Goal: Contribute content: Contribute content

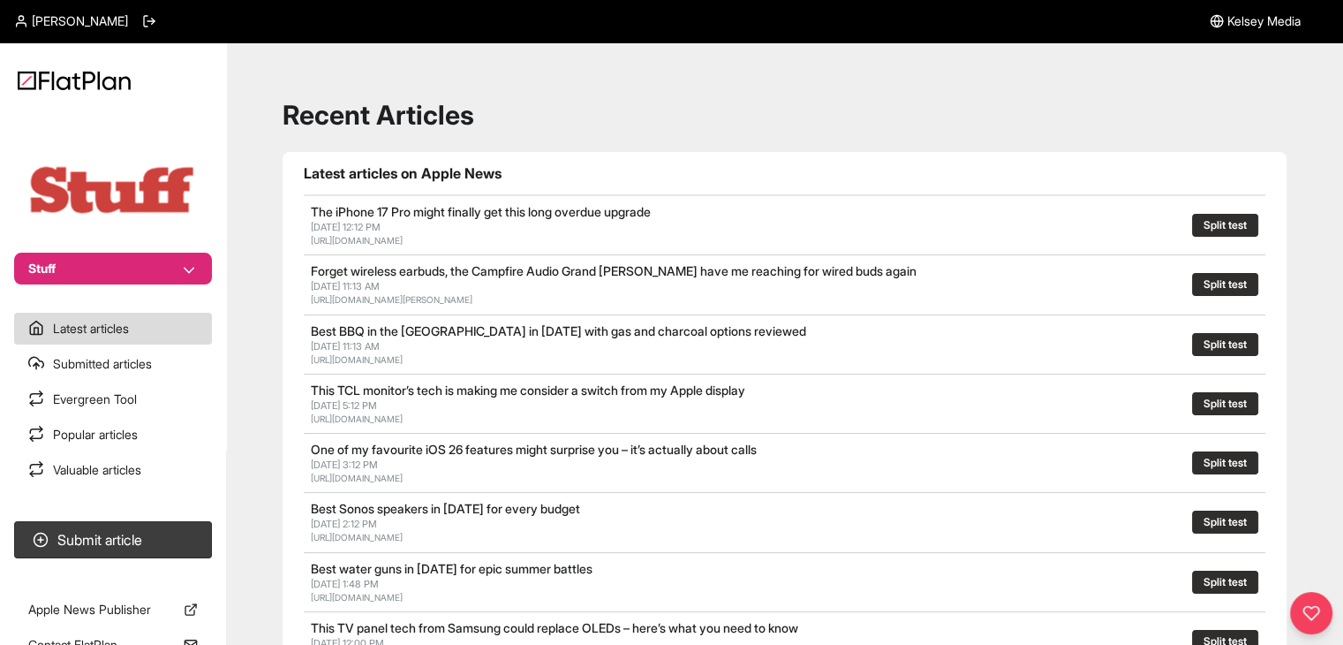
click at [191, 253] on button "Stuff" at bounding box center [113, 269] width 198 height 32
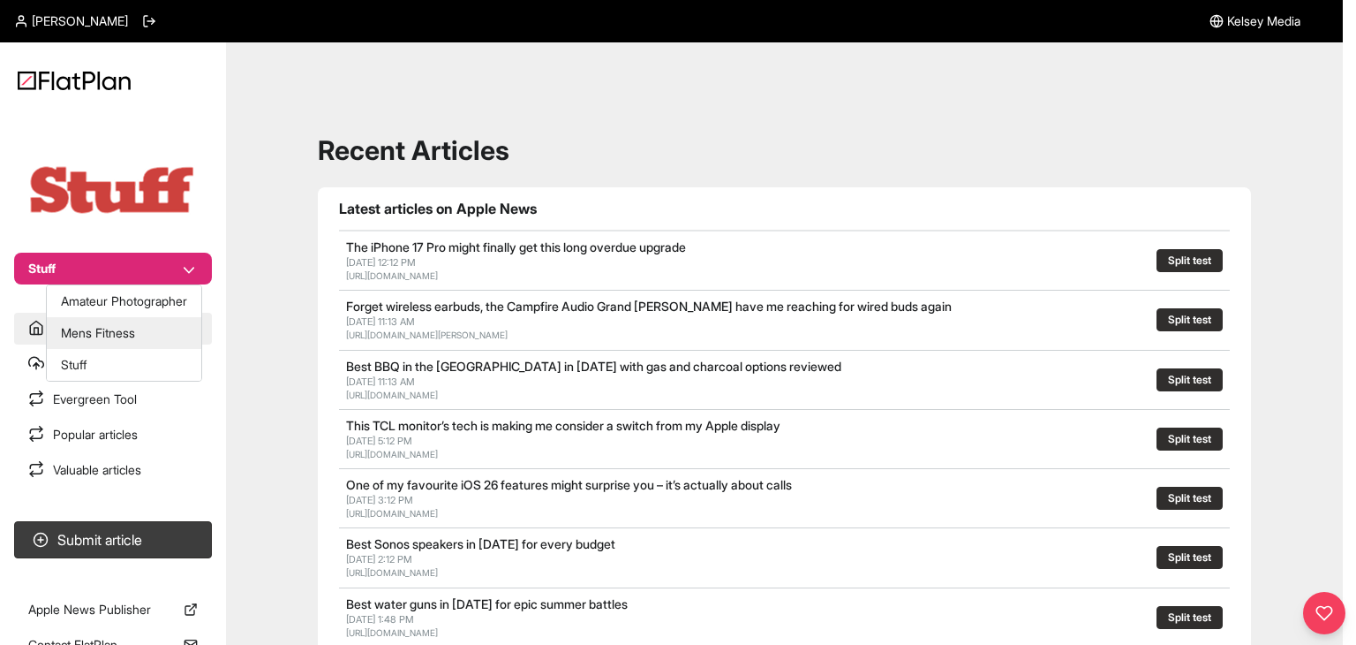
click at [155, 332] on button "Mens Fitness" at bounding box center [124, 333] width 155 height 32
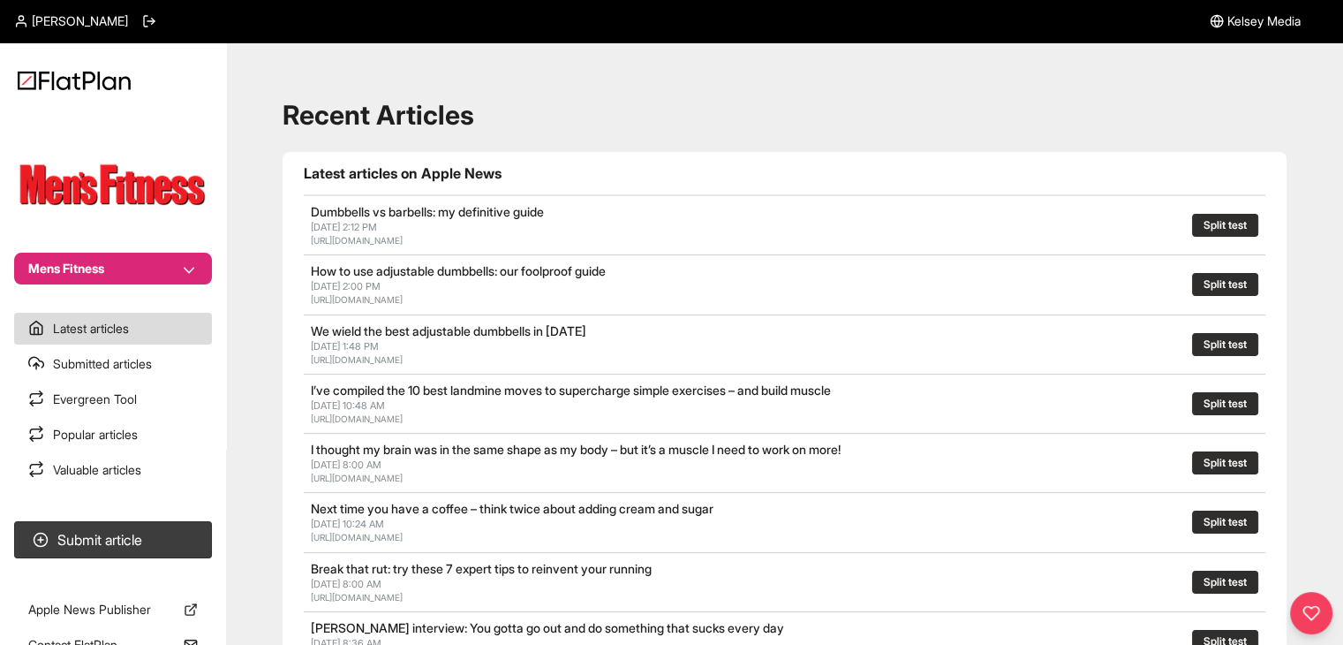
click at [134, 260] on button "Mens Fitness" at bounding box center [113, 269] width 198 height 32
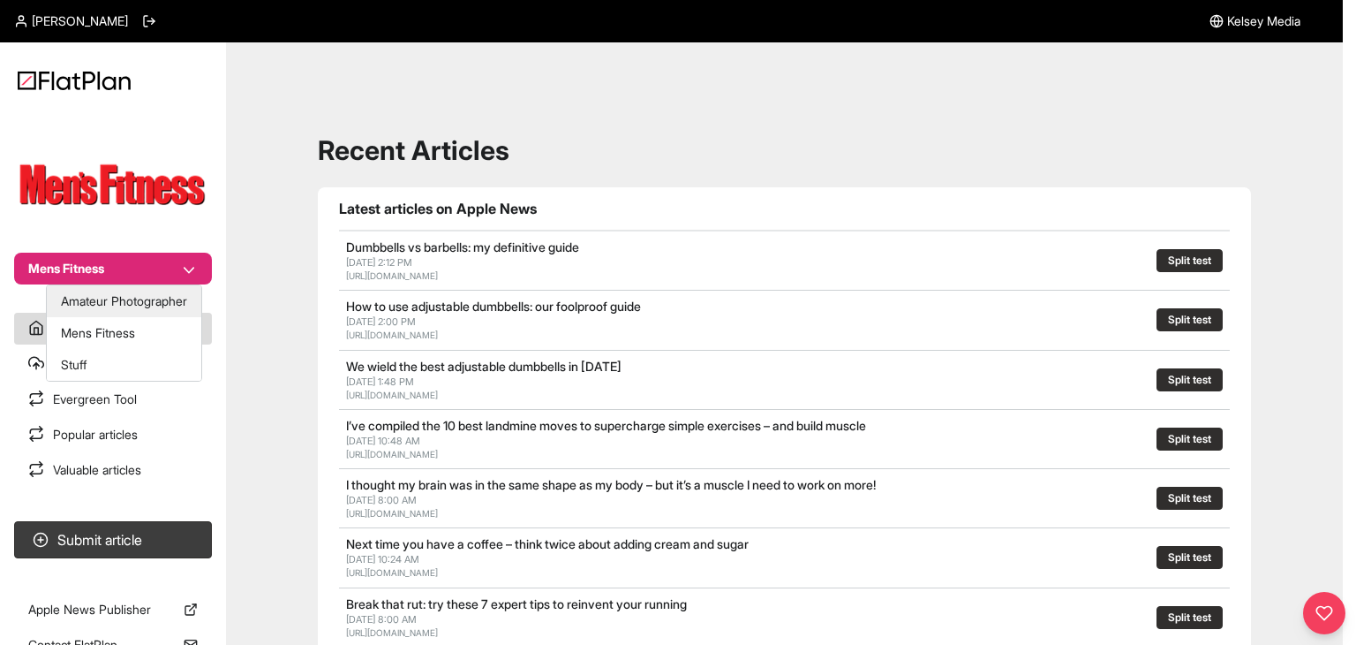
click at [138, 297] on button "Amateur Photographer" at bounding box center [124, 301] width 155 height 32
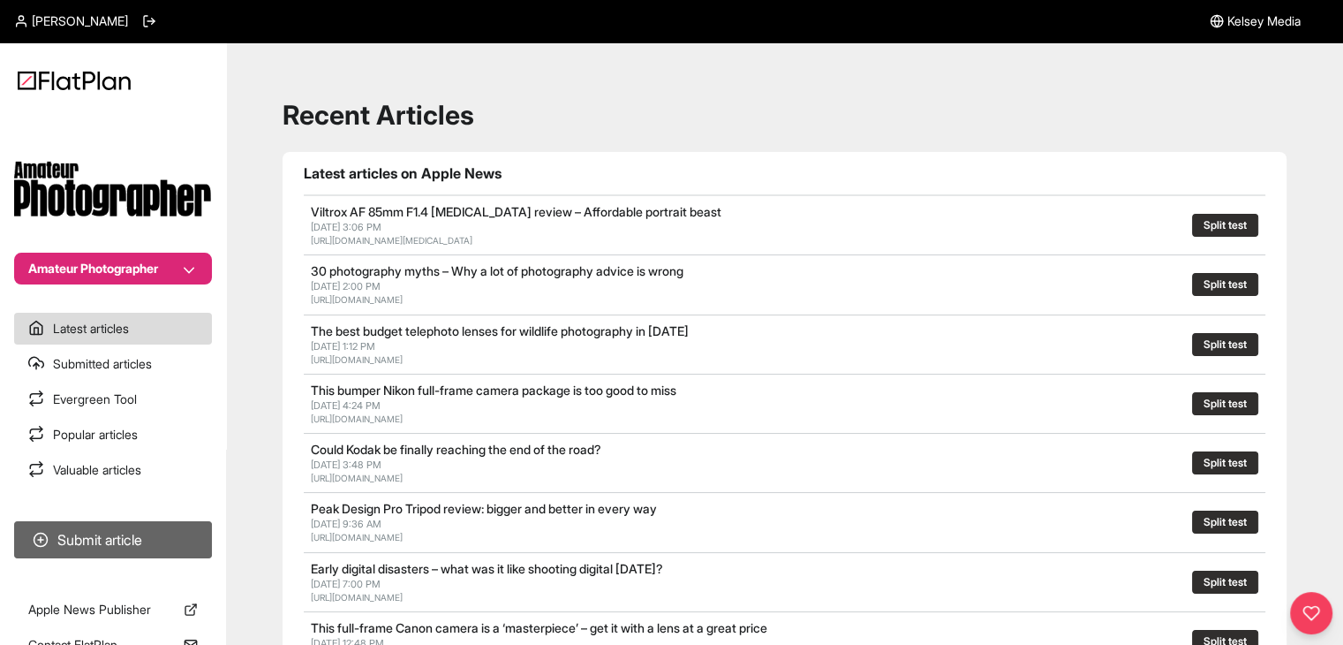
click at [140, 539] on button "Submit article" at bounding box center [113, 539] width 198 height 37
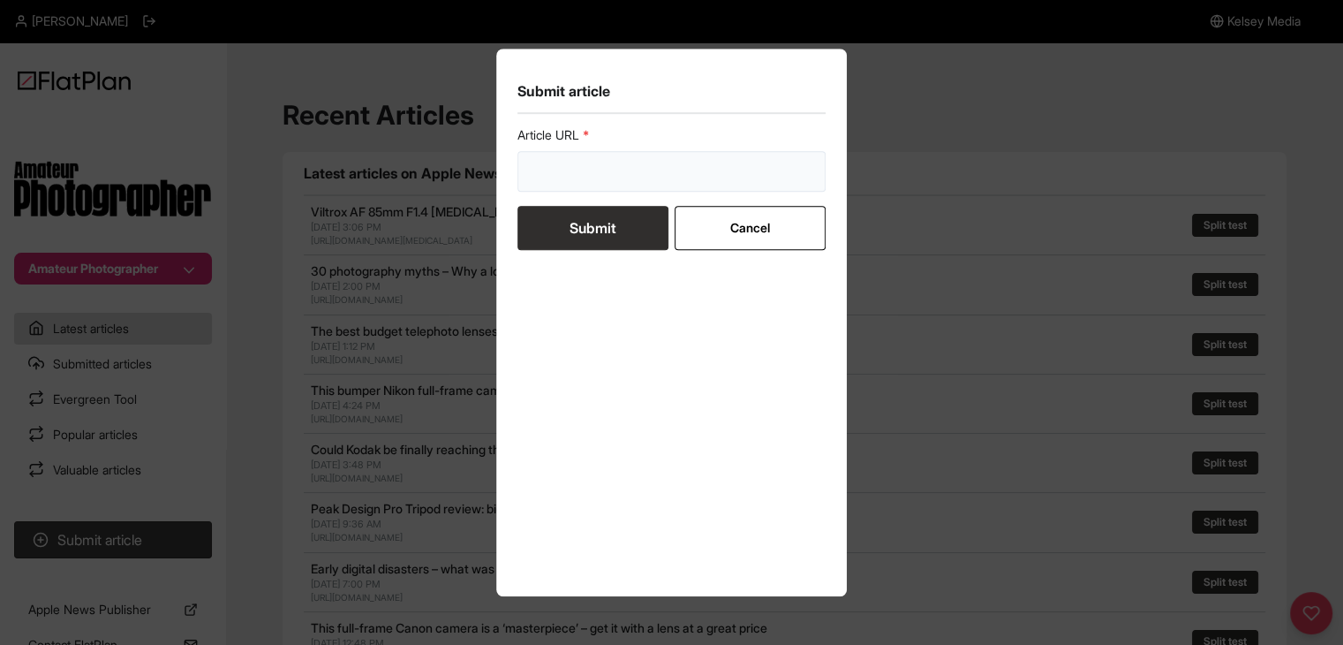
click at [567, 171] on input "url" at bounding box center [671, 171] width 309 height 41
paste input "https://amateurphotographer.com/buying-advice/the-worst-digital-cameras-ever-re…"
type input "https://amateurphotographer.com/buying-advice/the-worst-digital-cameras-ever-re…"
click at [560, 223] on button "Submit" at bounding box center [592, 228] width 151 height 44
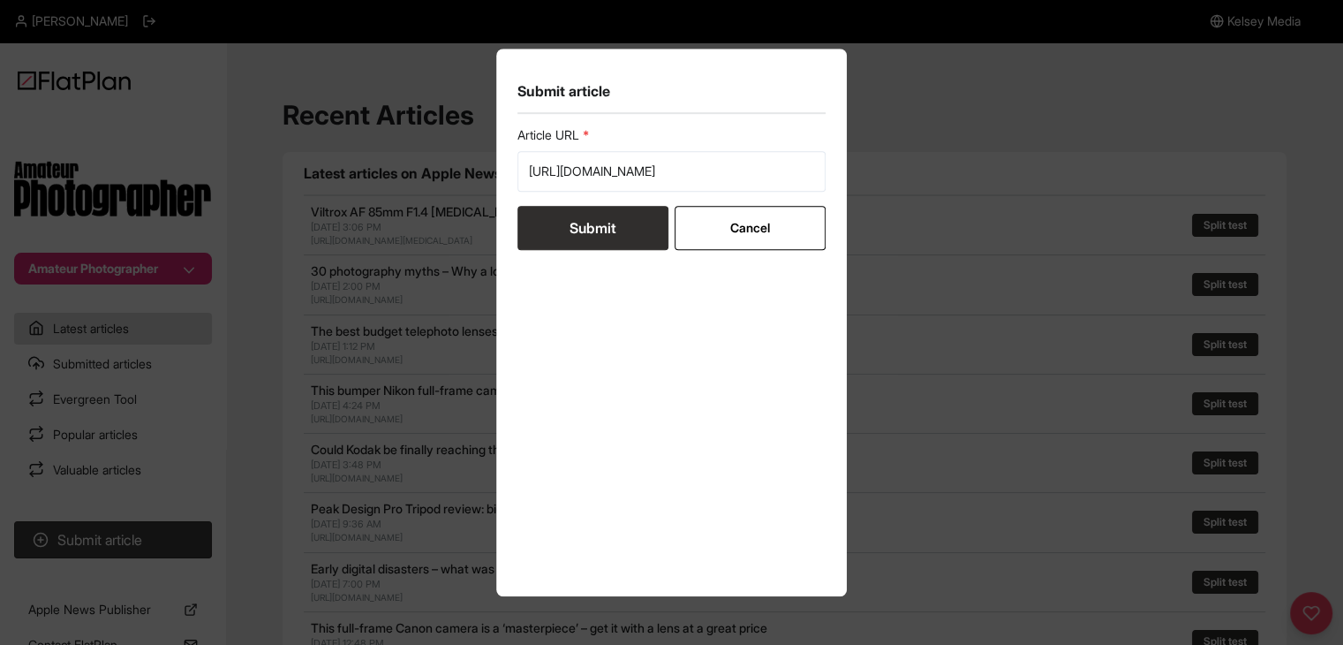
scroll to position [0, 0]
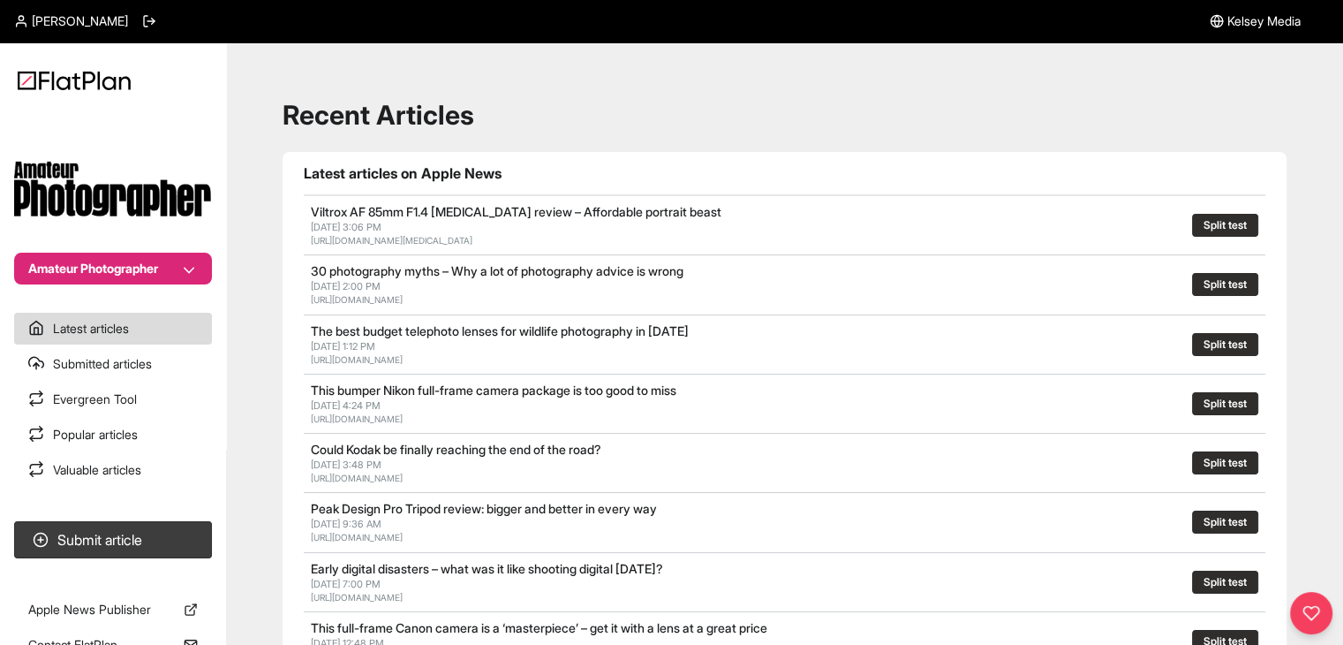
click at [182, 276] on button "Amateur Photographer" at bounding box center [113, 269] width 198 height 32
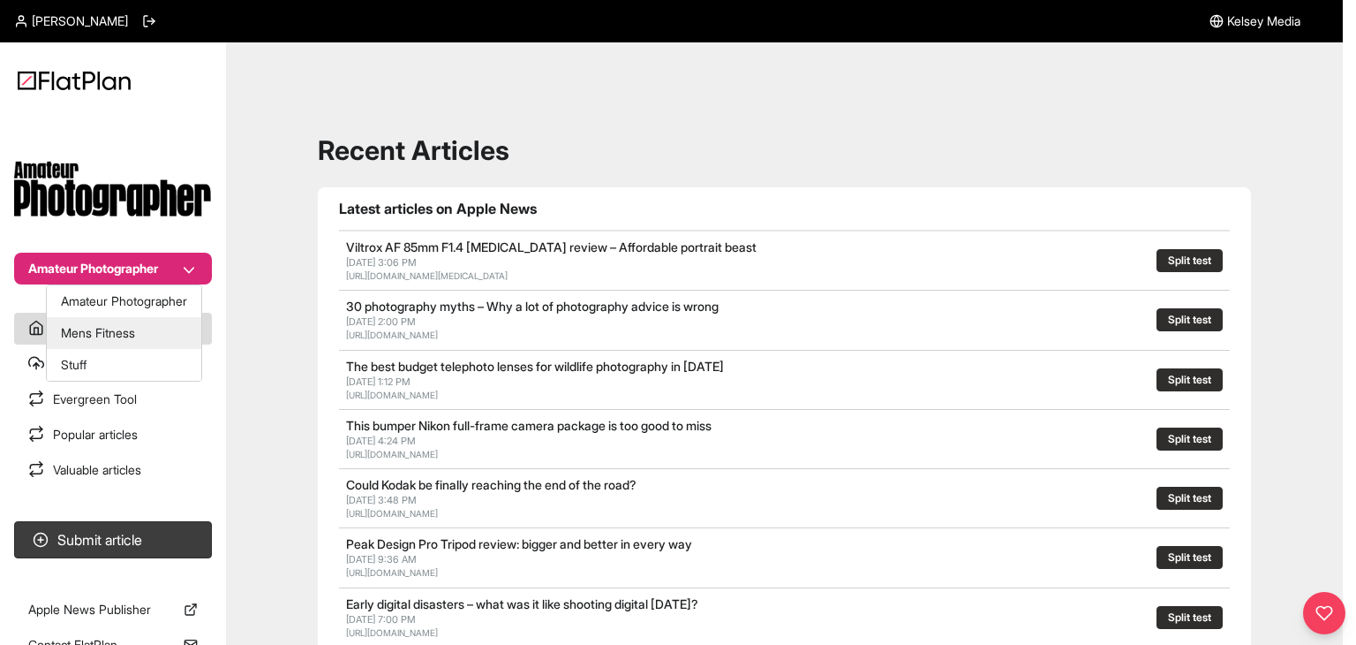
click at [150, 359] on button "Stuff" at bounding box center [124, 365] width 155 height 32
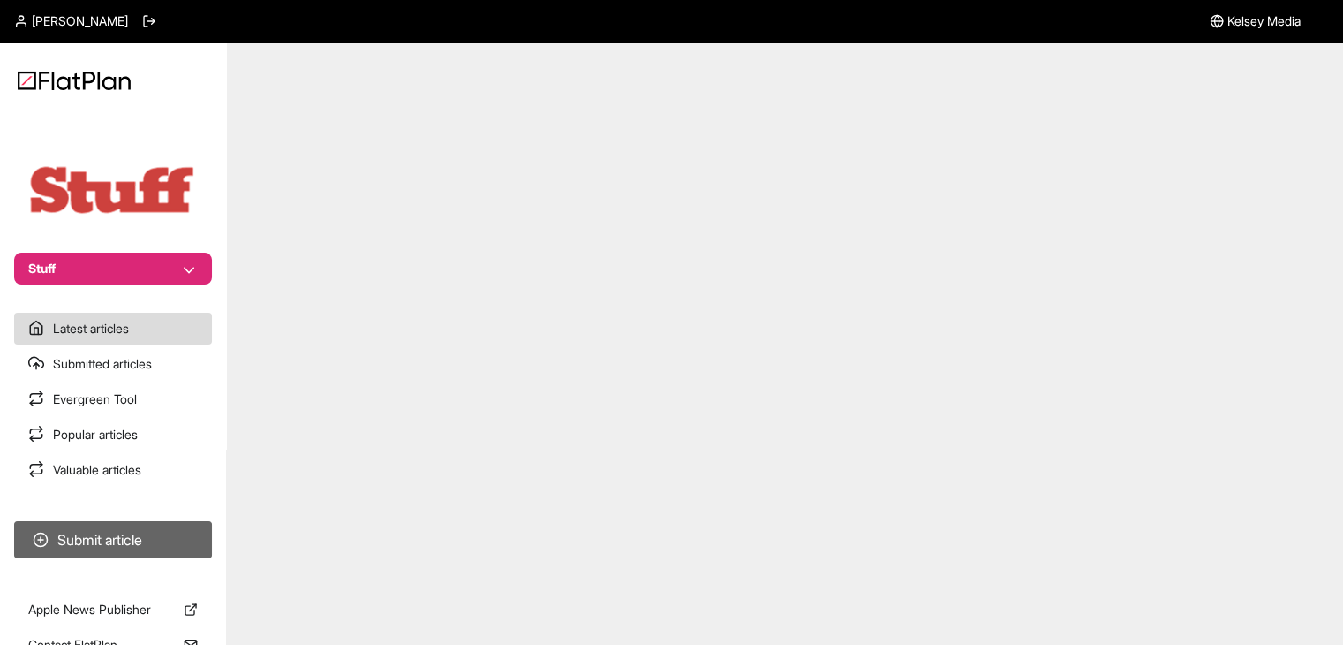
click at [149, 527] on button "Submit article" at bounding box center [113, 539] width 198 height 37
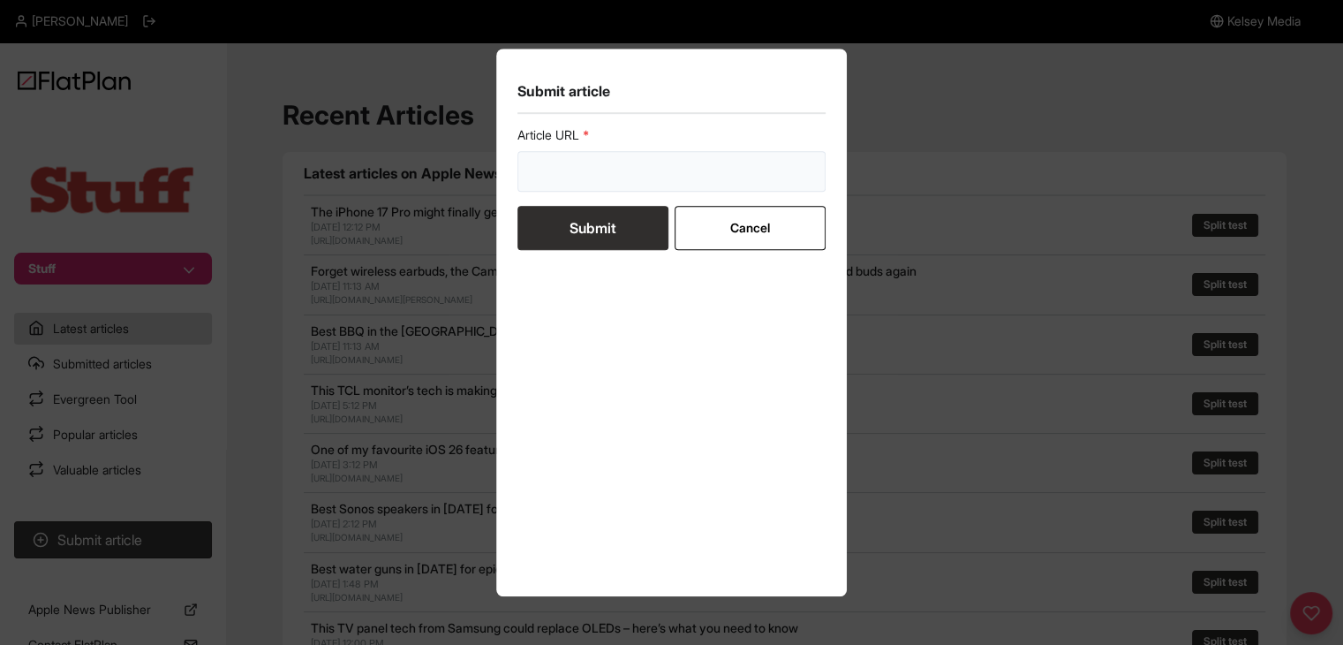
click at [571, 170] on input "url" at bounding box center [671, 171] width 309 height 41
paste input "https://www.stuff.tv/features/best-fan/"
type input "https://www.stuff.tv/features/best-fan/"
click at [565, 224] on button "Submit" at bounding box center [592, 228] width 151 height 44
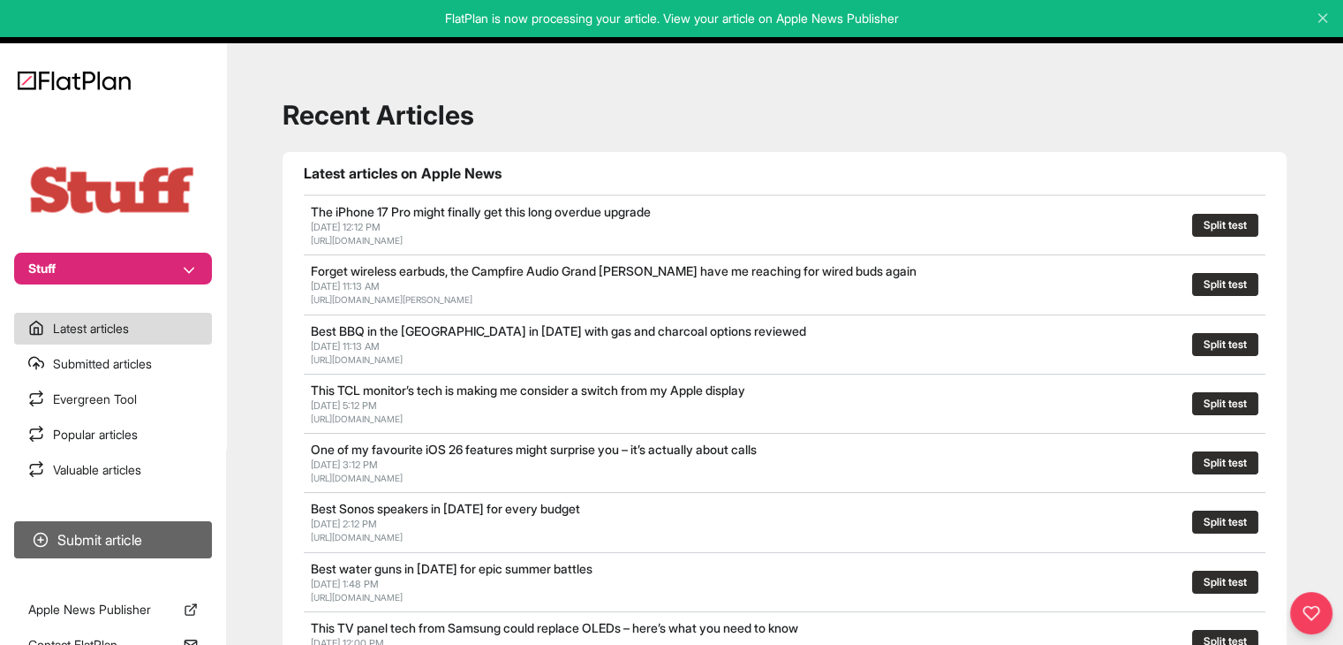
click at [164, 537] on button "Submit article" at bounding box center [113, 539] width 198 height 37
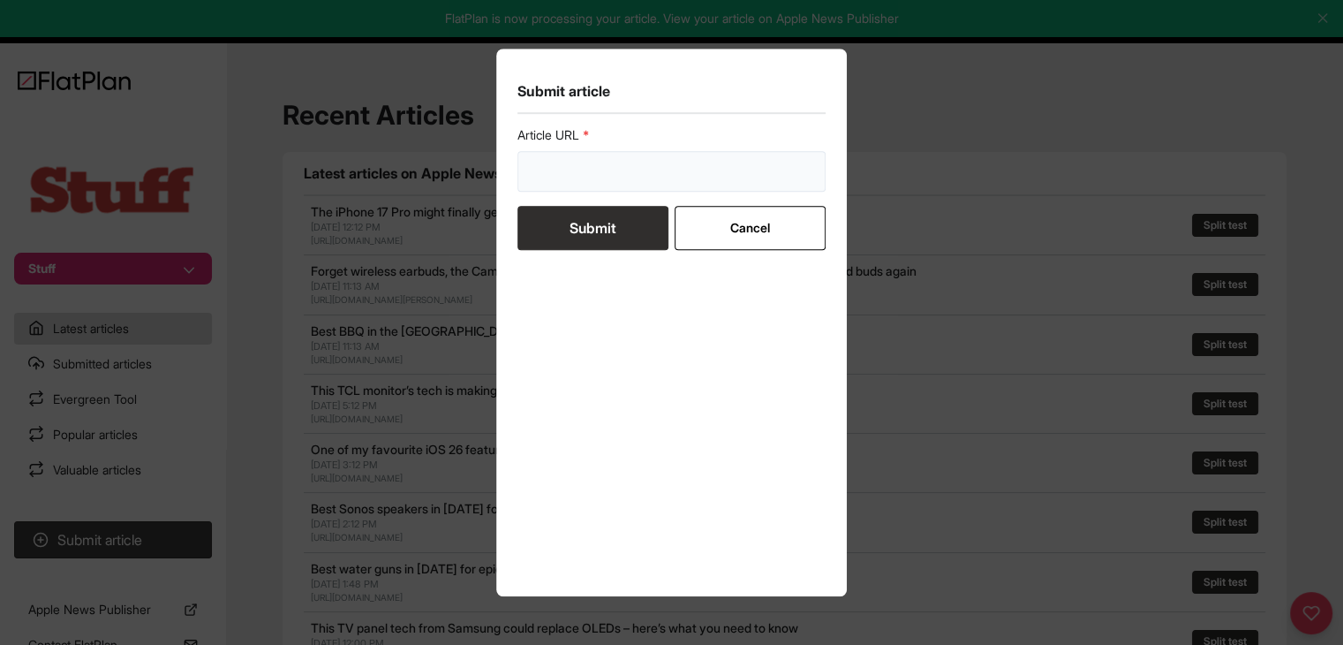
click at [582, 188] on input "url" at bounding box center [671, 171] width 309 height 41
paste input "https://www.stuff.tv/features/best-smart-lights-and-light-bulbs/"
type input "https://www.stuff.tv/features/best-smart-lights-and-light-bulbs/"
click at [585, 231] on button "Submit" at bounding box center [592, 228] width 151 height 44
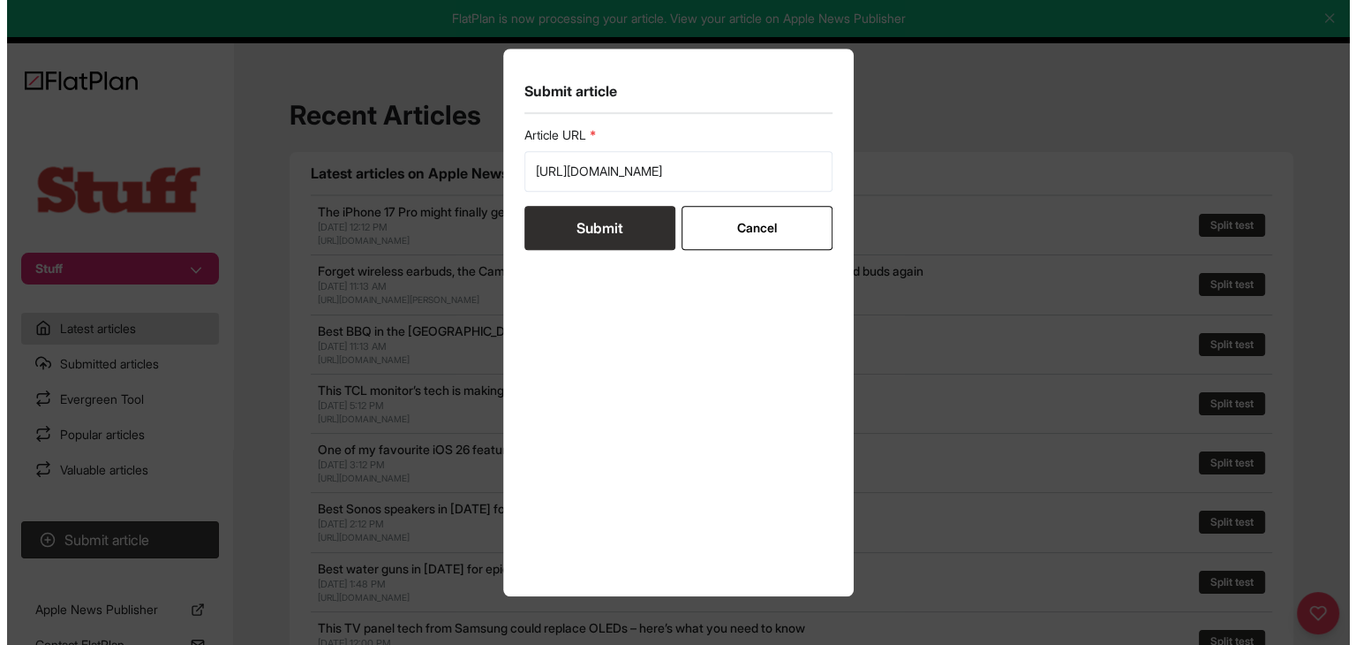
scroll to position [0, 0]
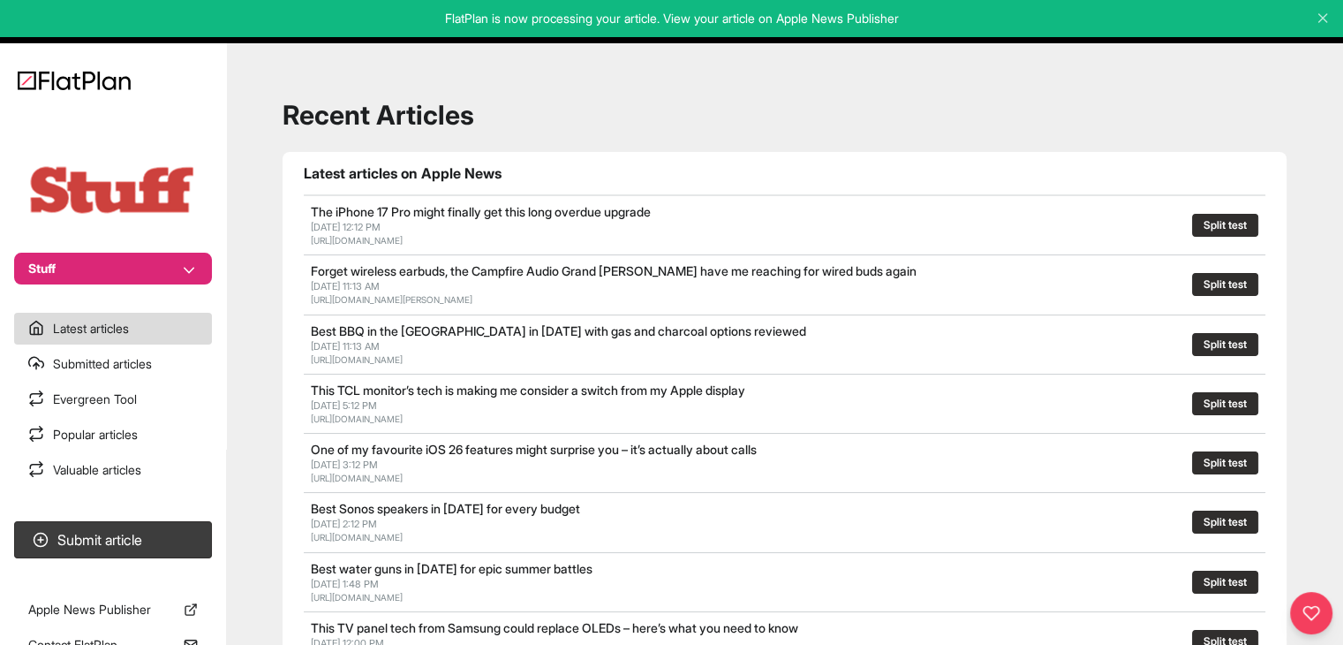
click at [205, 274] on button "Stuff" at bounding box center [113, 269] width 198 height 32
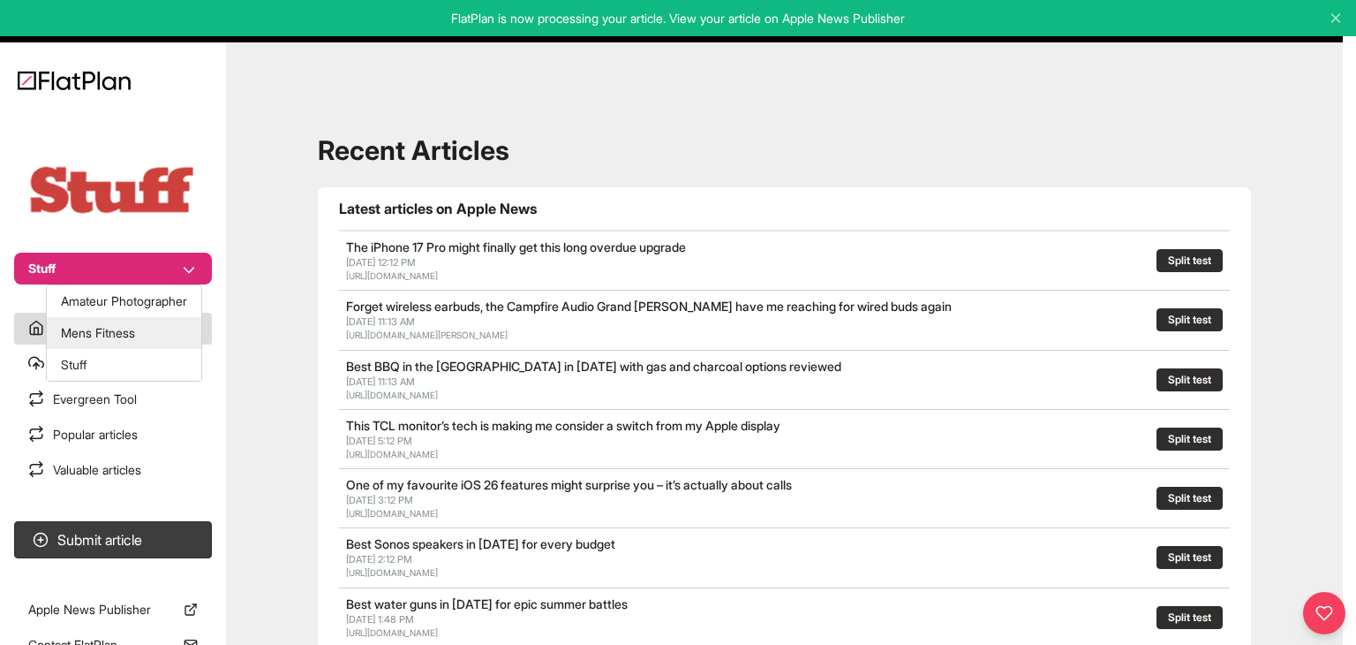
click at [168, 328] on button "Mens Fitness" at bounding box center [124, 333] width 155 height 32
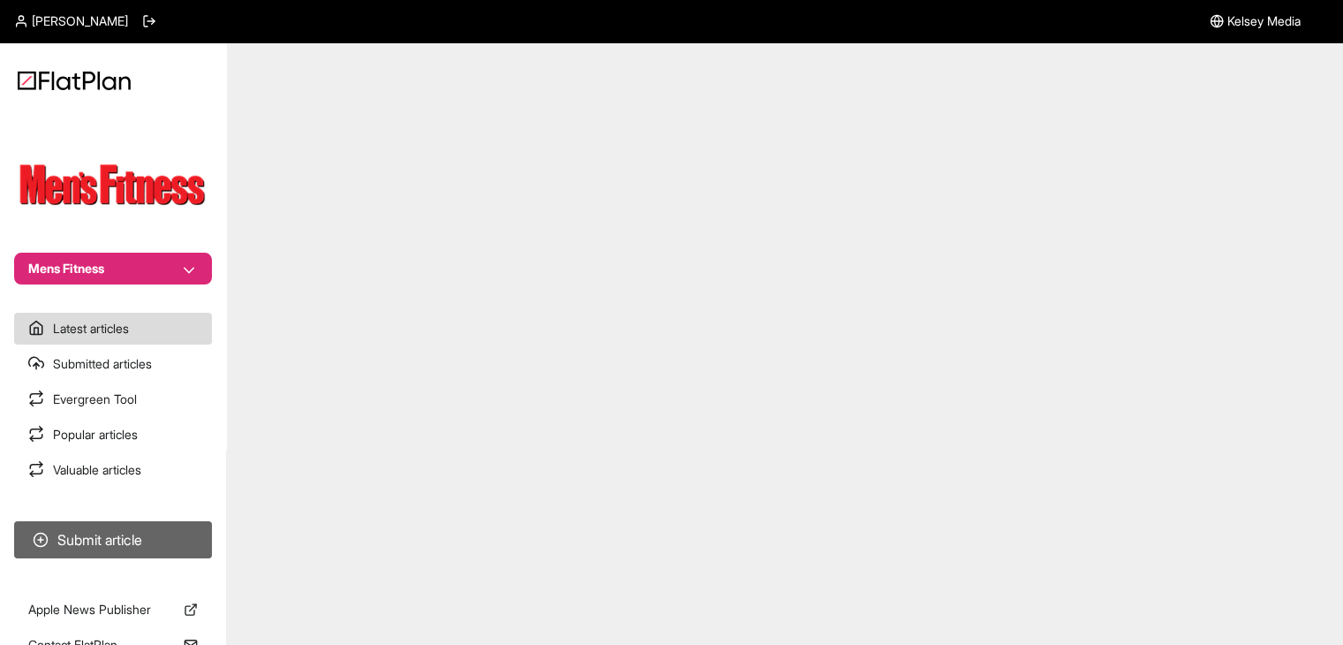
click at [141, 534] on button "Submit article" at bounding box center [113, 539] width 198 height 37
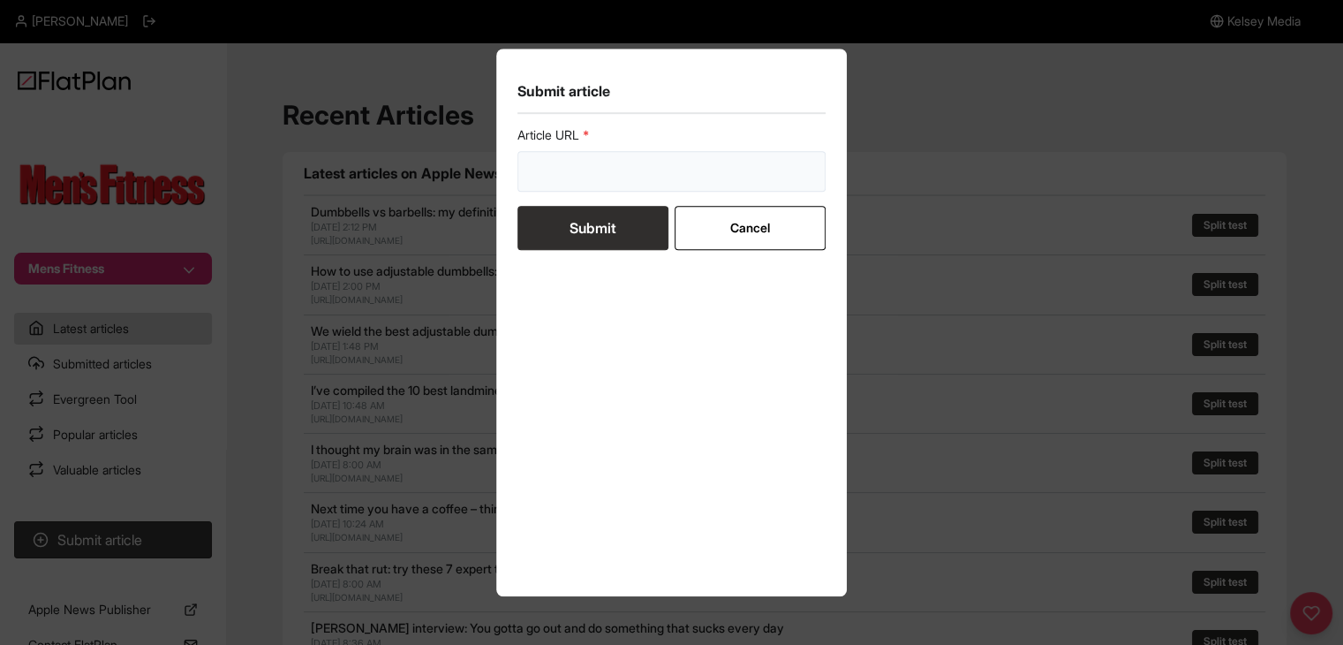
click at [606, 174] on input "url" at bounding box center [671, 171] width 309 height 41
paste input "https://mensfitness.co.uk/review/best-adjustable-dumbbells/"
type input "https://mensfitness.co.uk/review/best-adjustable-dumbbells/"
click at [593, 230] on button "Submit" at bounding box center [592, 228] width 151 height 44
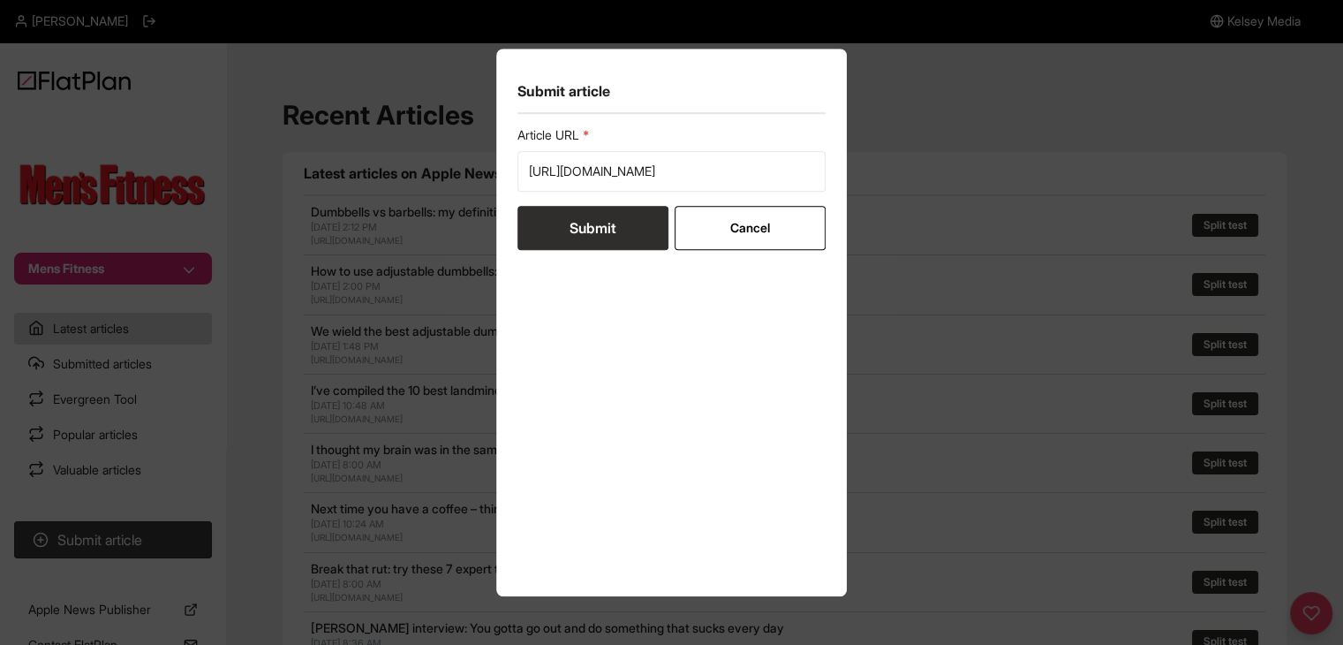
scroll to position [0, 0]
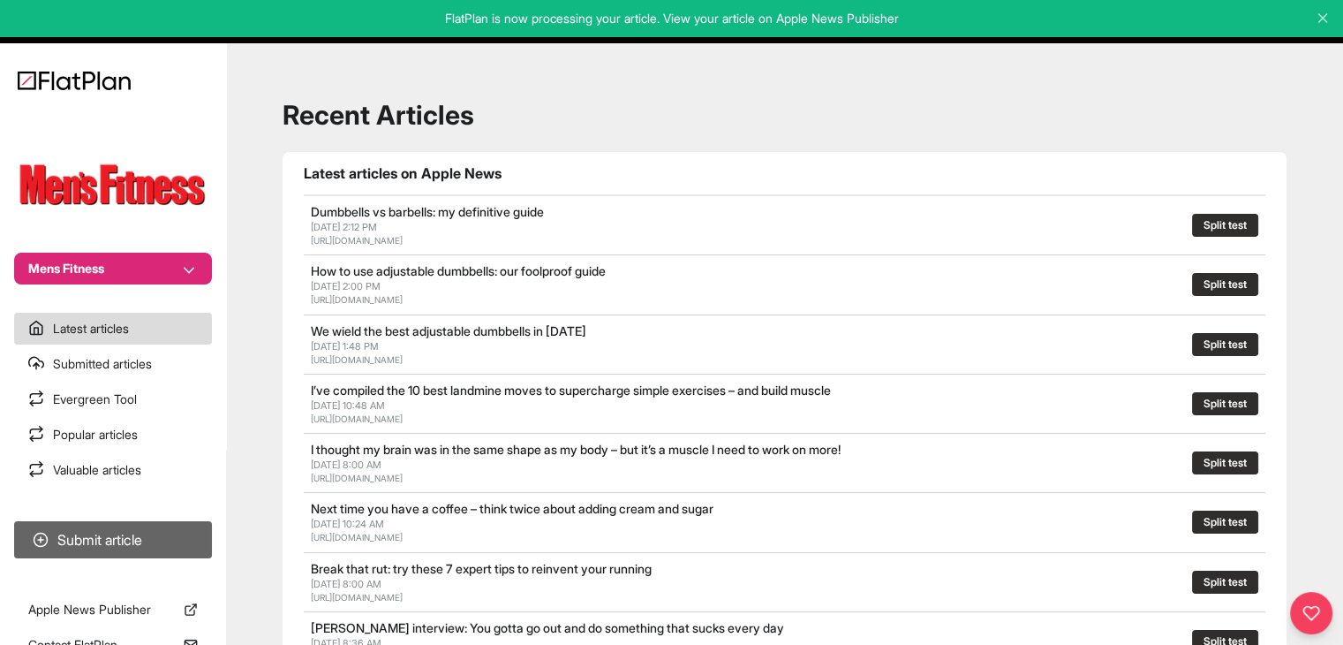
click at [155, 543] on button "Submit article" at bounding box center [113, 539] width 198 height 37
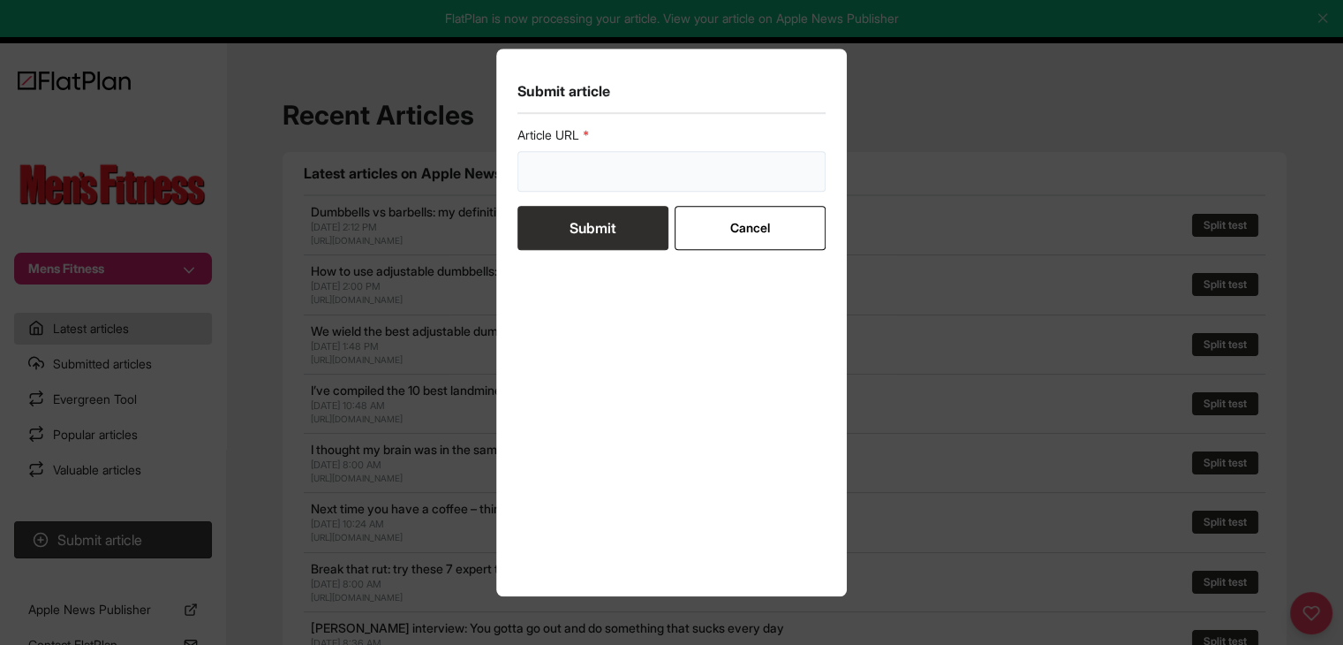
click at [631, 180] on input "url" at bounding box center [671, 171] width 309 height 41
paste input "https://mensfitness.co.uk/review/best-fitness-watches/"
type input "https://mensfitness.co.uk/review/best-fitness-watches/"
click at [601, 229] on button "Submit" at bounding box center [592, 228] width 151 height 44
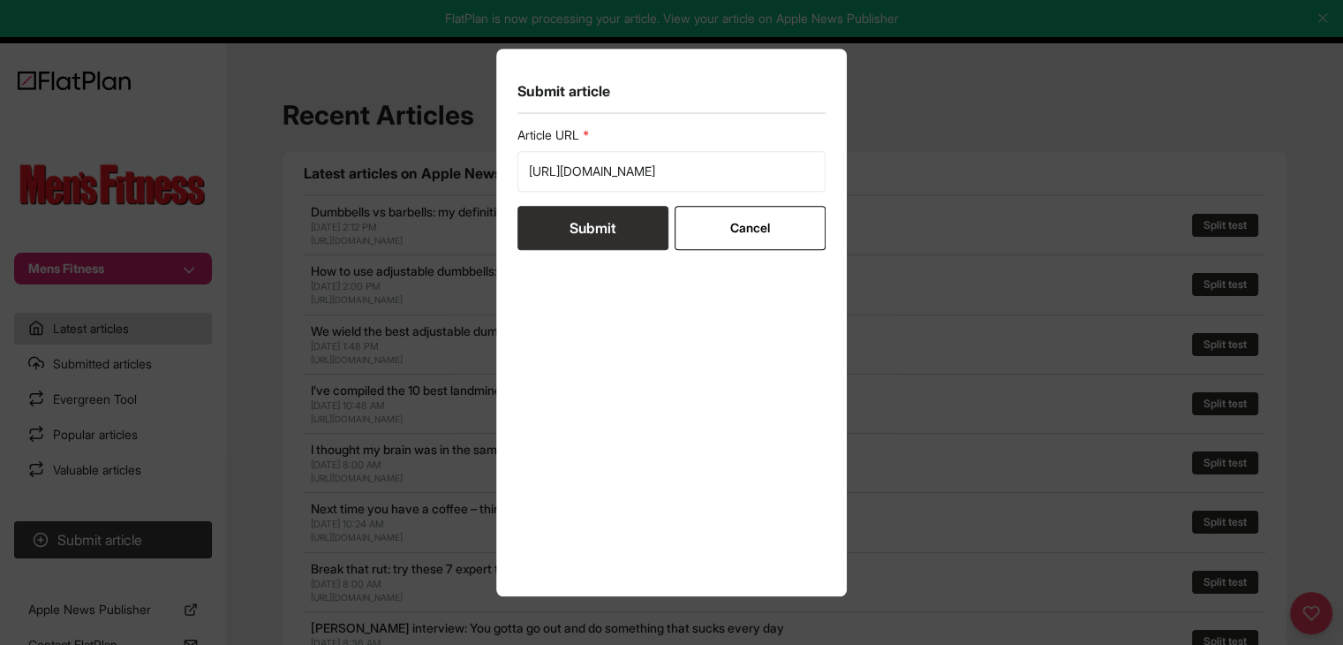
scroll to position [0, 0]
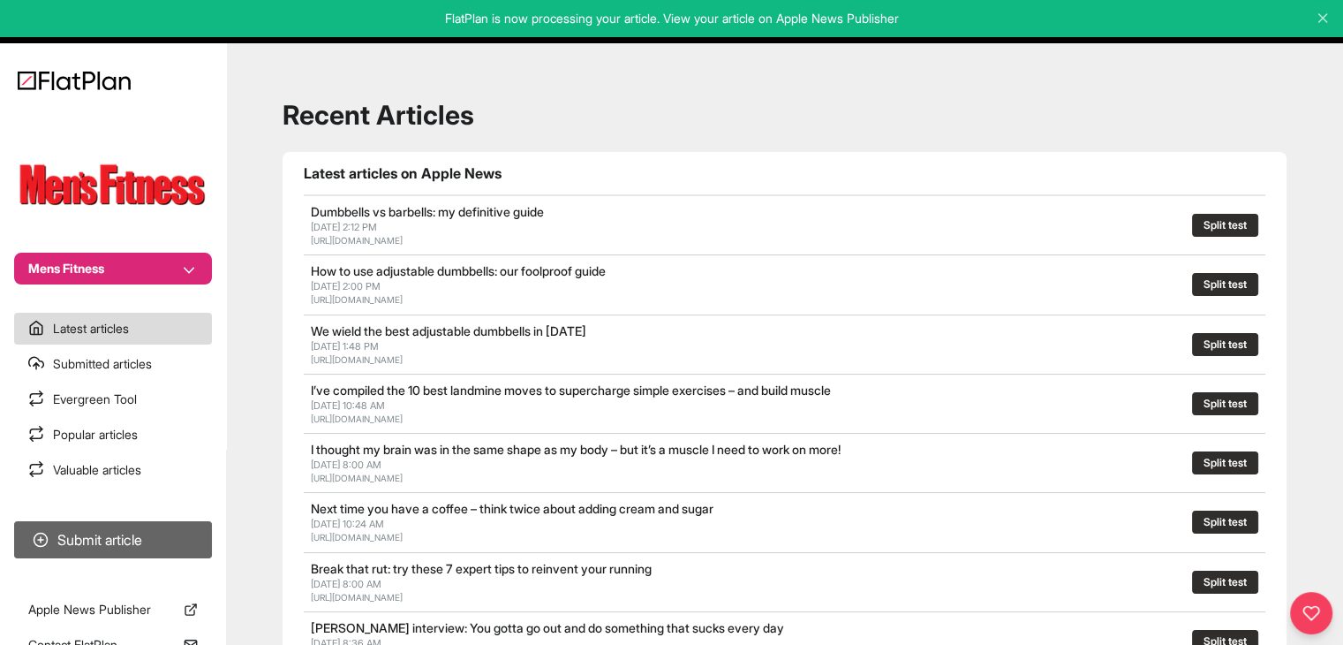
click at [134, 555] on button "Submit article" at bounding box center [113, 539] width 198 height 37
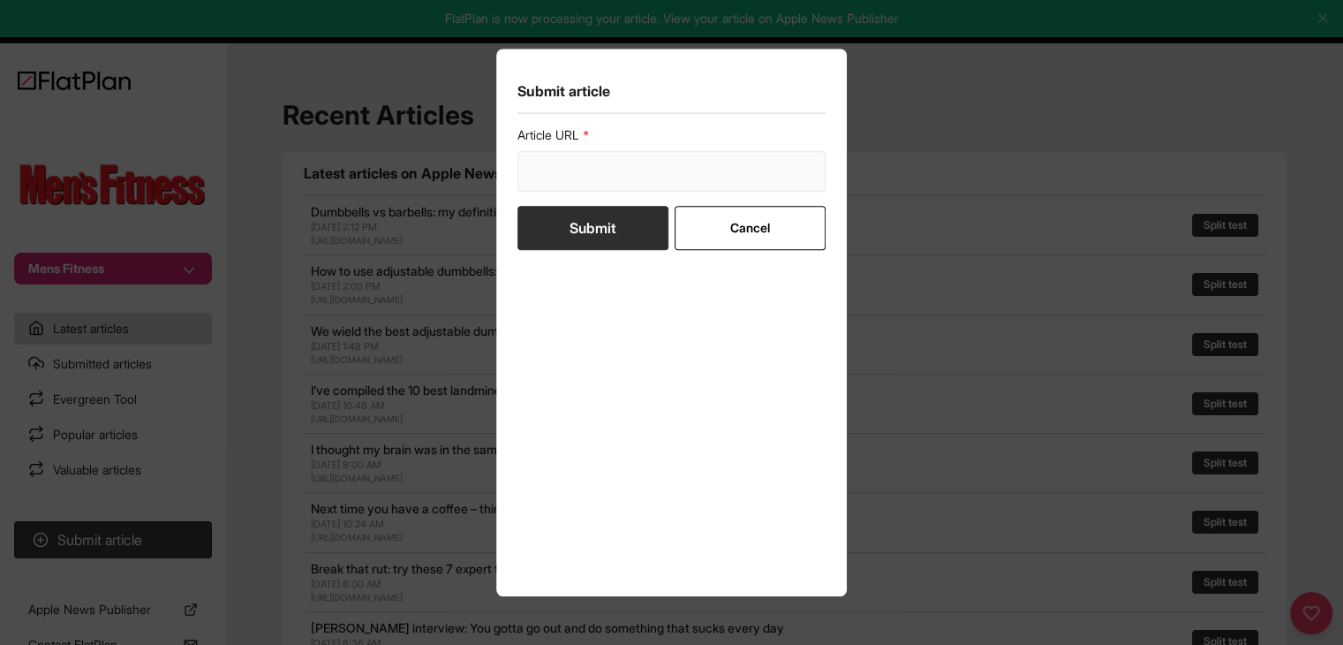
click at [671, 168] on input "url" at bounding box center [671, 171] width 309 height 41
paste input "https://mensfitness.co.uk/review/garmin-forerunner-970/"
type input "https://mensfitness.co.uk/review/garmin-forerunner-970/"
click at [639, 209] on button "Submit" at bounding box center [592, 228] width 151 height 44
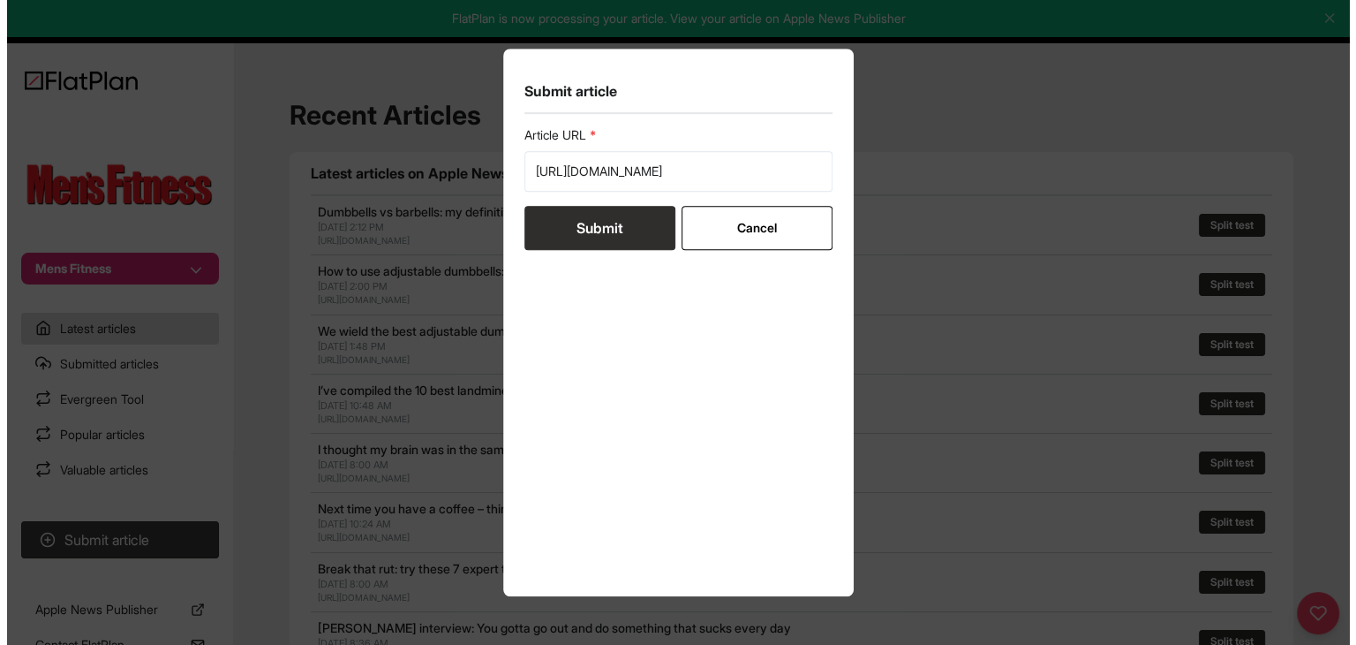
scroll to position [0, 0]
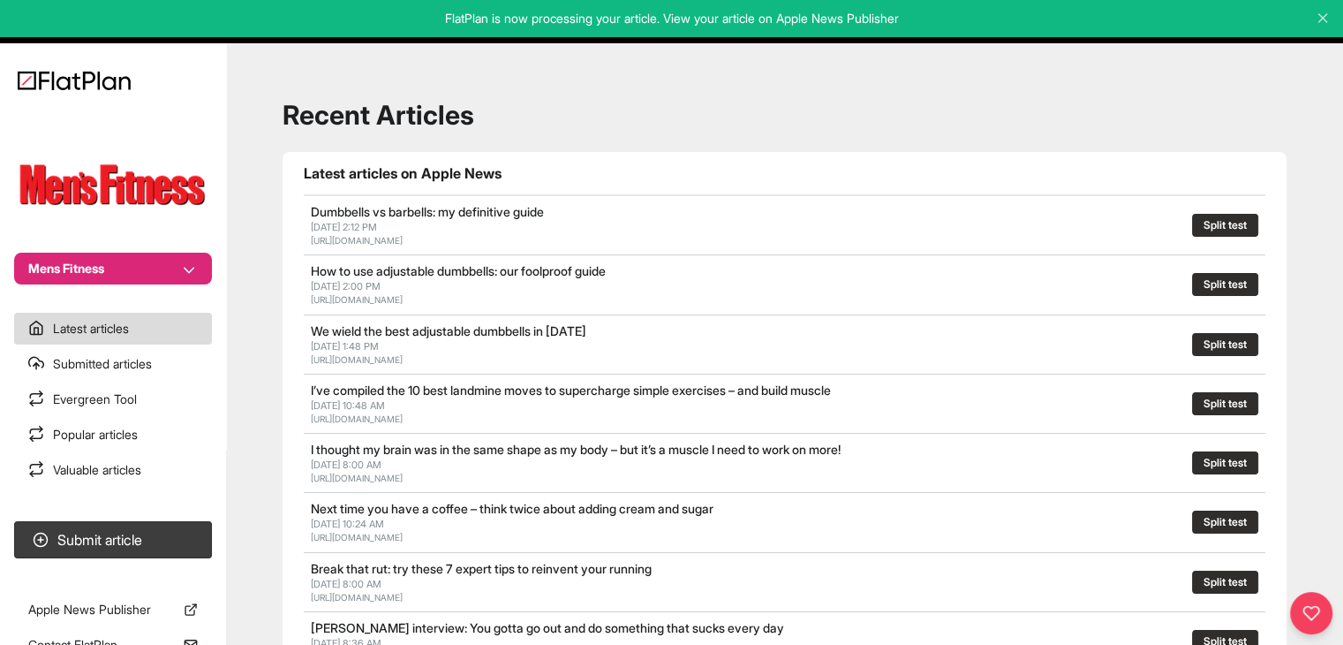
click at [200, 263] on button "Mens Fitness" at bounding box center [113, 269] width 198 height 32
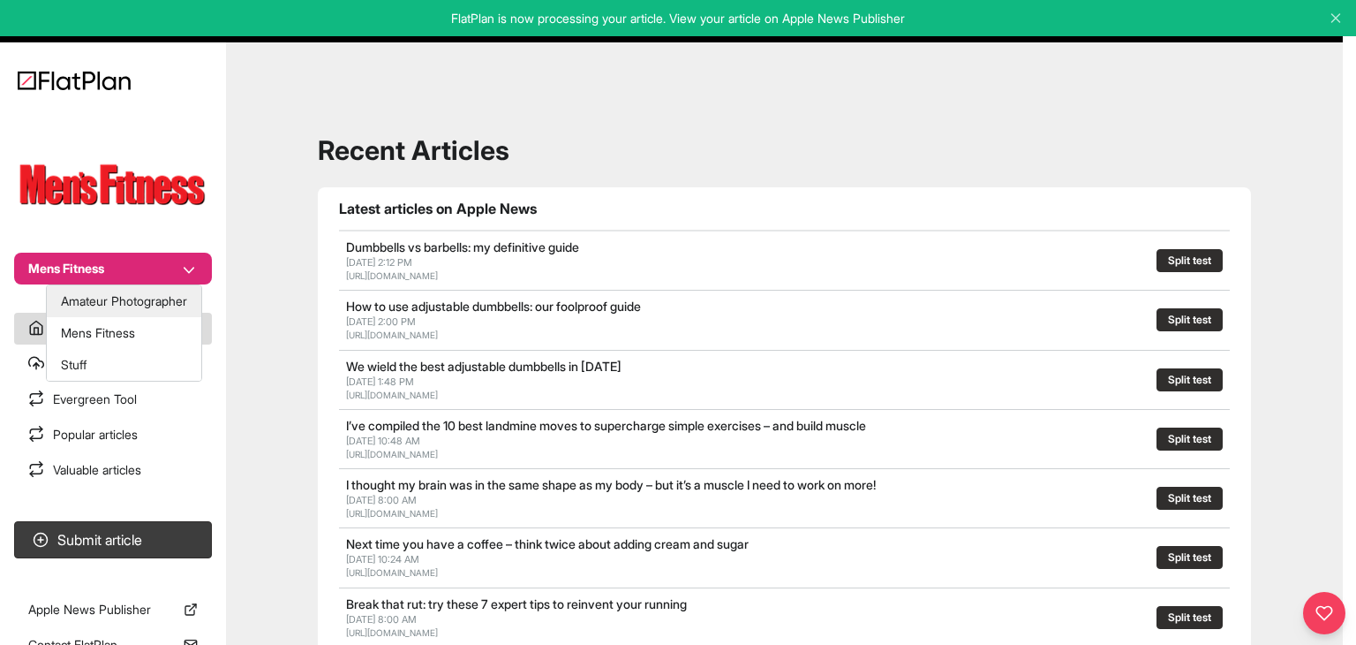
click at [170, 293] on button "Amateur Photographer" at bounding box center [124, 301] width 155 height 32
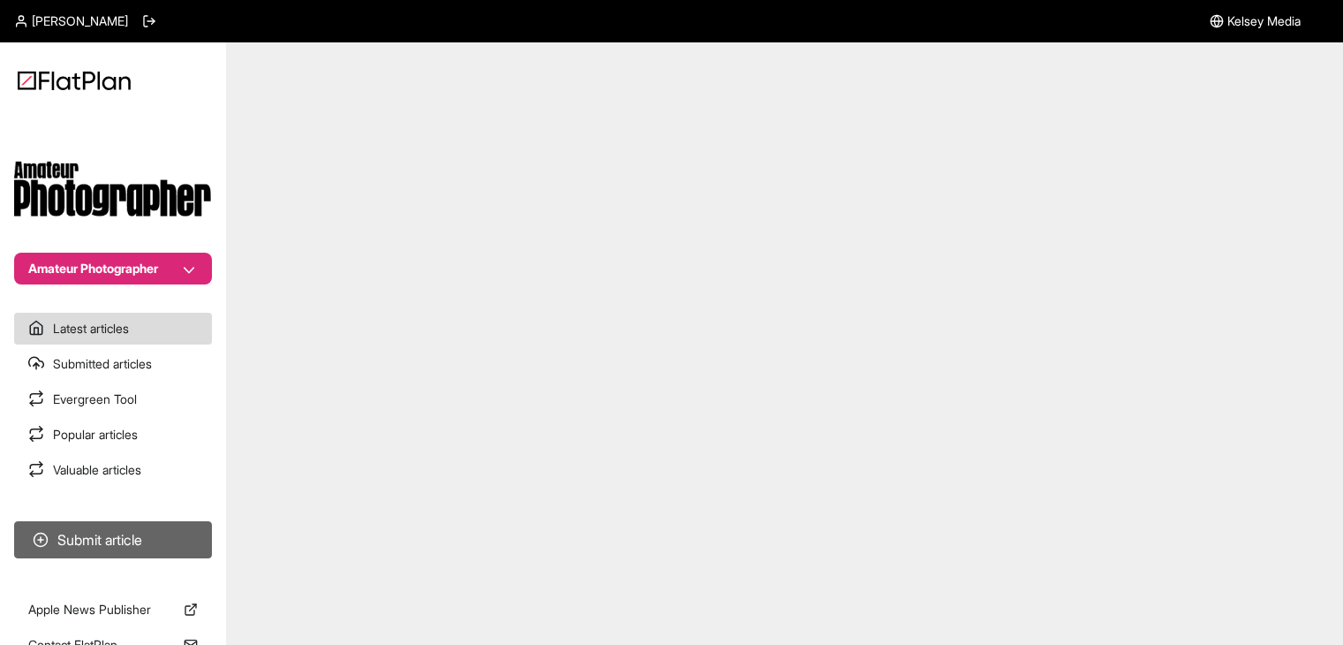
click at [166, 532] on button "Submit article" at bounding box center [113, 539] width 198 height 37
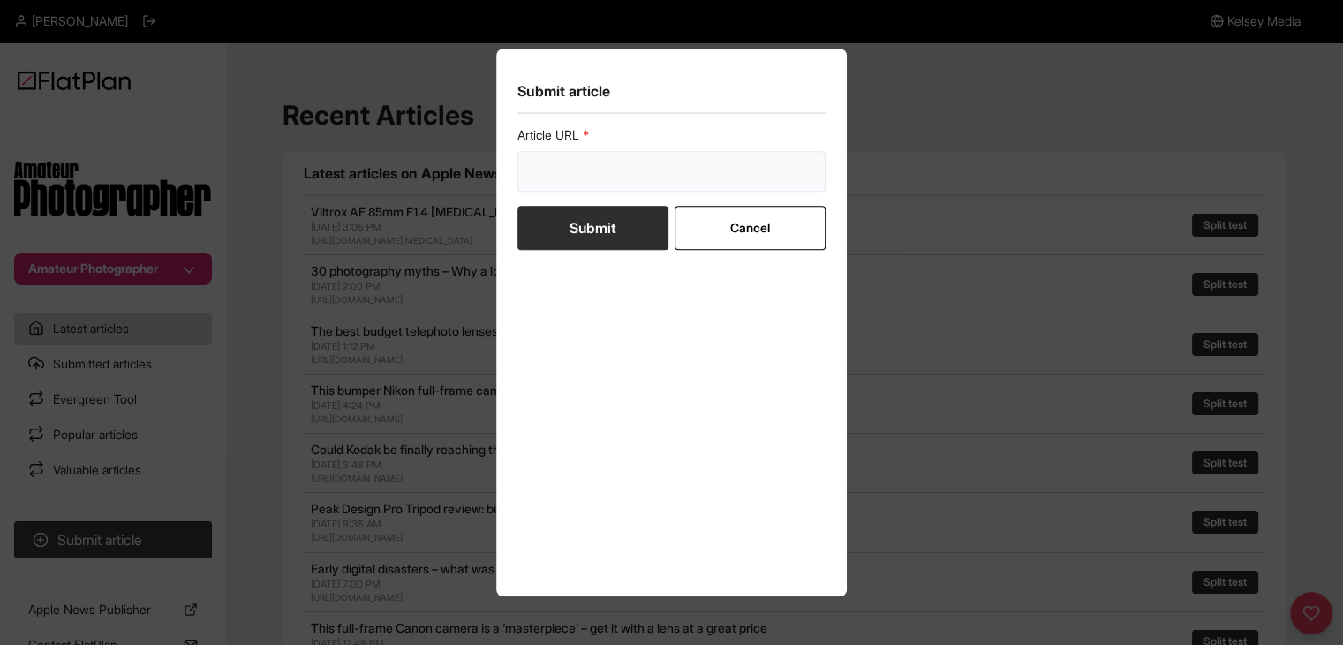
click at [604, 181] on input "url" at bounding box center [671, 171] width 309 height 41
paste input "[URL][DOMAIN_NAME]"
type input "[URL][DOMAIN_NAME]"
click at [586, 228] on button "Submit" at bounding box center [592, 228] width 151 height 44
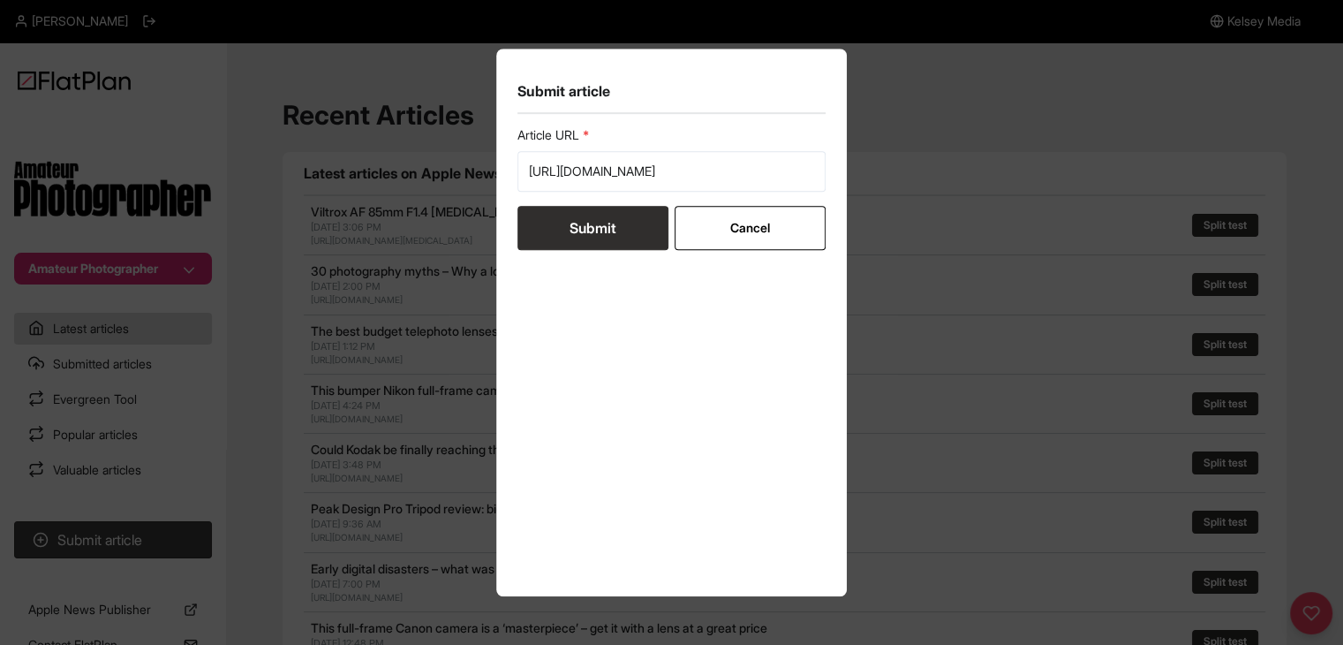
scroll to position [0, 0]
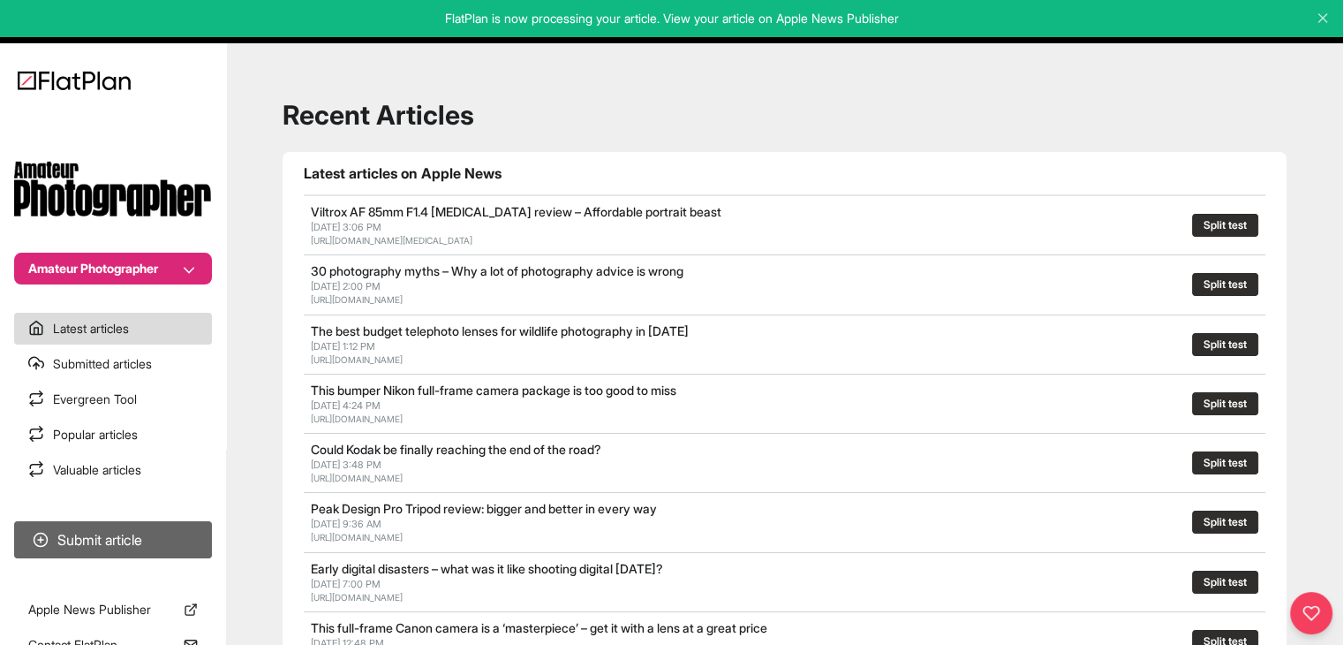
click at [117, 541] on button "Submit article" at bounding box center [113, 539] width 198 height 37
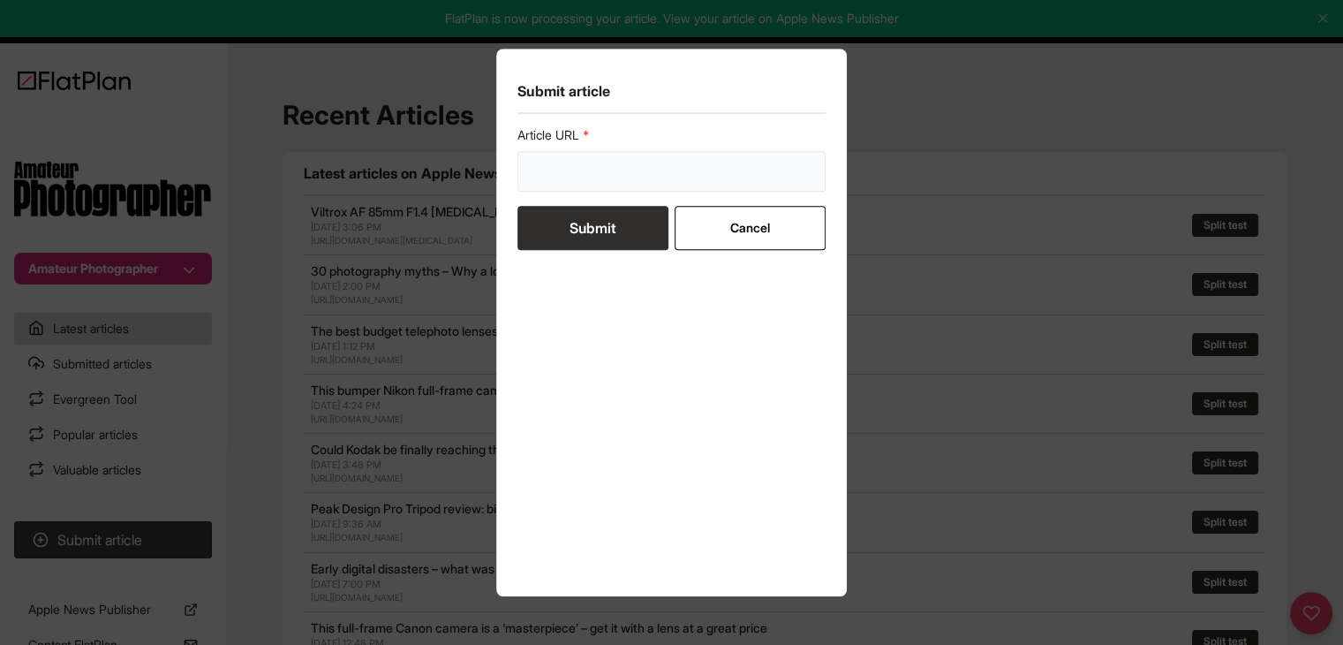
click at [551, 177] on input "url" at bounding box center [671, 171] width 309 height 41
paste input "[URL][DOMAIN_NAME]"
type input "[URL][DOMAIN_NAME]"
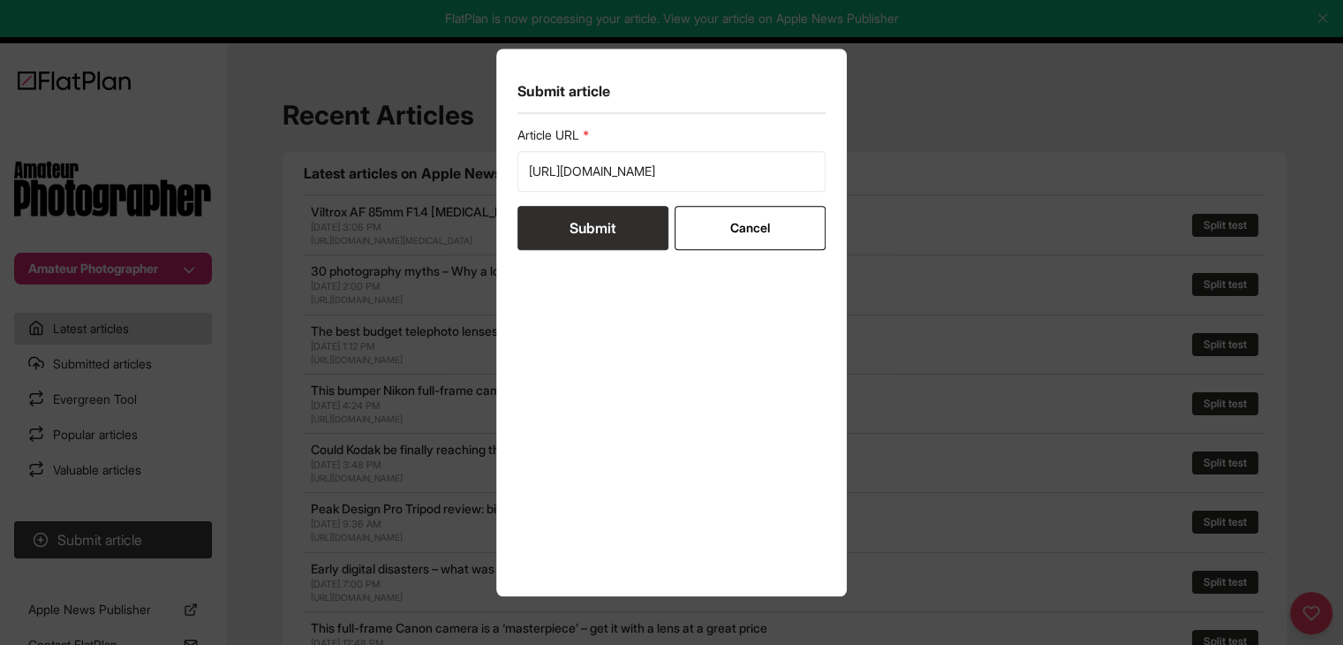
click at [551, 221] on button "Submit" at bounding box center [592, 228] width 151 height 44
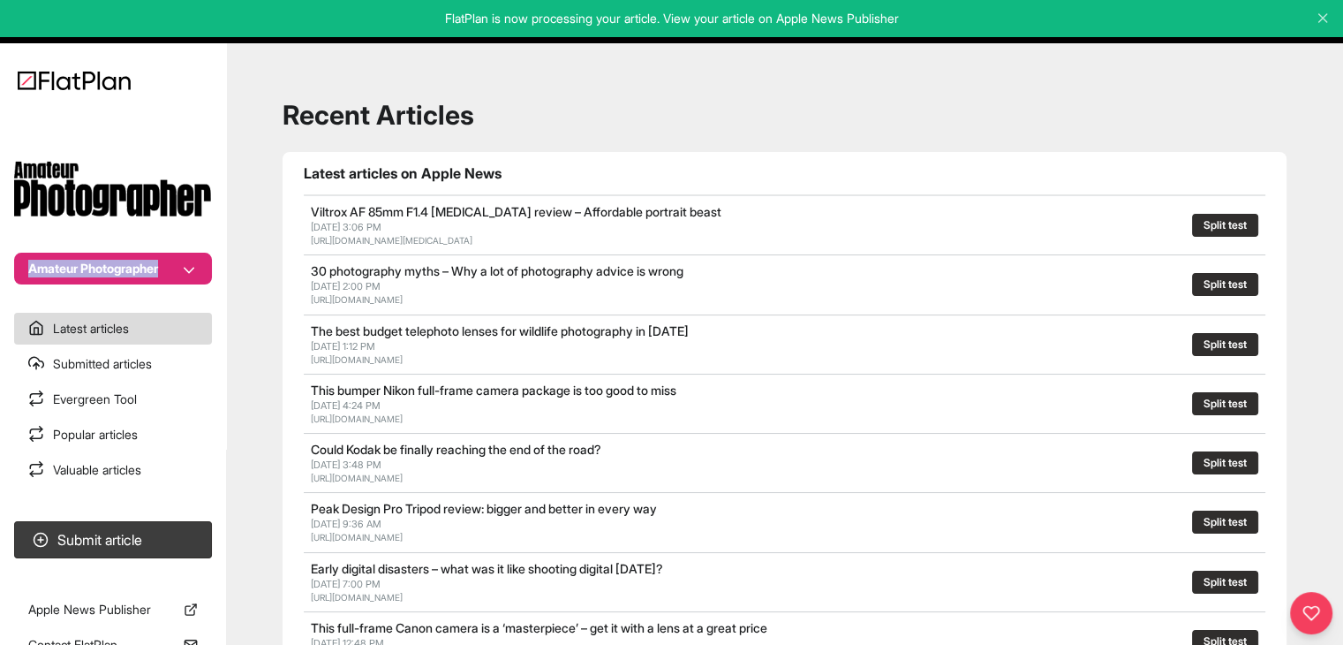
drag, startPoint x: 202, startPoint y: 259, endPoint x: 200, endPoint y: 268, distance: 9.2
click at [201, 264] on section "Amateur Photographer" at bounding box center [113, 197] width 226 height 173
click at [198, 269] on button "Amateur Photographer" at bounding box center [113, 269] width 198 height 32
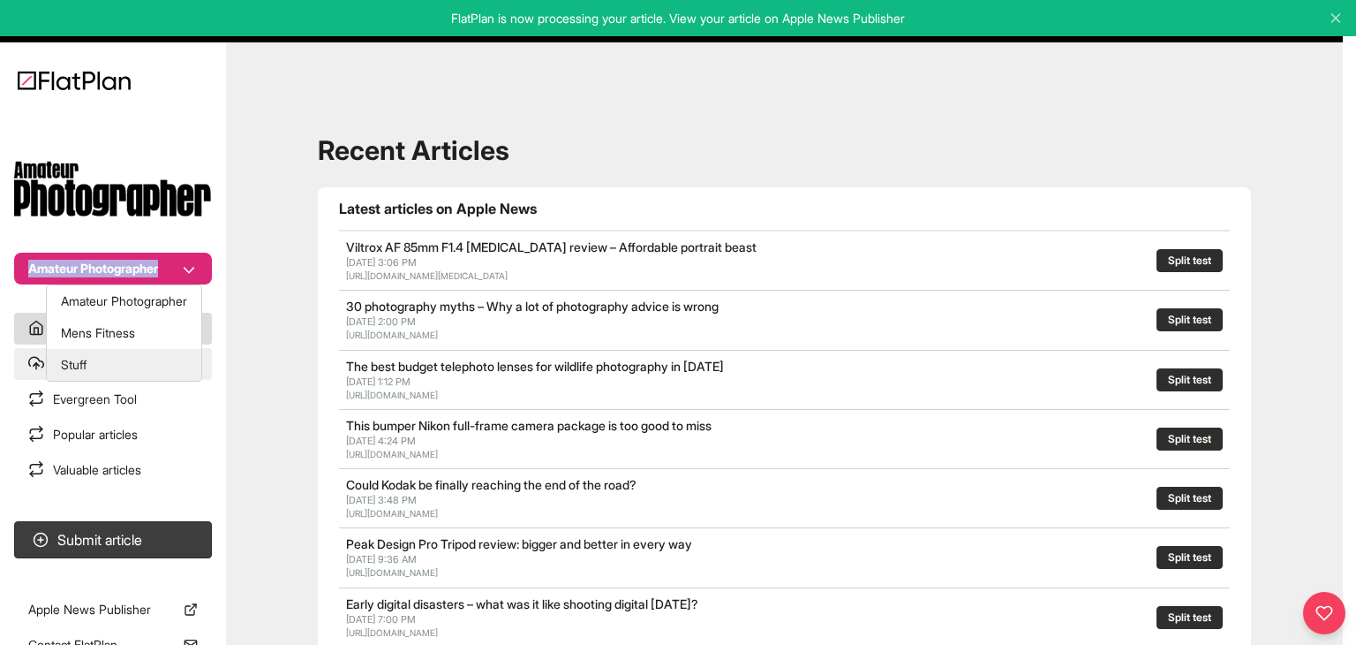
click at [159, 359] on button "Stuff" at bounding box center [124, 365] width 155 height 32
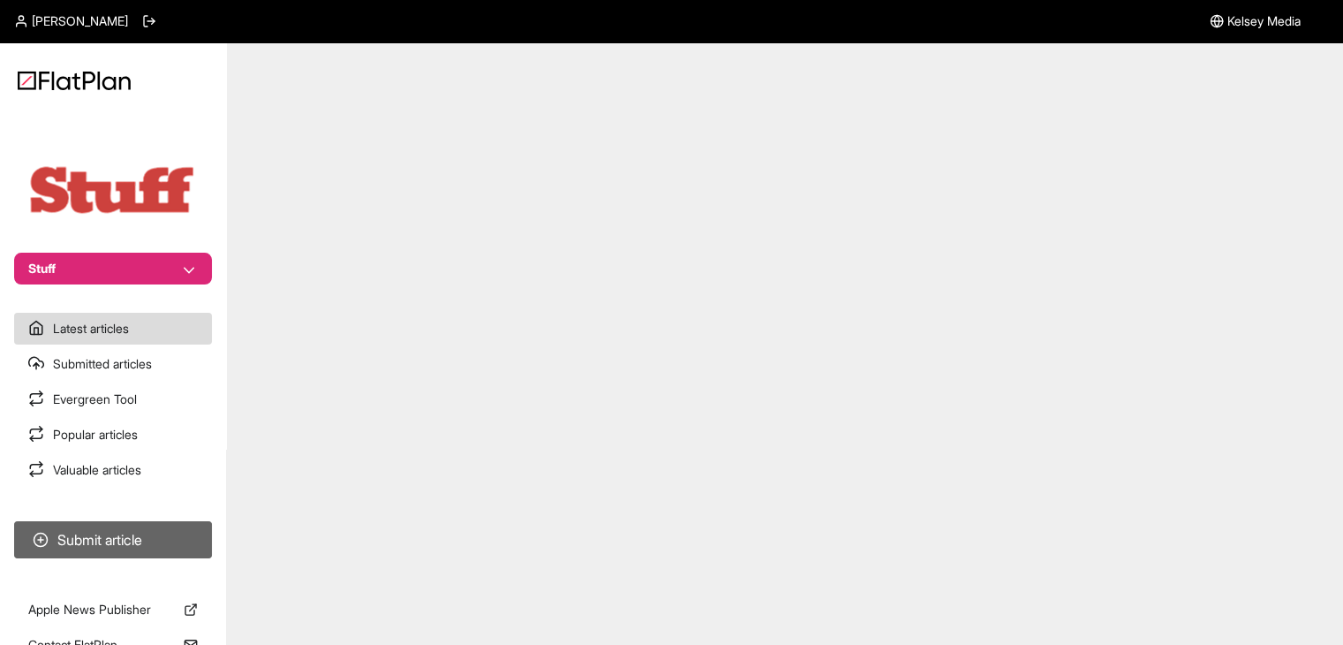
click at [122, 534] on button "Submit article" at bounding box center [113, 539] width 198 height 37
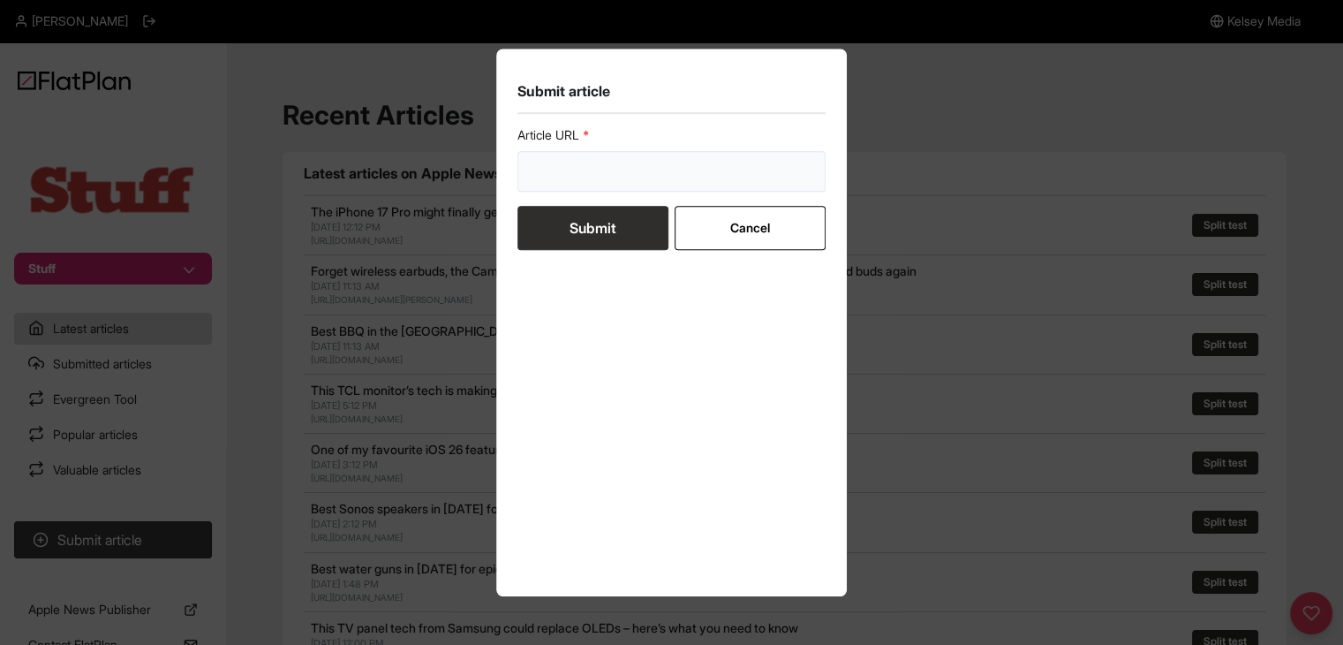
click at [630, 161] on input "url" at bounding box center [671, 171] width 309 height 41
paste input "[URL][DOMAIN_NAME]"
type input "[URL][DOMAIN_NAME]"
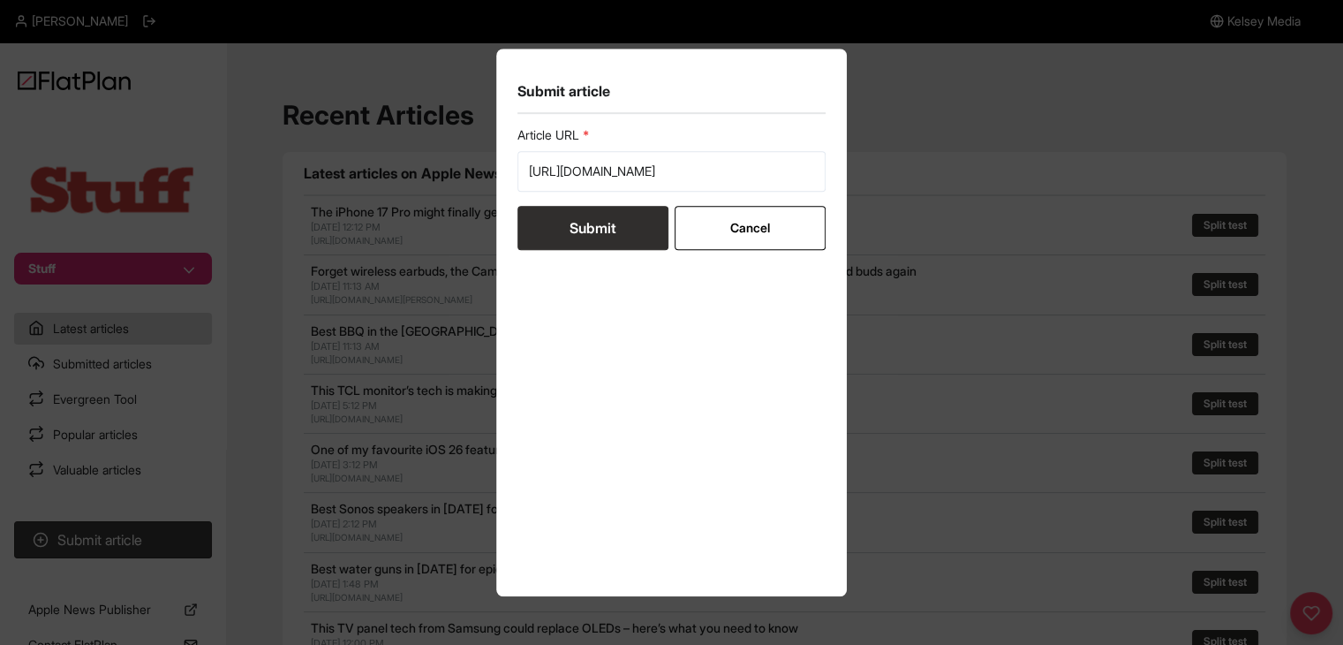
click at [587, 241] on button "Submit" at bounding box center [592, 228] width 151 height 44
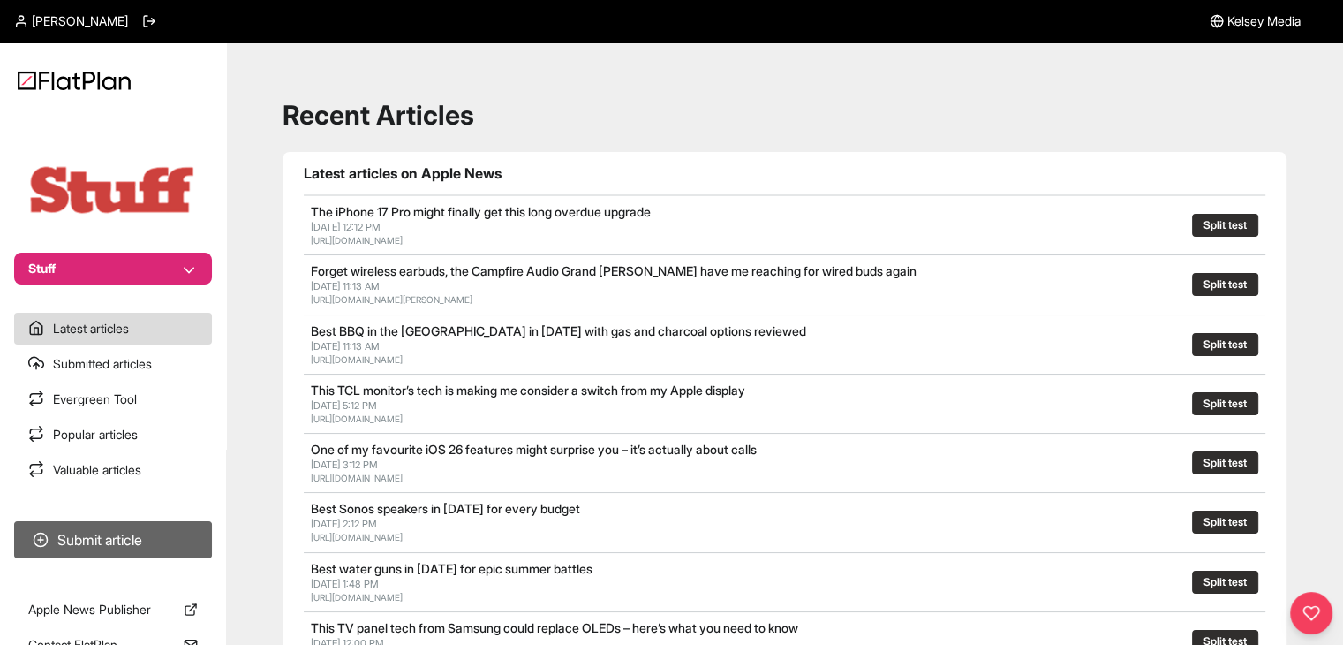
click at [134, 536] on button "Submit article" at bounding box center [113, 539] width 198 height 37
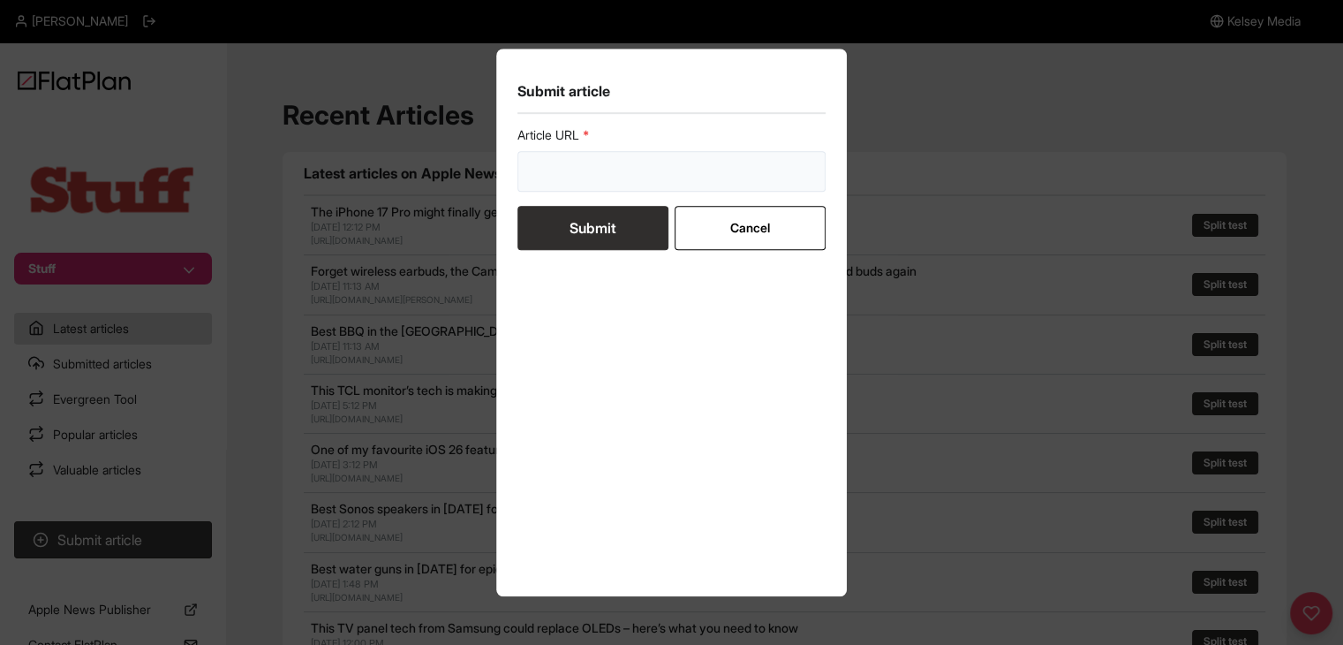
click at [544, 173] on input "url" at bounding box center [671, 171] width 309 height 41
paste input "[URL][DOMAIN_NAME]"
type input "[URL][DOMAIN_NAME]"
click at [553, 234] on button "Submit" at bounding box center [592, 228] width 151 height 44
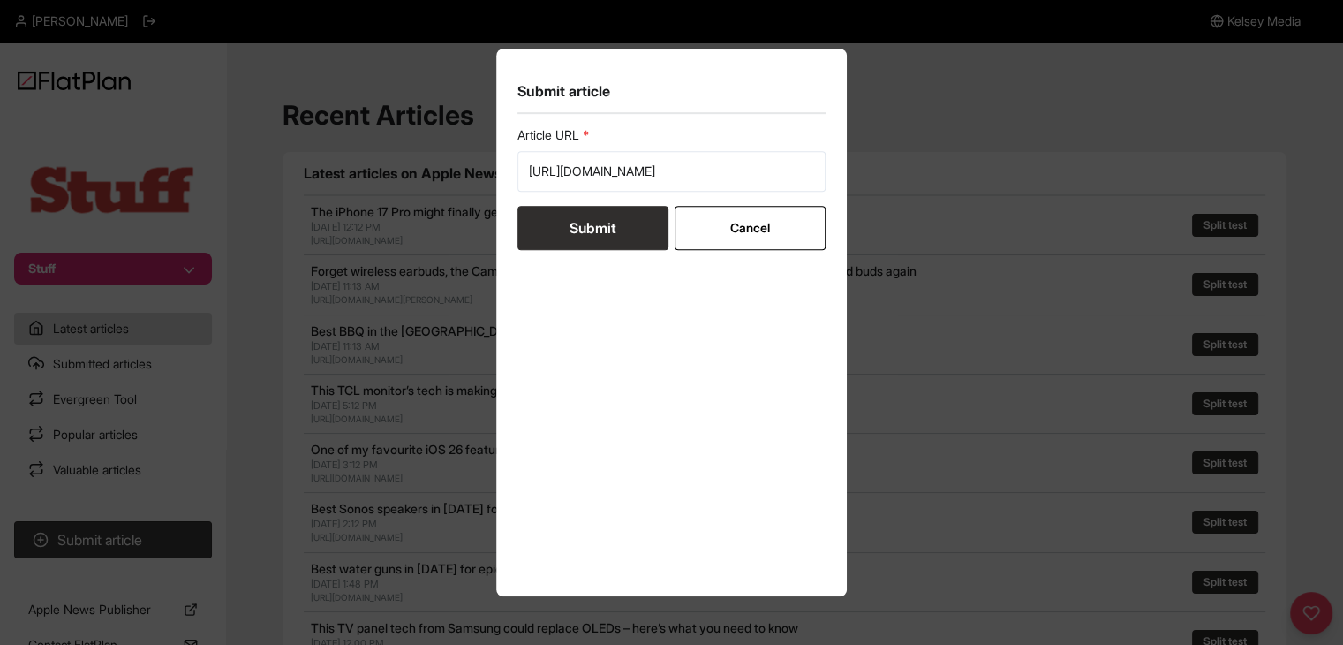
scroll to position [0, 0]
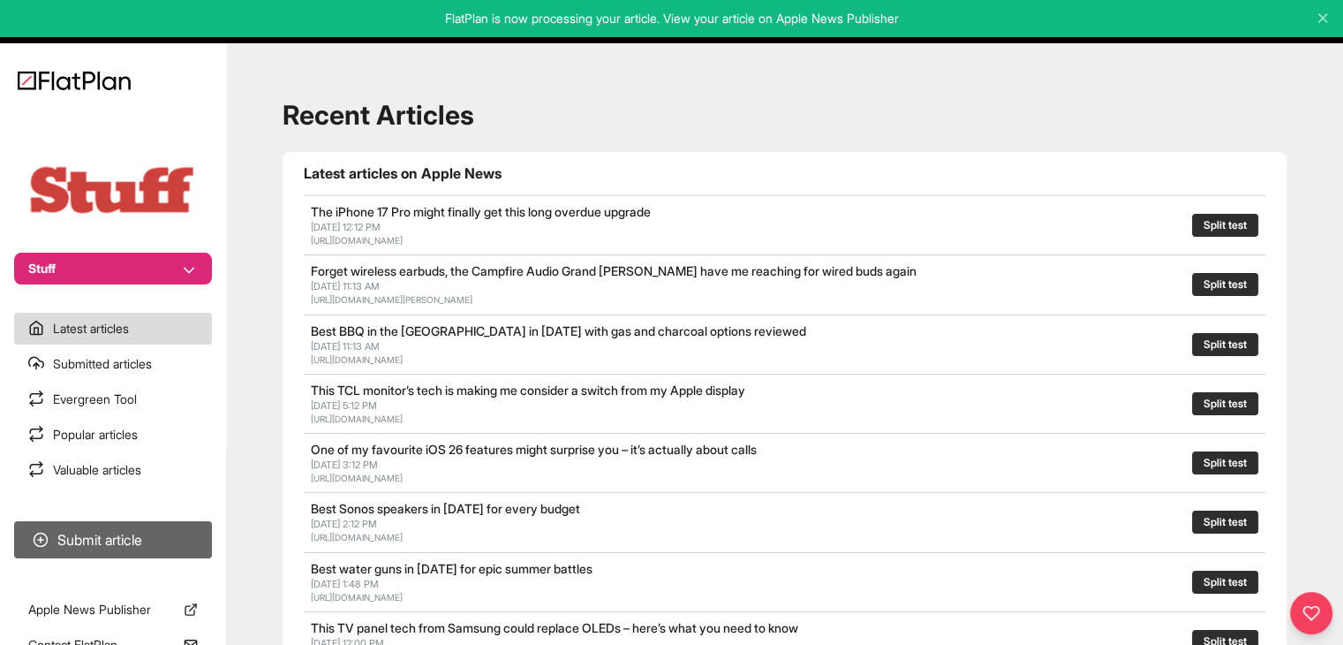
click at [117, 552] on button "Submit article" at bounding box center [113, 539] width 198 height 37
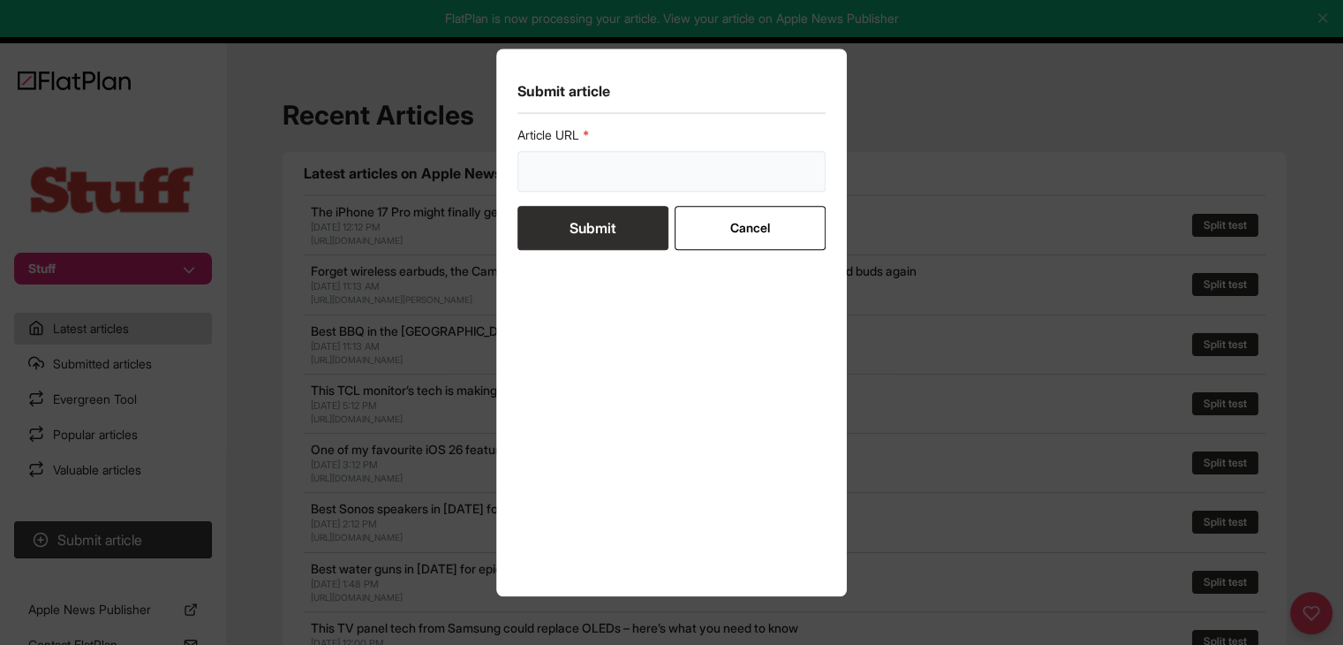
click at [585, 170] on input "url" at bounding box center [671, 171] width 309 height 41
paste input "[URL][DOMAIN_NAME]"
type input "[URL][DOMAIN_NAME]"
click at [572, 220] on button "Submit" at bounding box center [592, 228] width 151 height 44
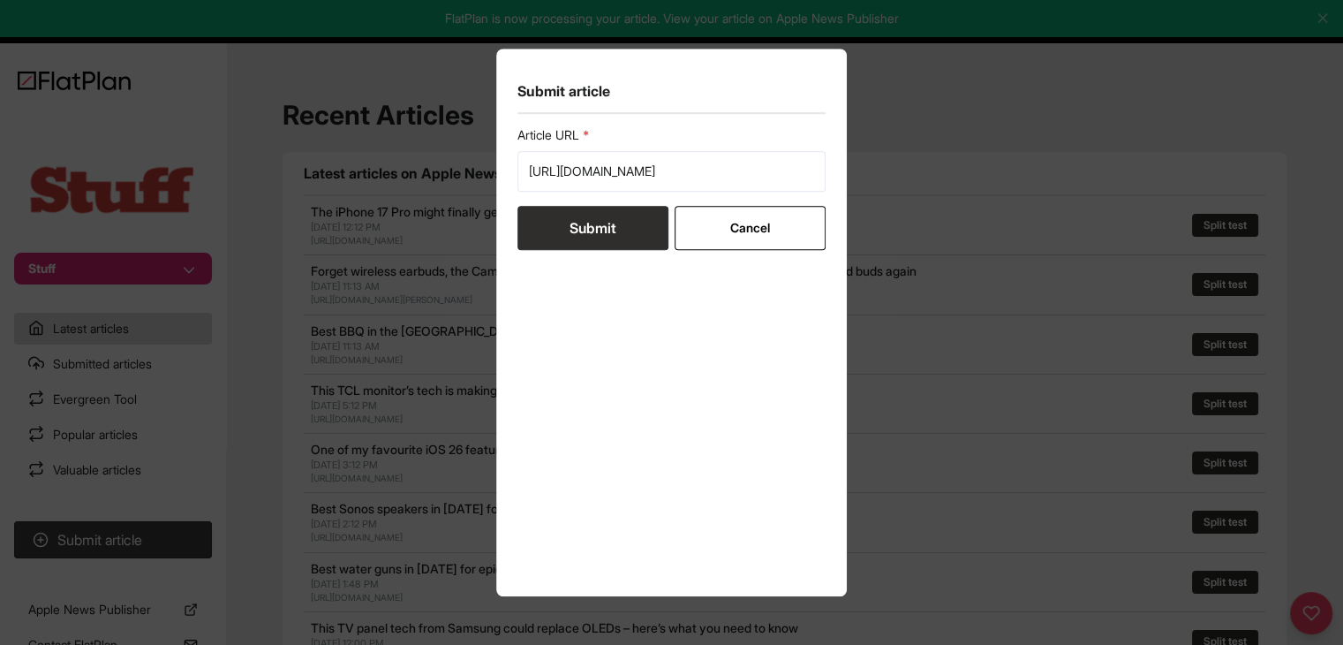
scroll to position [0, 0]
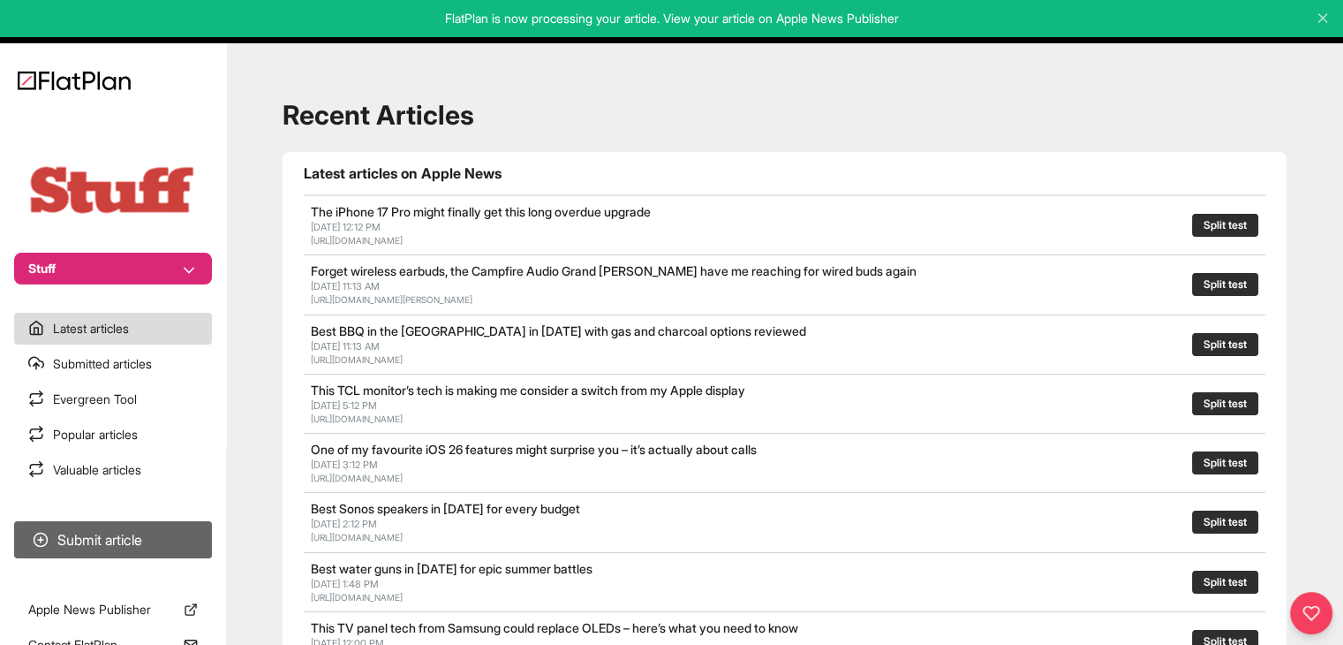
click at [170, 532] on button "Submit article" at bounding box center [113, 539] width 198 height 37
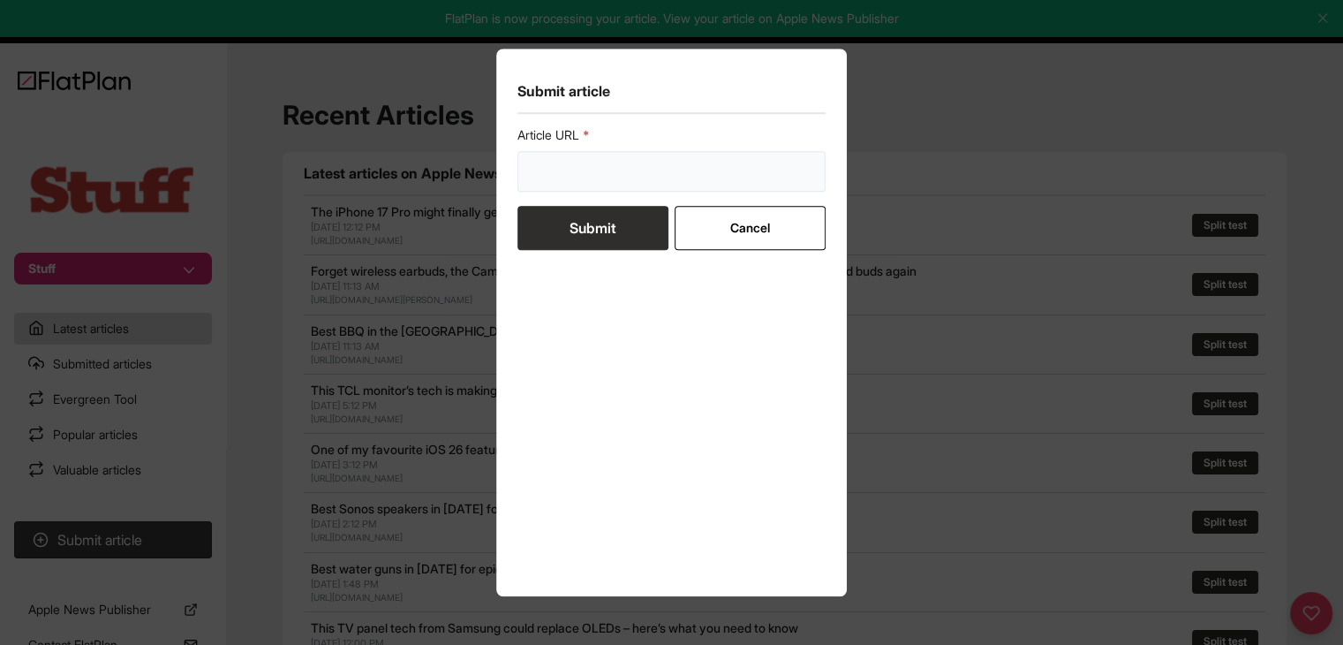
click at [570, 178] on input "url" at bounding box center [671, 171] width 309 height 41
paste input "[URL][DOMAIN_NAME]"
type input "[URL][DOMAIN_NAME]"
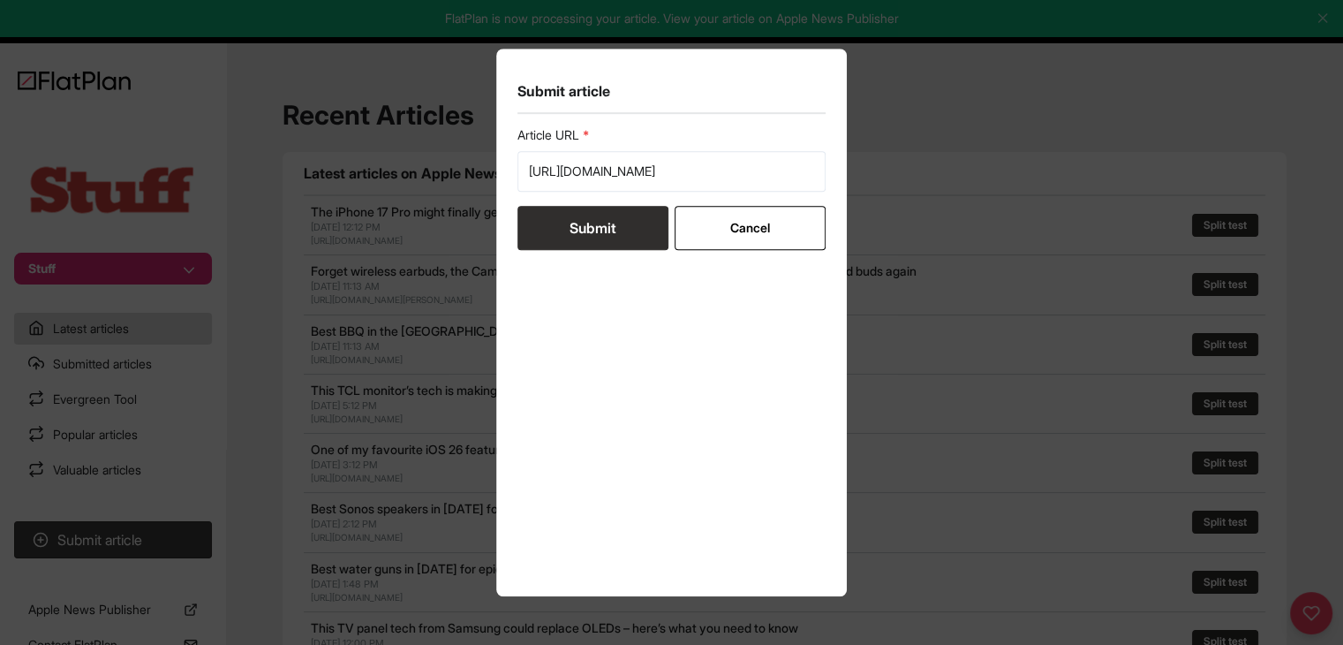
click at [572, 223] on button "Submit" at bounding box center [592, 228] width 151 height 44
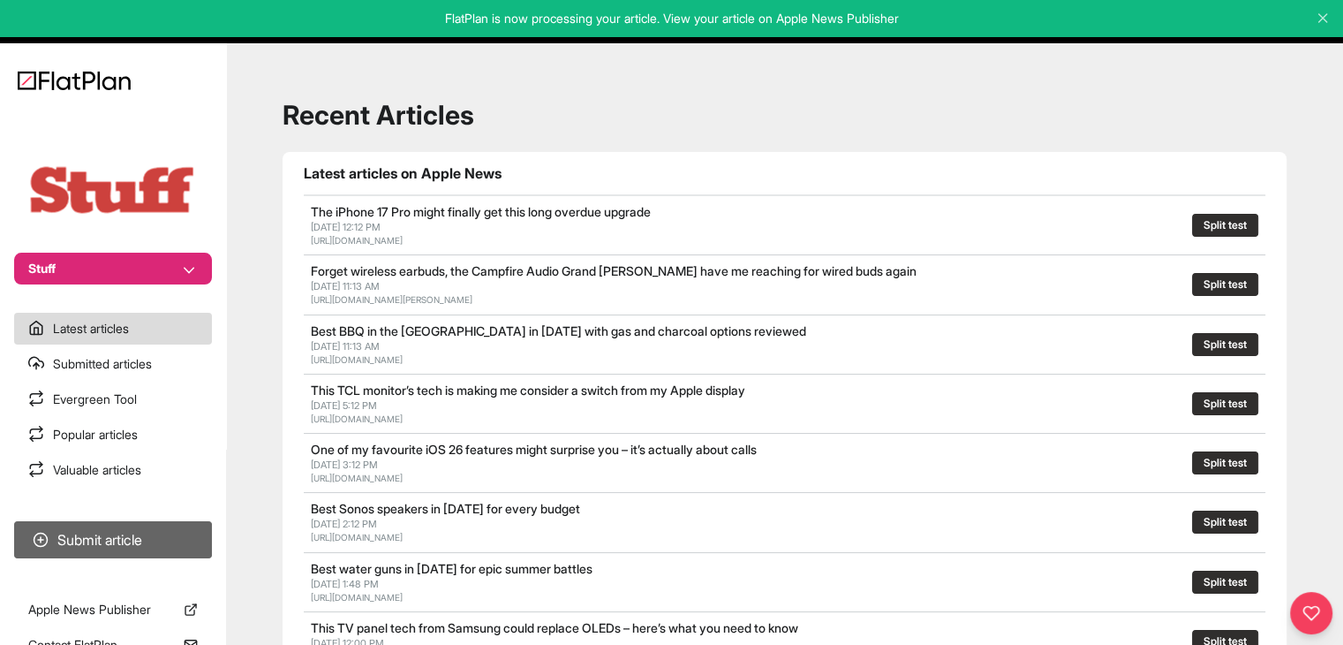
click at [189, 543] on button "Submit article" at bounding box center [113, 539] width 198 height 37
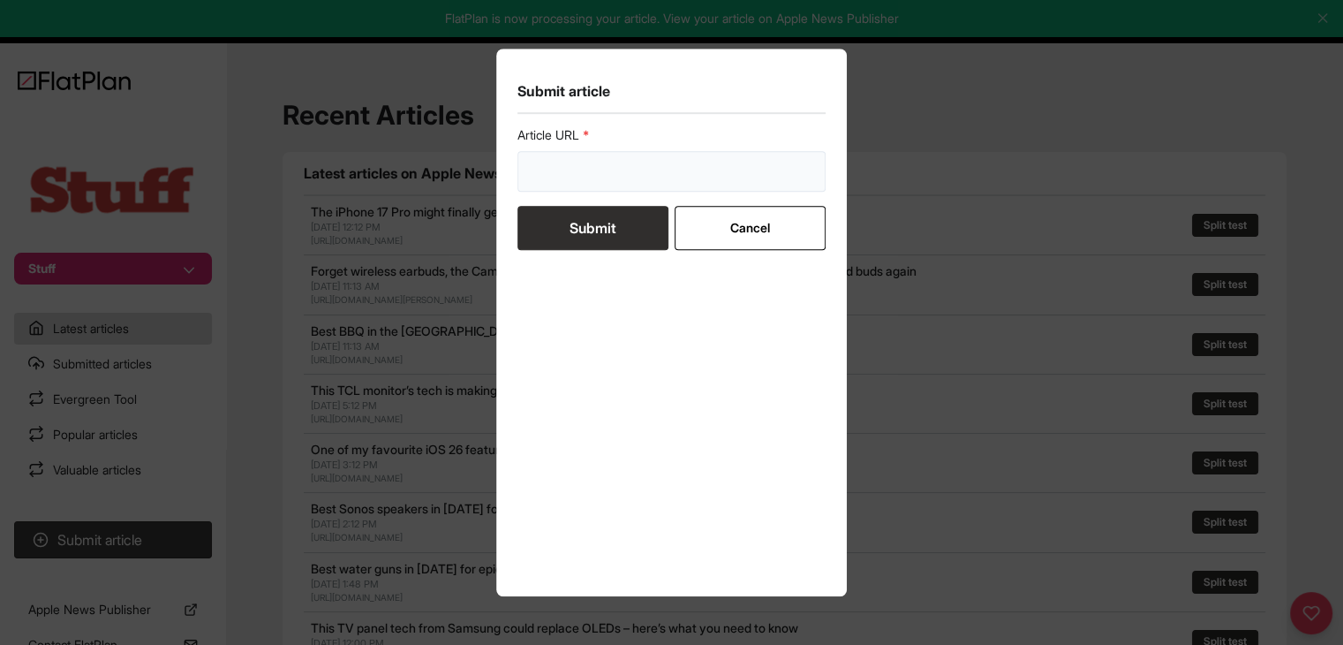
click at [572, 170] on input "url" at bounding box center [671, 171] width 309 height 41
paste input "[URL][DOMAIN_NAME]"
type input "[URL][DOMAIN_NAME]"
click at [569, 228] on button "Submit" at bounding box center [592, 228] width 151 height 44
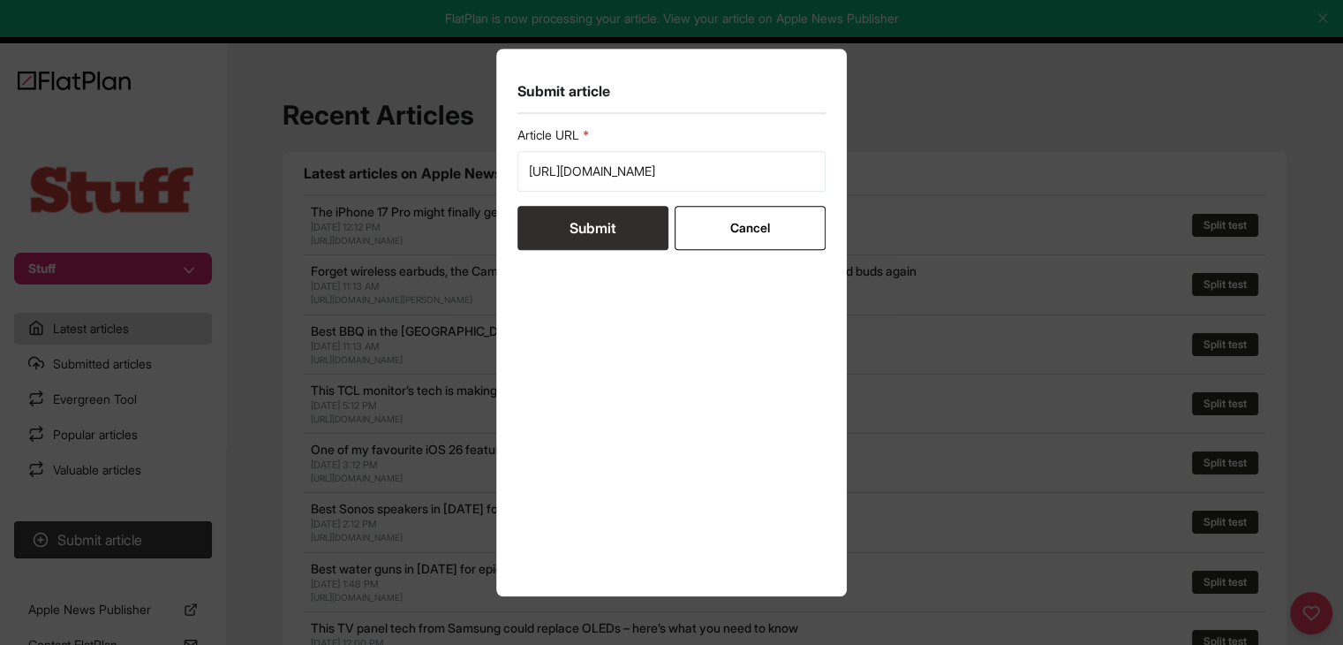
scroll to position [0, 0]
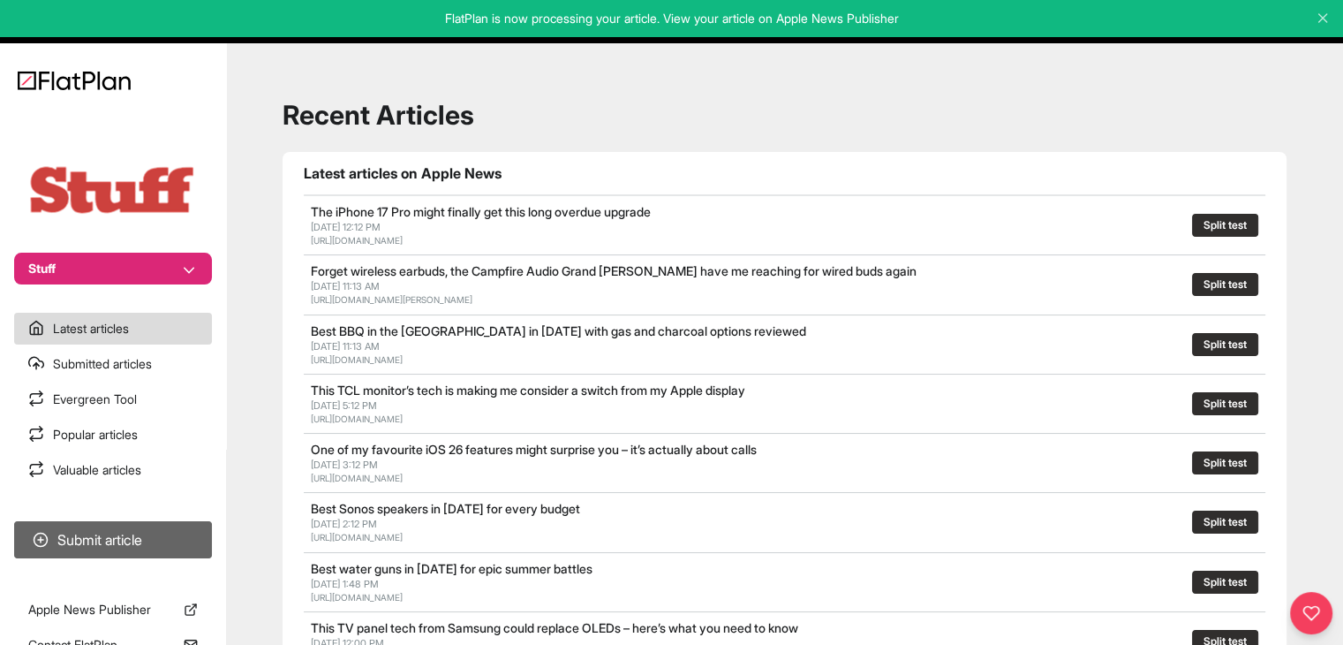
click at [170, 538] on button "Submit article" at bounding box center [113, 539] width 198 height 37
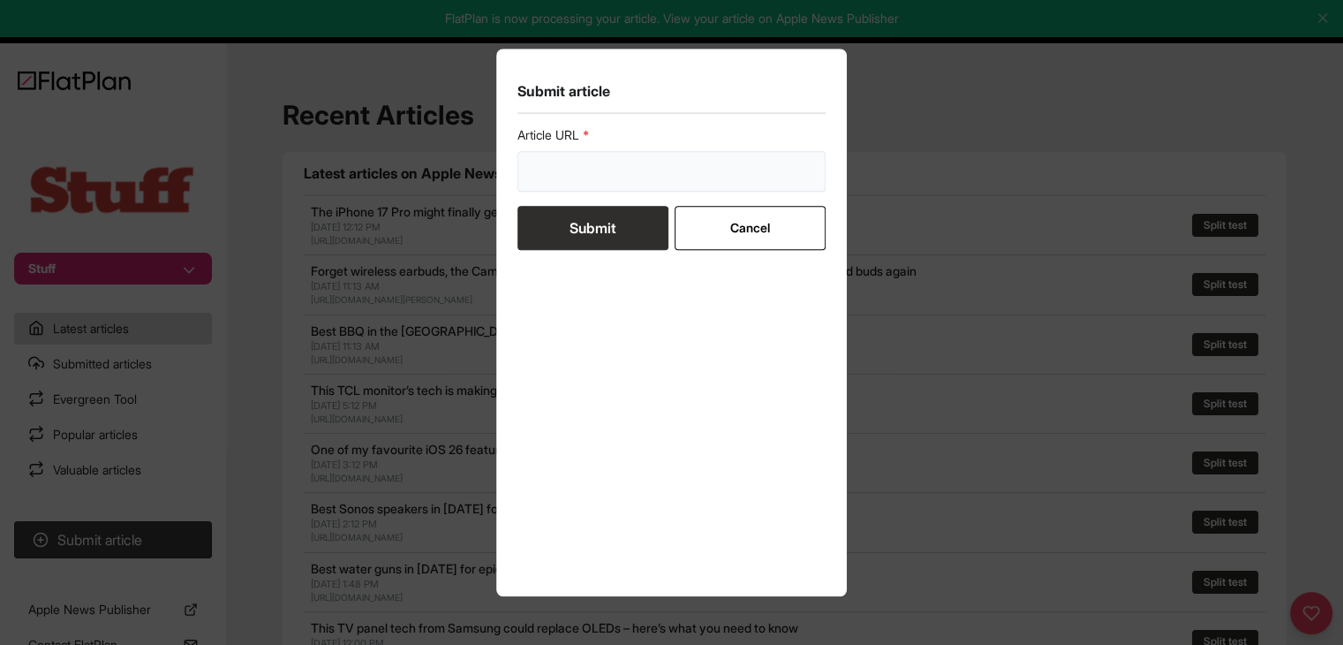
click at [665, 179] on input "url" at bounding box center [671, 171] width 309 height 41
paste input "[URL][DOMAIN_NAME]"
type input "[URL][DOMAIN_NAME]"
click at [621, 230] on button "Submit" at bounding box center [592, 228] width 151 height 44
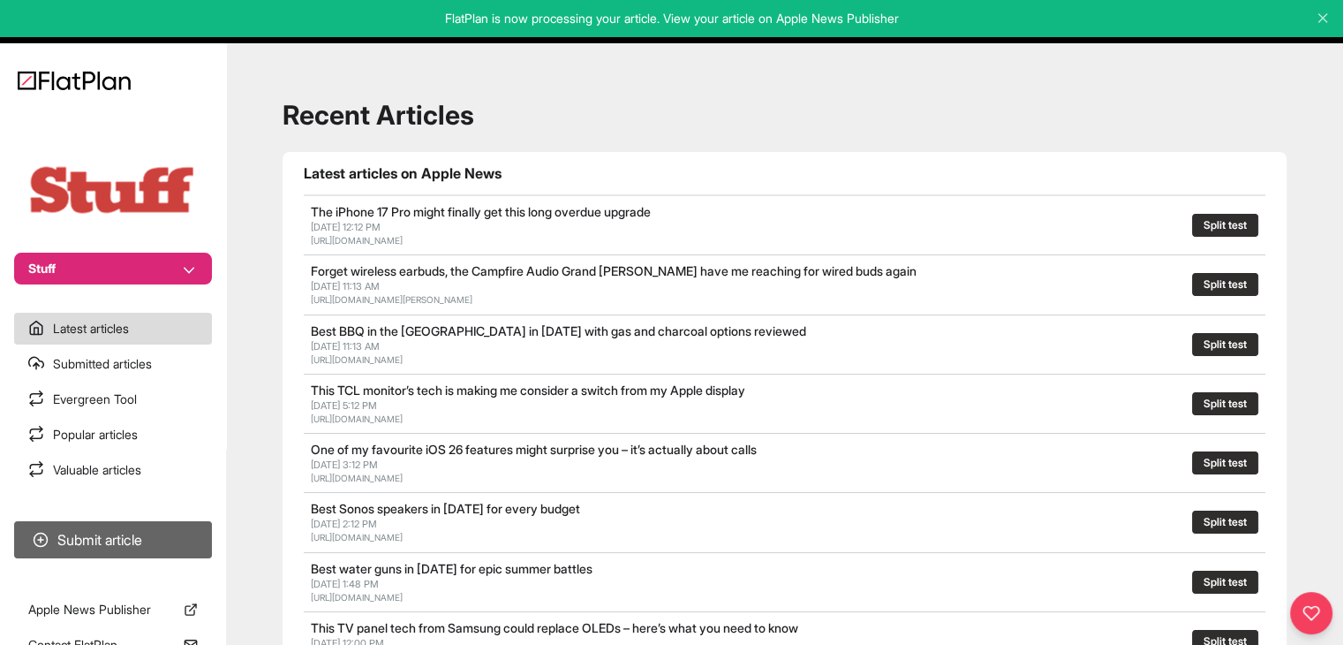
click at [88, 542] on button "Submit article" at bounding box center [113, 539] width 198 height 37
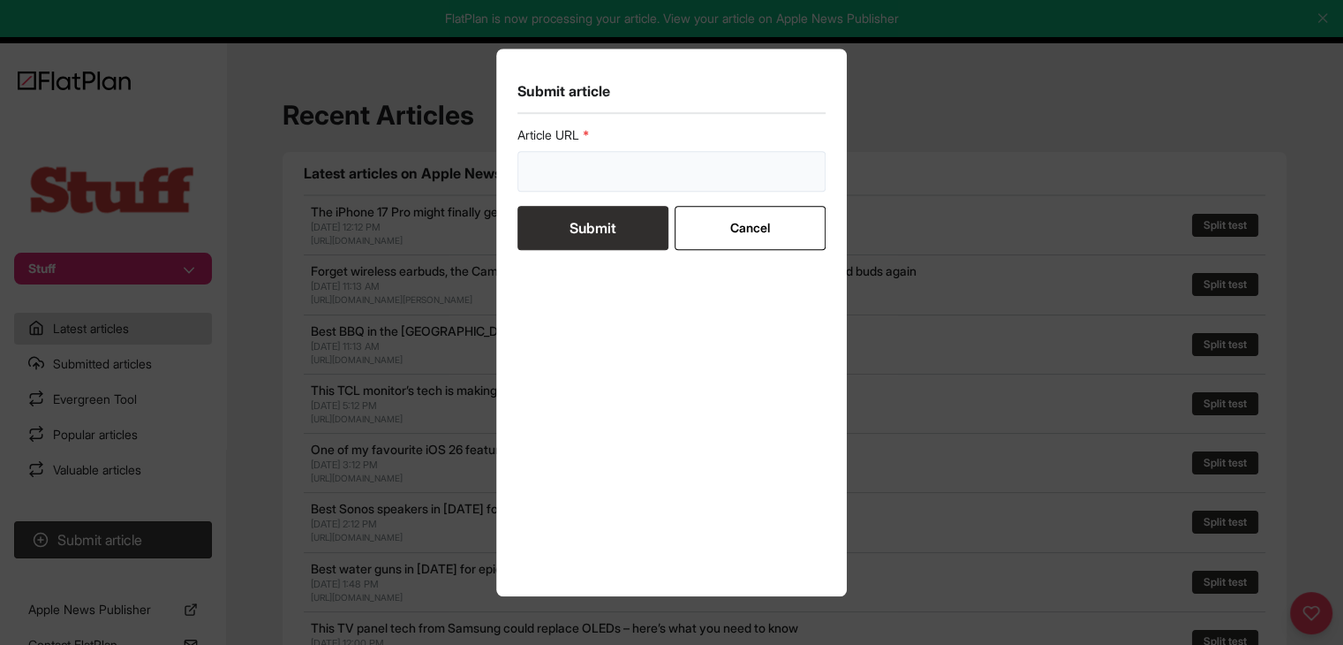
click at [585, 188] on input "url" at bounding box center [671, 171] width 309 height 41
paste input "[URL][DOMAIN_NAME]"
type input "[URL][DOMAIN_NAME]"
click at [569, 220] on button "Submit" at bounding box center [592, 228] width 151 height 44
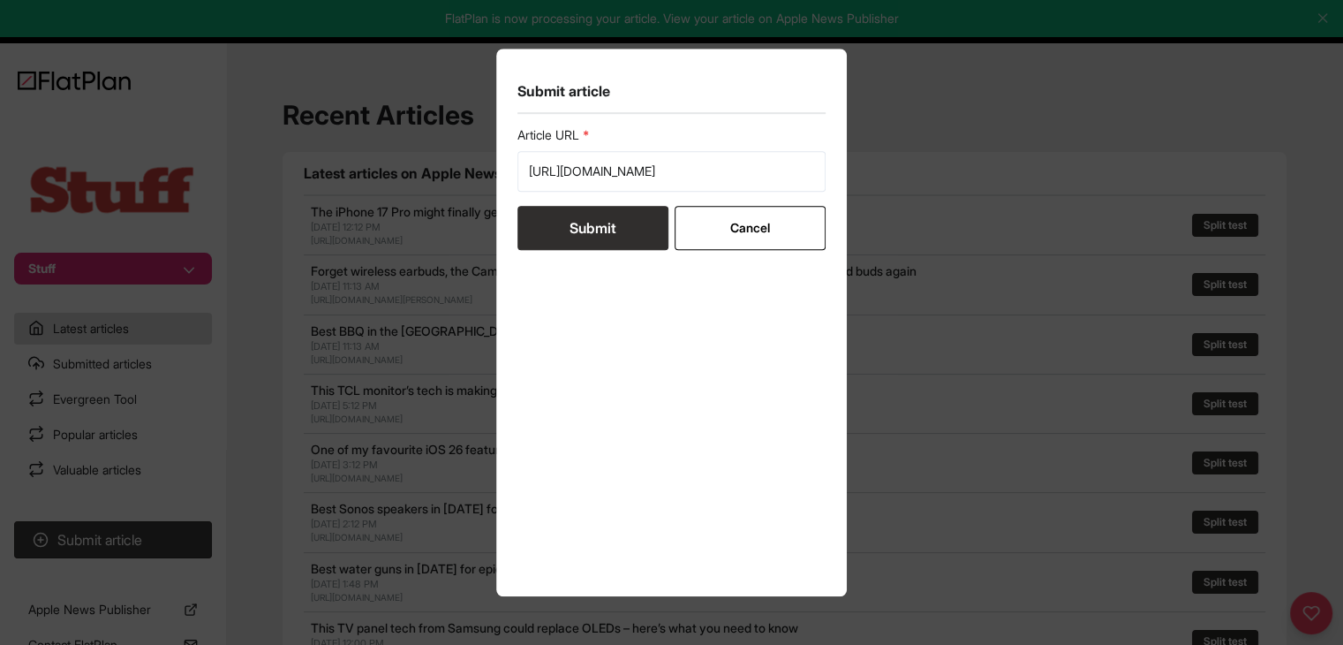
scroll to position [0, 0]
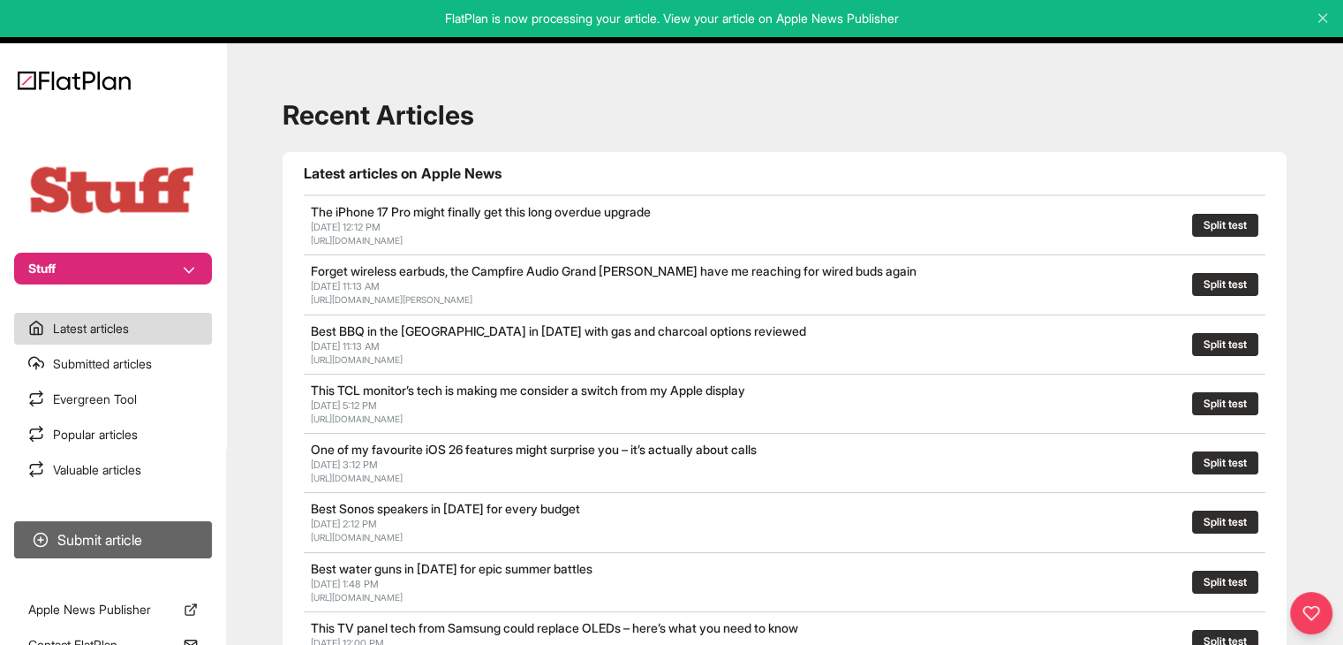
click at [157, 530] on button "Submit article" at bounding box center [113, 539] width 198 height 37
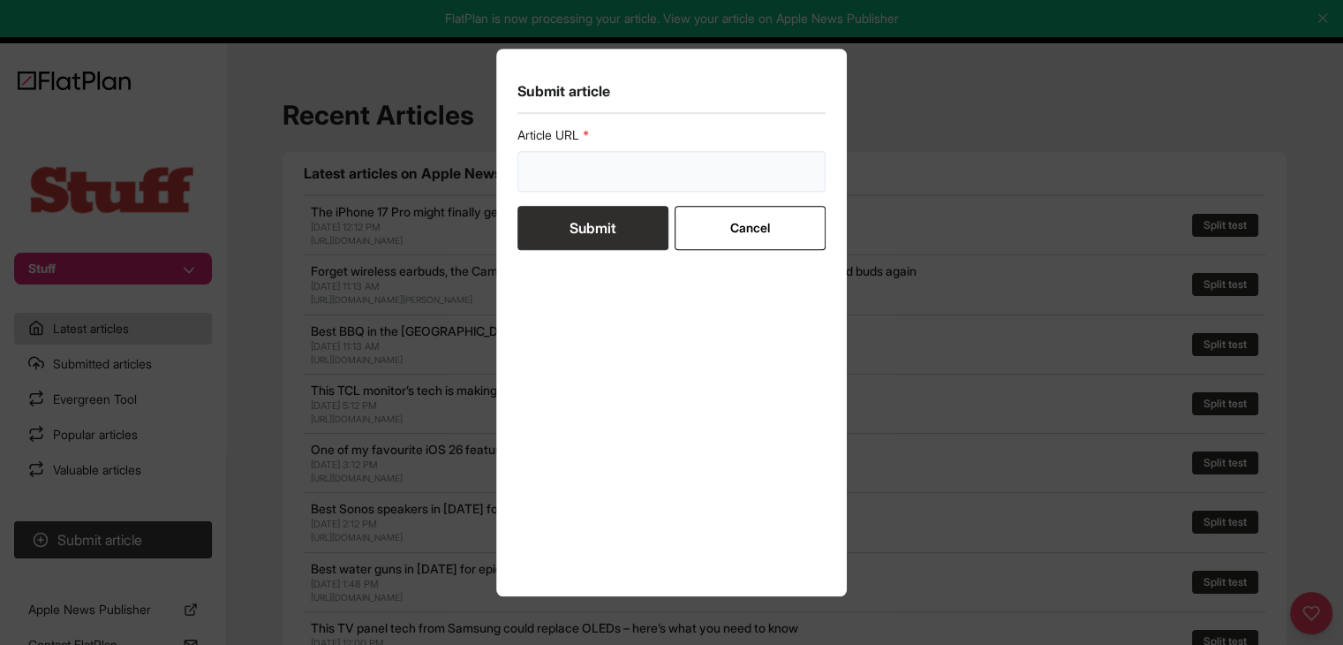
click at [601, 178] on input "url" at bounding box center [671, 171] width 309 height 41
paste input "[URL][DOMAIN_NAME]"
type input "[URL][DOMAIN_NAME]"
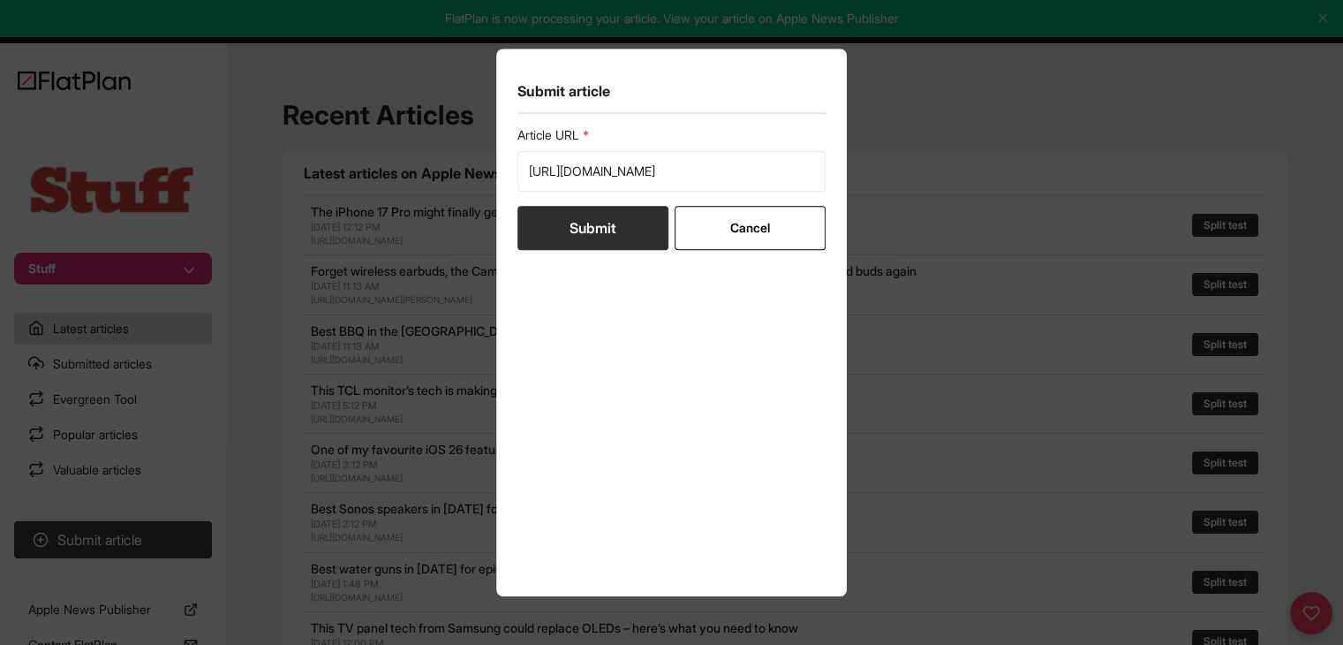
click at [581, 227] on button "Submit" at bounding box center [592, 228] width 151 height 44
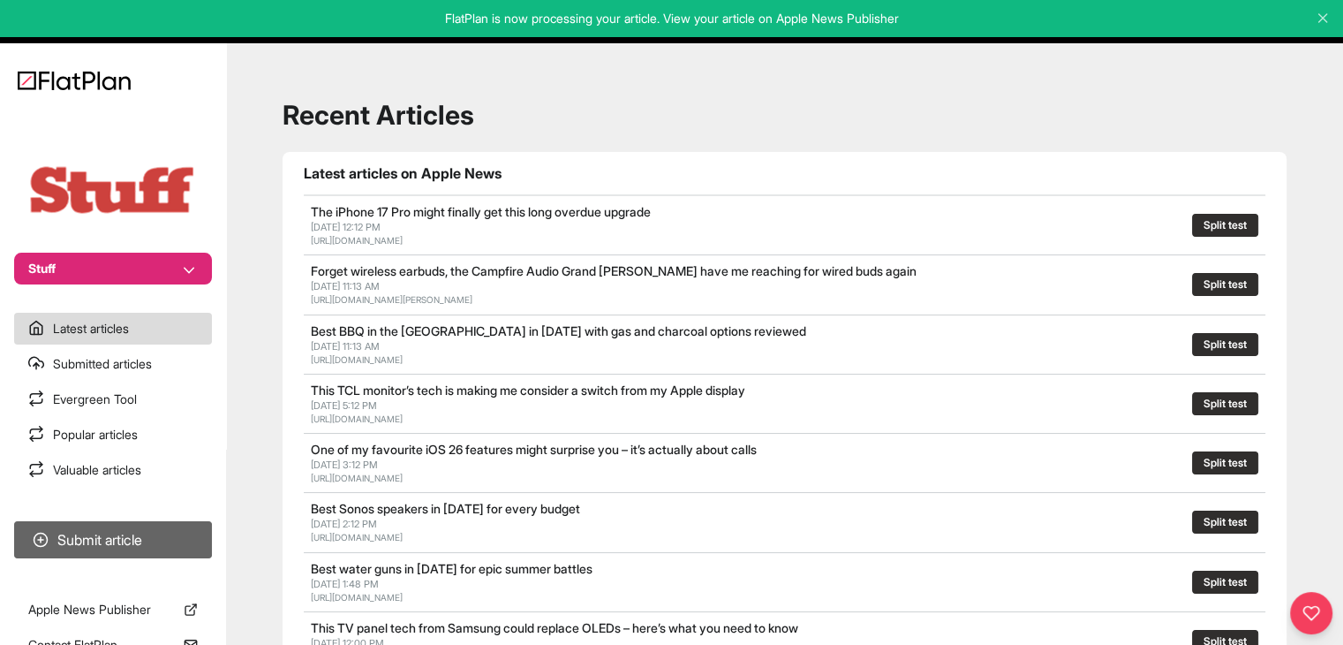
click at [166, 533] on button "Submit article" at bounding box center [113, 539] width 198 height 37
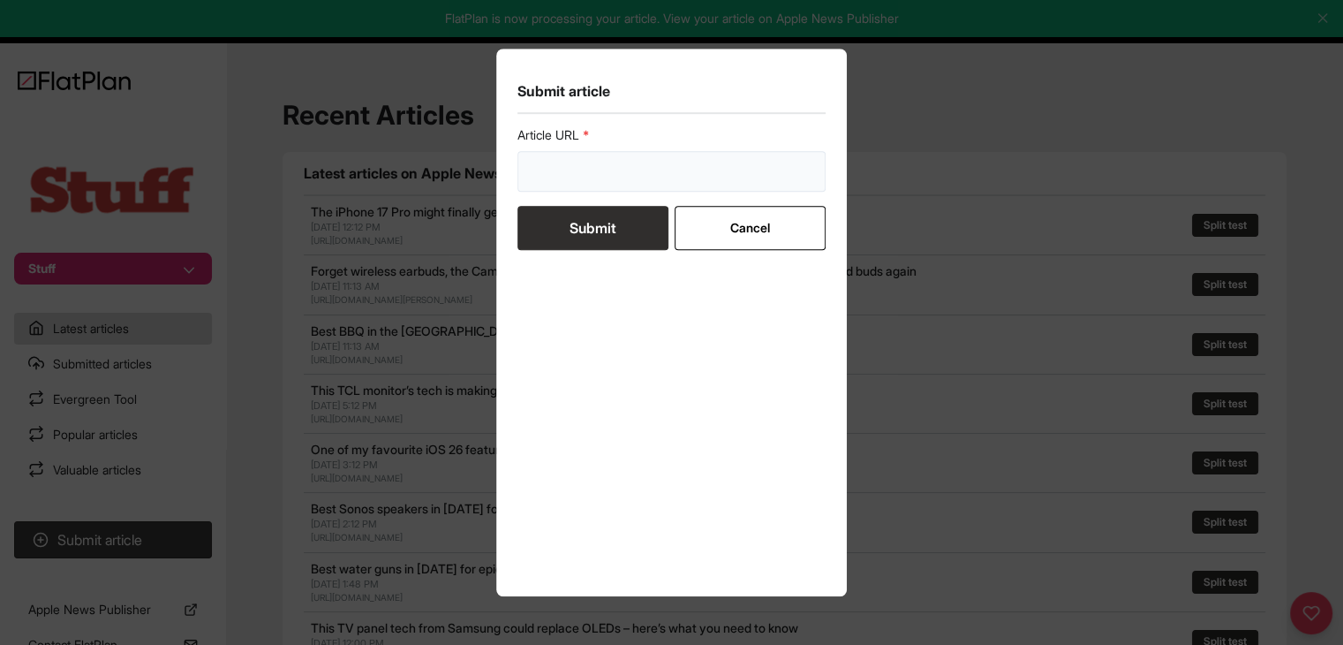
click at [578, 177] on input "url" at bounding box center [671, 171] width 309 height 41
paste input "[URL][DOMAIN_NAME]"
type input "[URL][DOMAIN_NAME]"
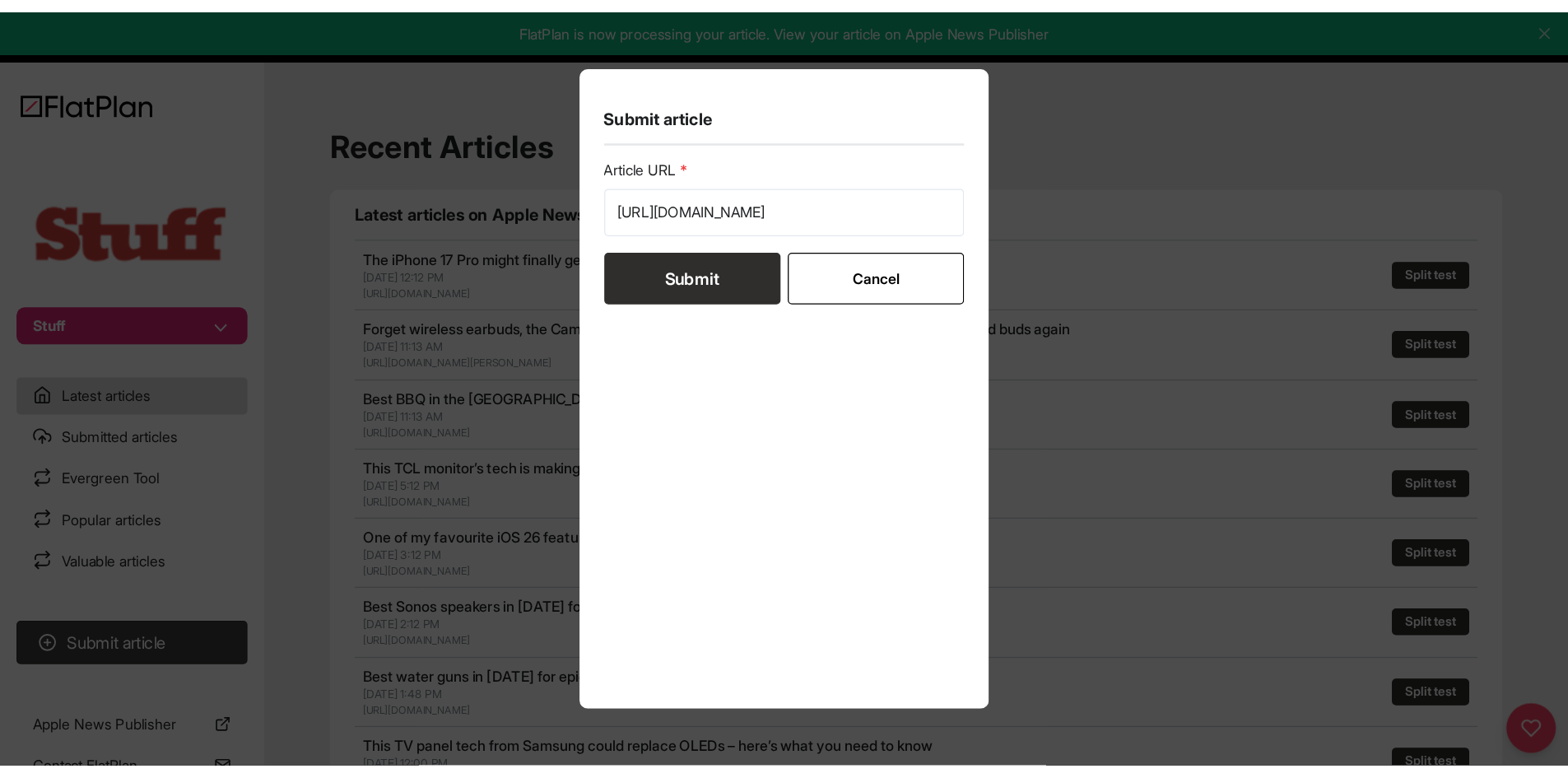
scroll to position [0, 0]
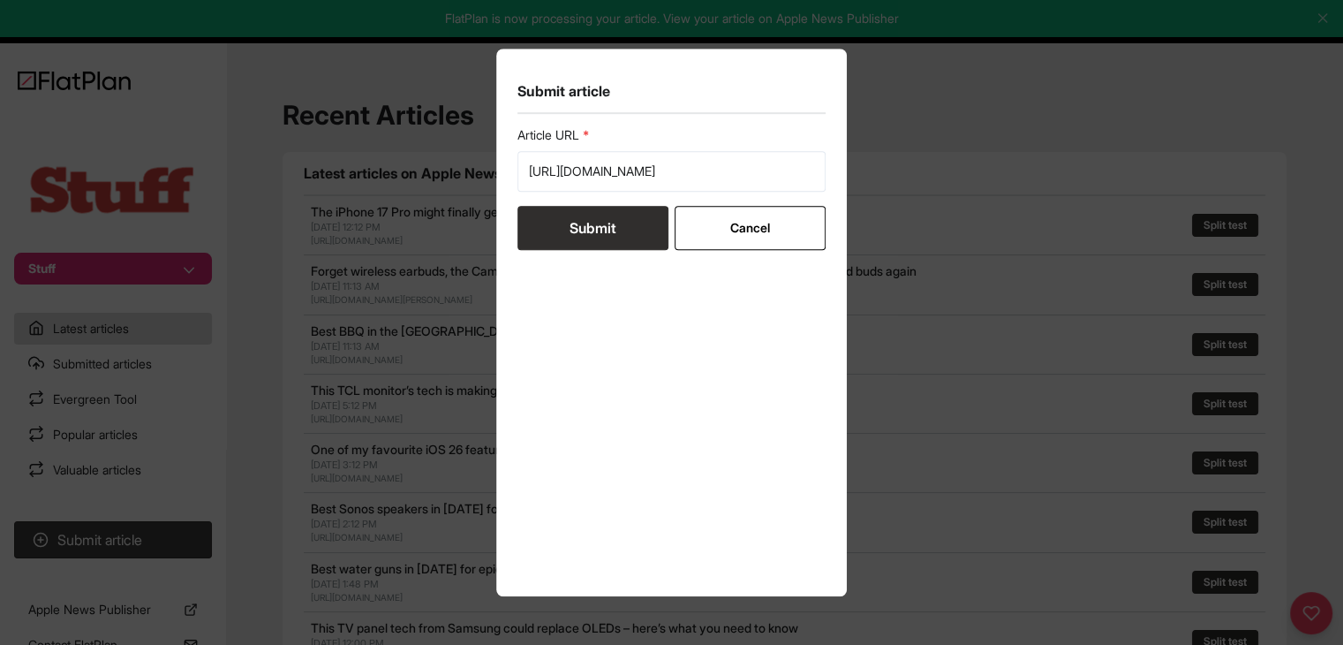
click at [573, 241] on button "Submit" at bounding box center [592, 228] width 151 height 44
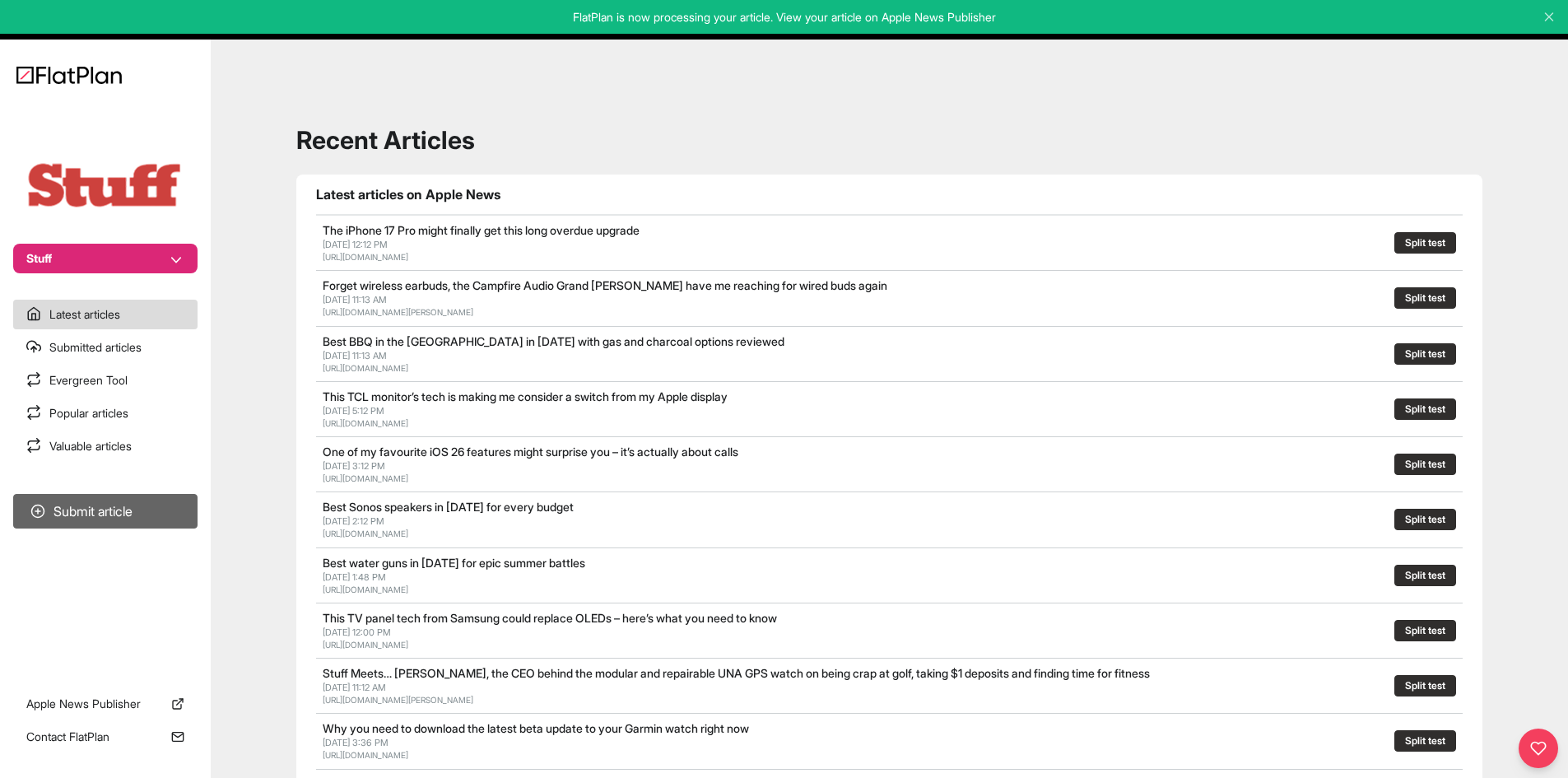
click at [120, 506] on button "Submit article" at bounding box center [105, 511] width 185 height 34
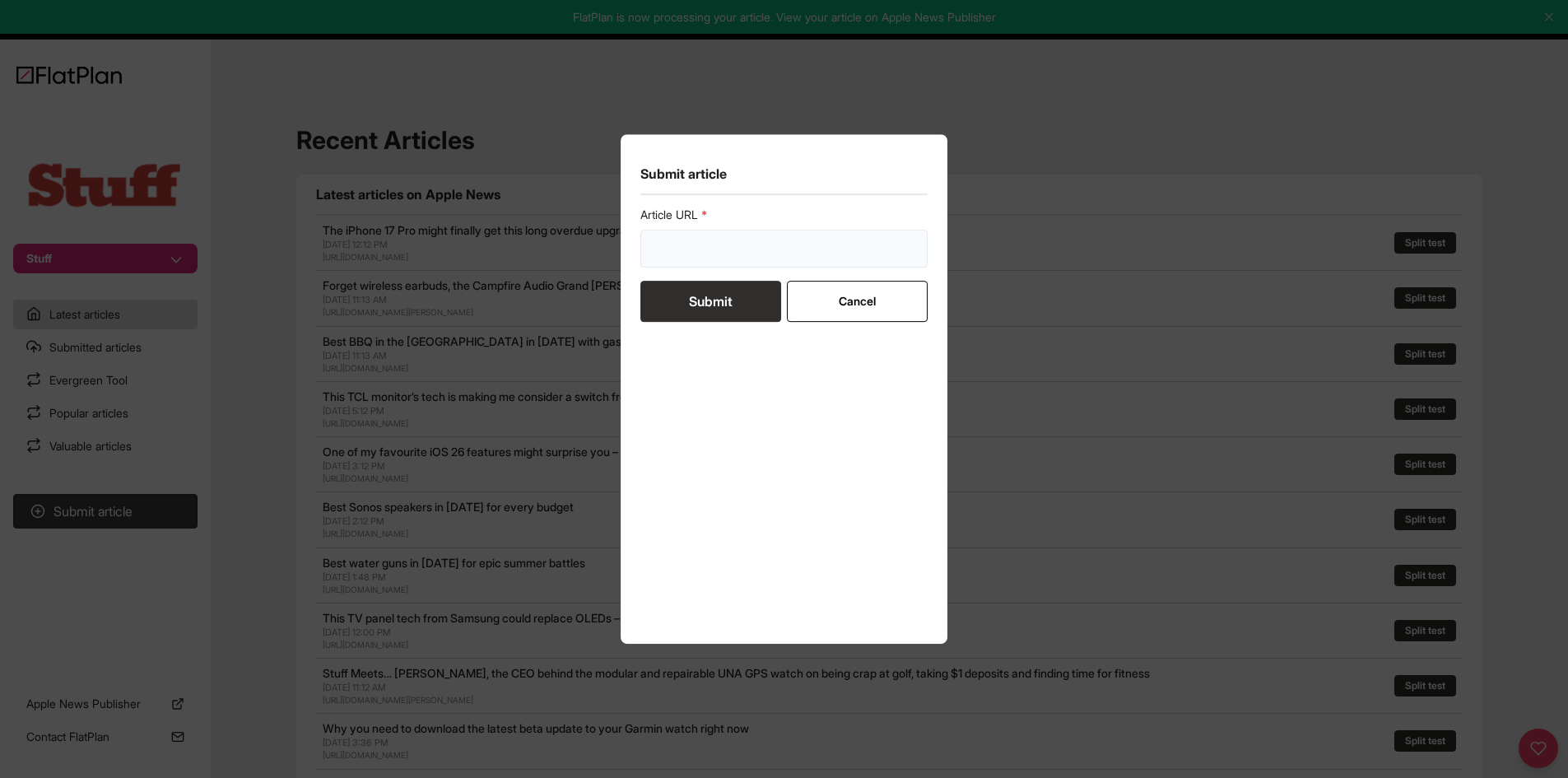
click at [714, 245] on input "url" at bounding box center [784, 248] width 288 height 38
paste input "[URL][DOMAIN_NAME]"
type input "[URL][DOMAIN_NAME]"
click at [717, 320] on button "Submit" at bounding box center [710, 301] width 141 height 41
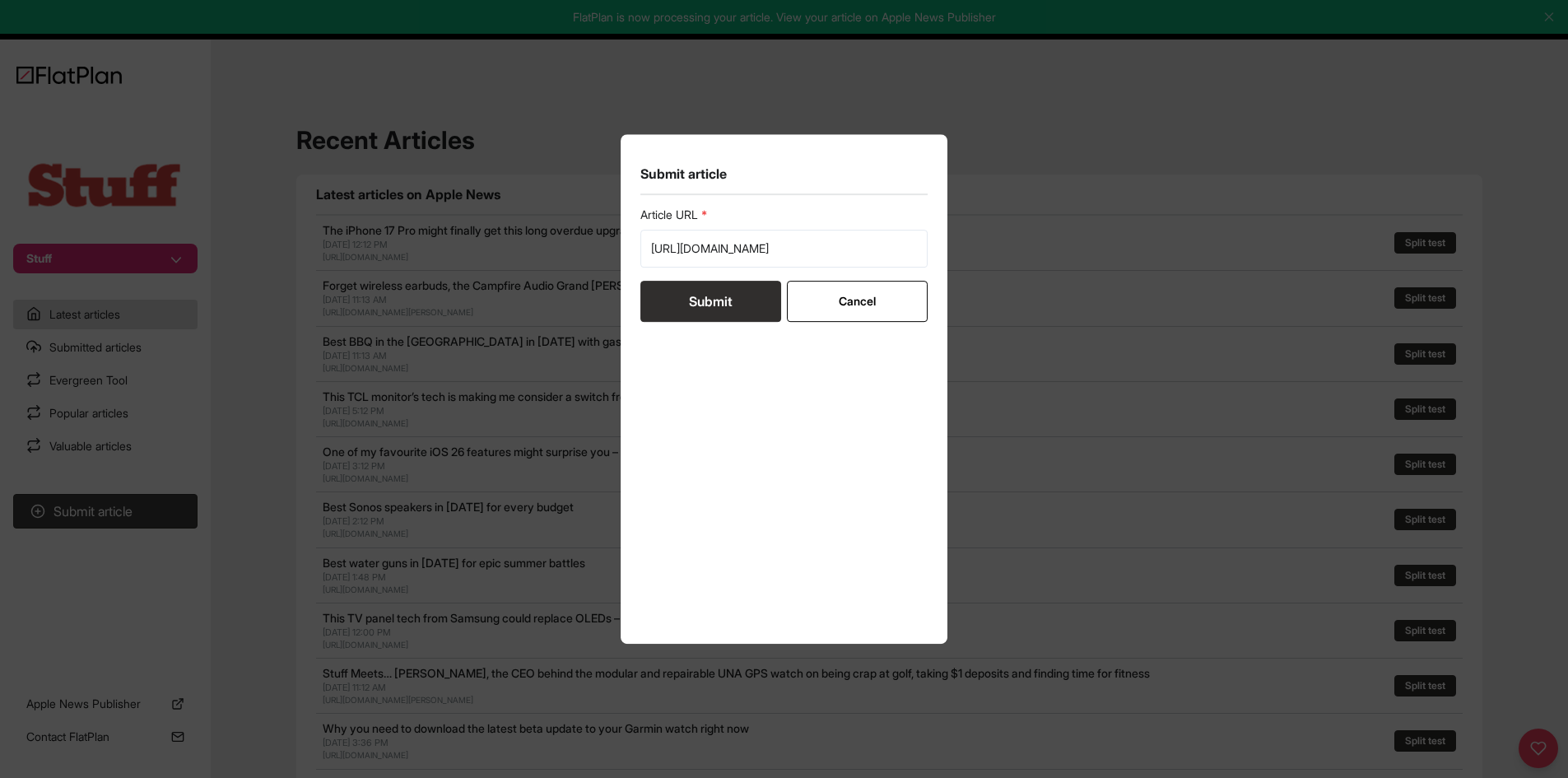
scroll to position [0, 0]
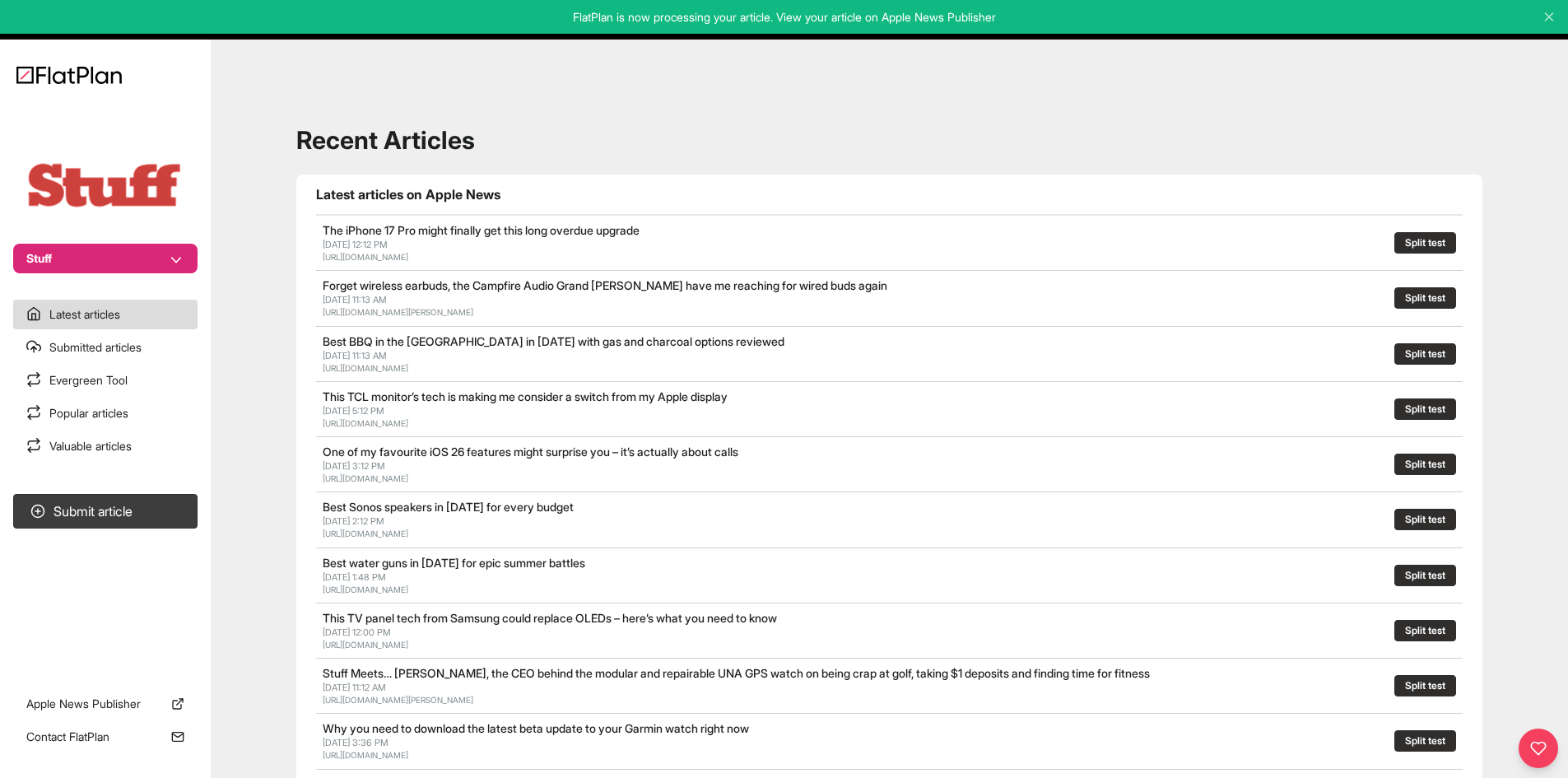
click at [149, 267] on button "Stuff" at bounding box center [105, 258] width 185 height 30
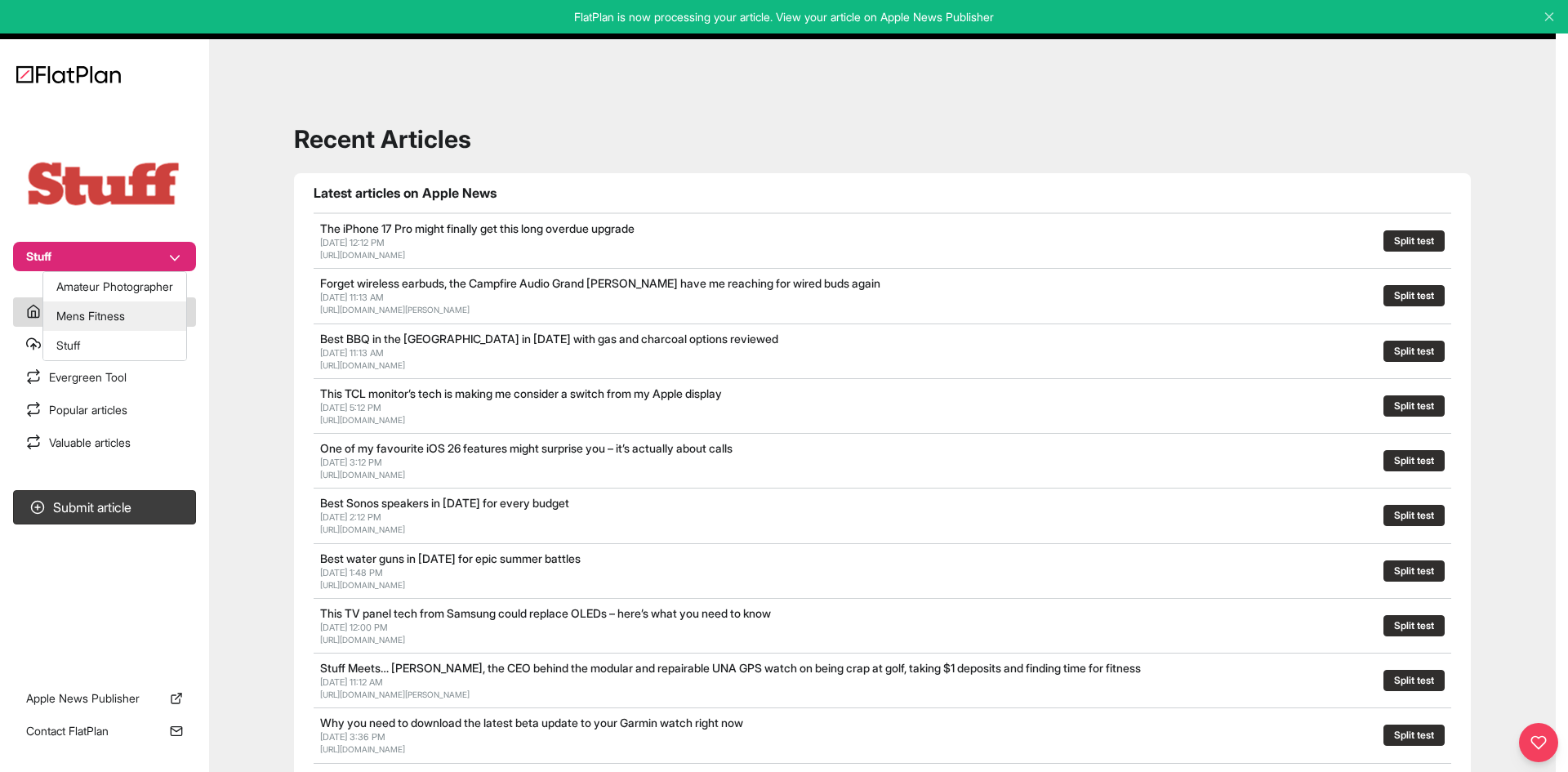
click at [138, 317] on button "Mens Fitness" at bounding box center [115, 316] width 143 height 30
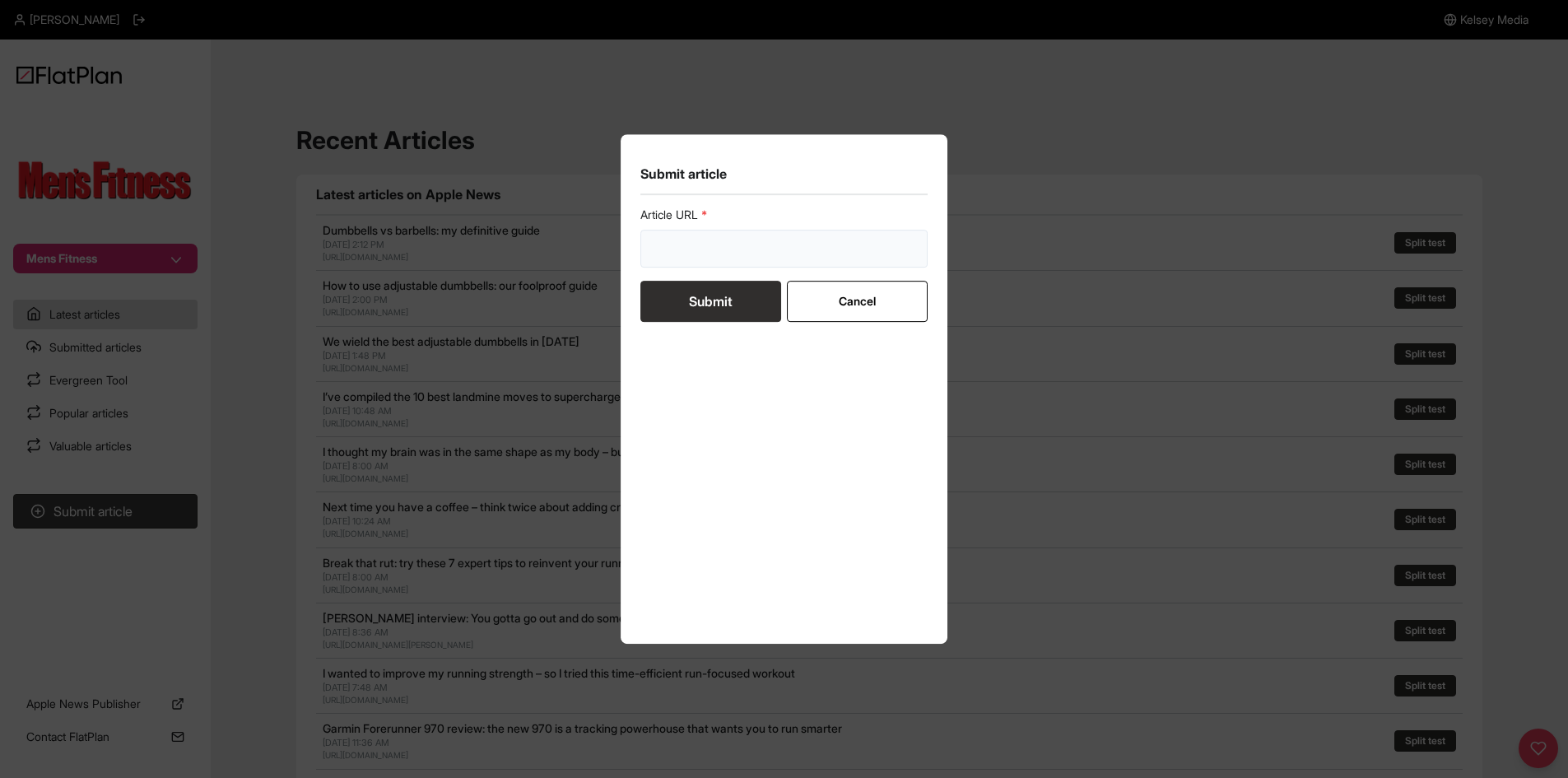
click at [676, 253] on input "url" at bounding box center [784, 248] width 288 height 38
paste input "https://mensfitness.co.uk/features/are-e-bikes-eco-friendly/"
type input "https://mensfitness.co.uk/features/are-e-bikes-eco-friendly/"
click at [694, 286] on button "Submit" at bounding box center [710, 301] width 141 height 41
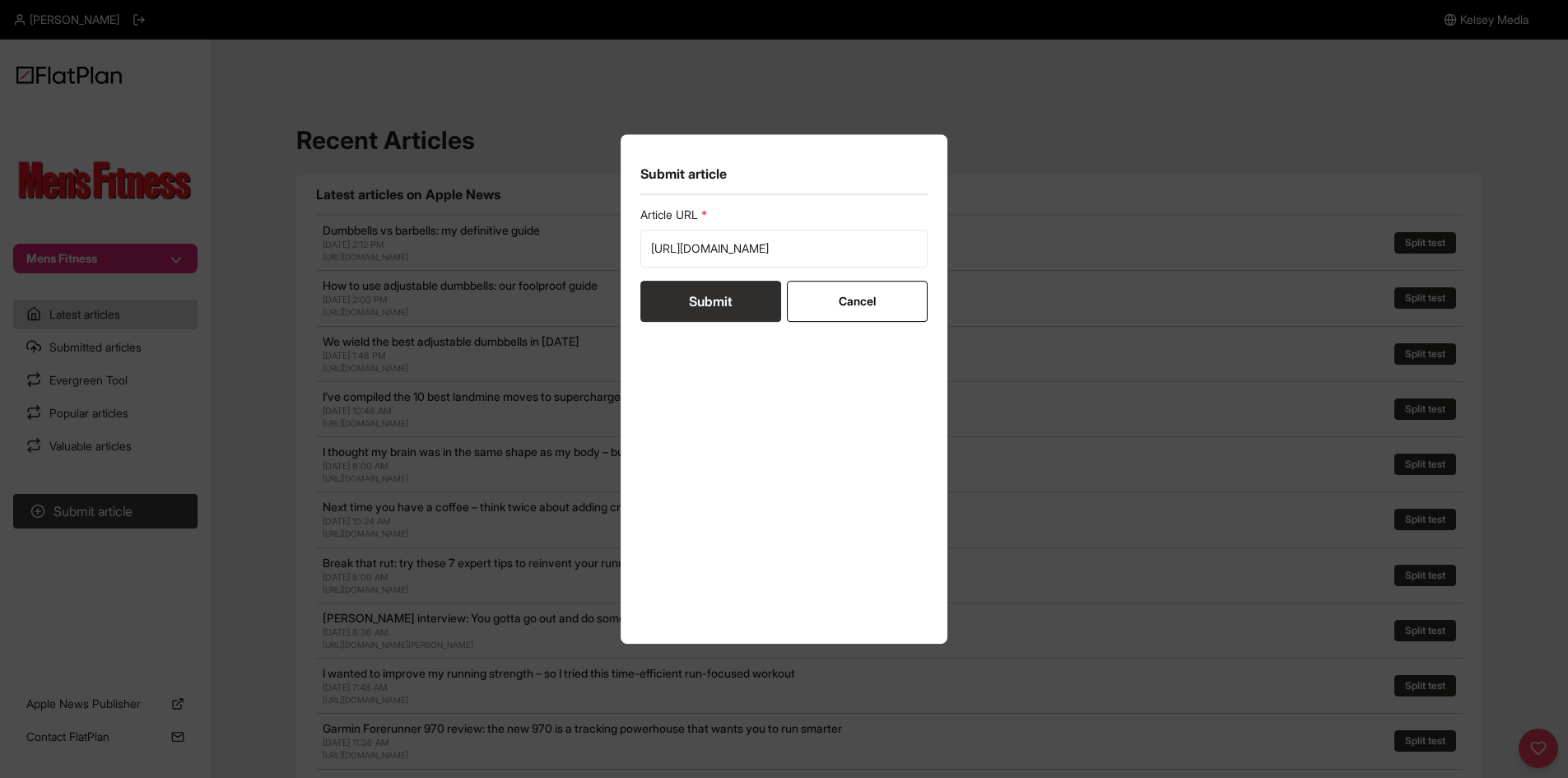
scroll to position [0, 0]
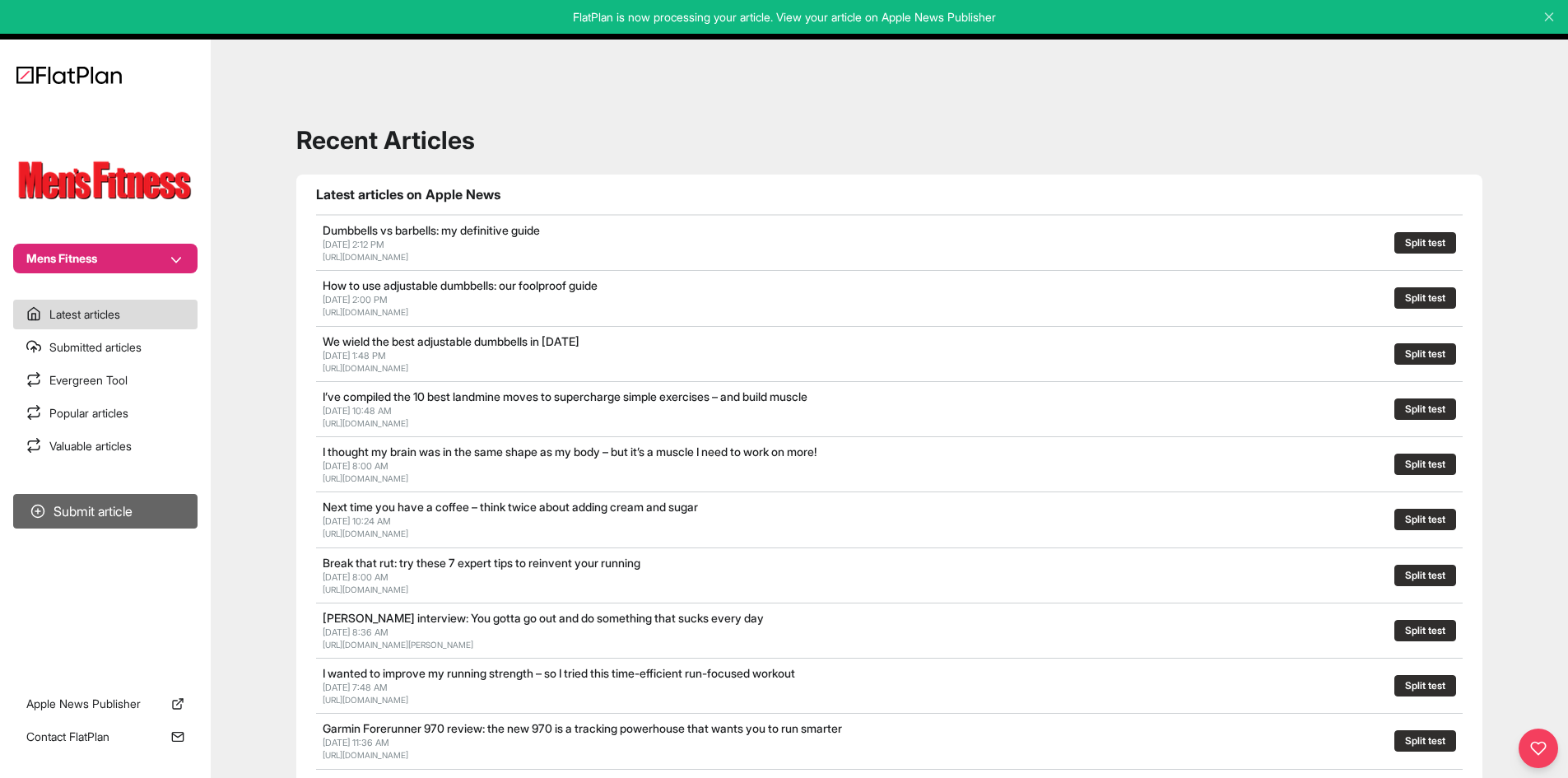
click at [88, 506] on button "Submit article" at bounding box center [105, 511] width 185 height 34
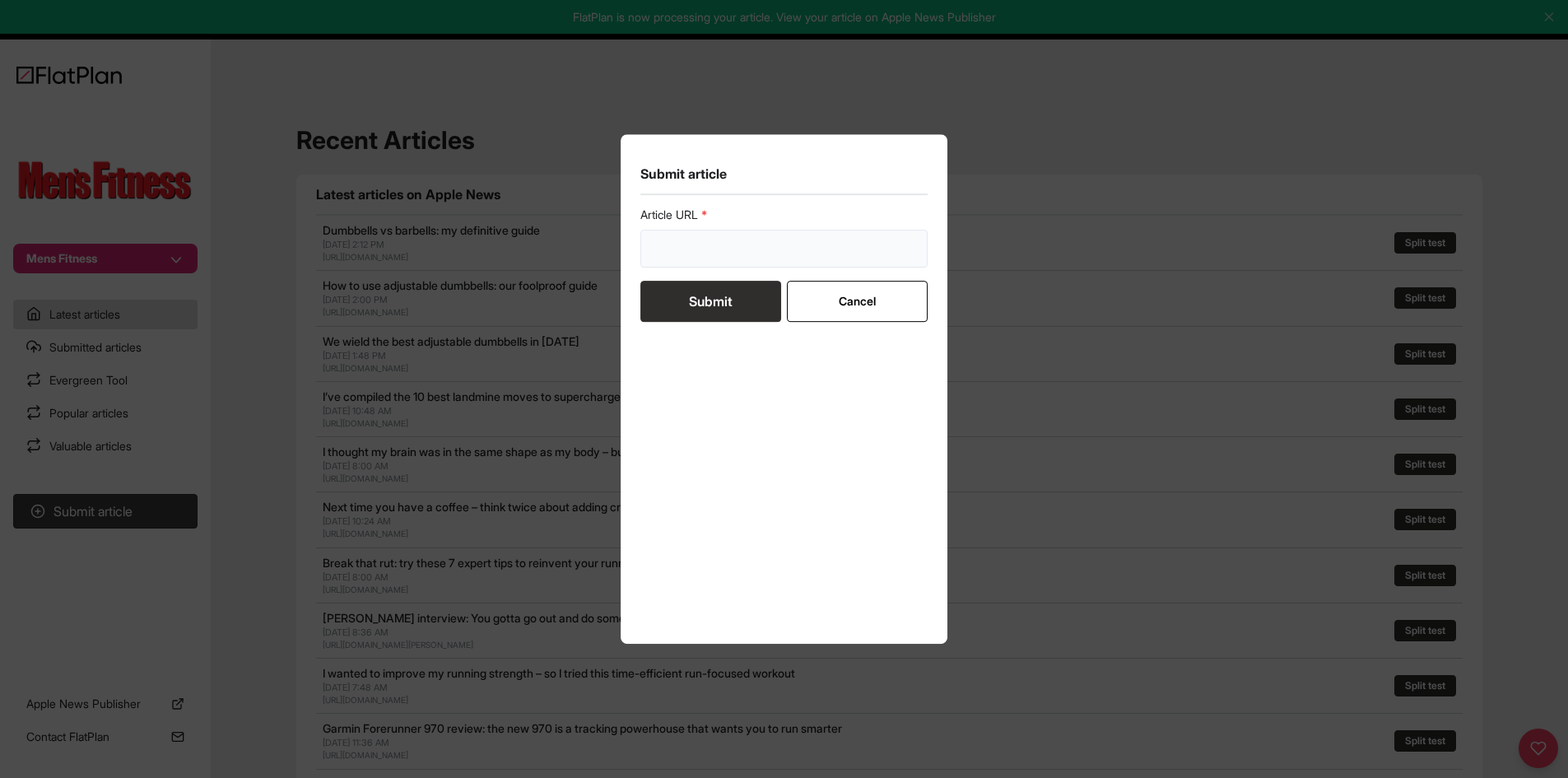
click at [667, 237] on input "url" at bounding box center [784, 248] width 288 height 38
paste input "https://mensfitness.co.uk/features/how-to-look-after-your-e-bike/"
type input "https://mensfitness.co.uk/features/how-to-look-after-your-e-bike/"
click at [708, 311] on button "Submit" at bounding box center [710, 301] width 141 height 41
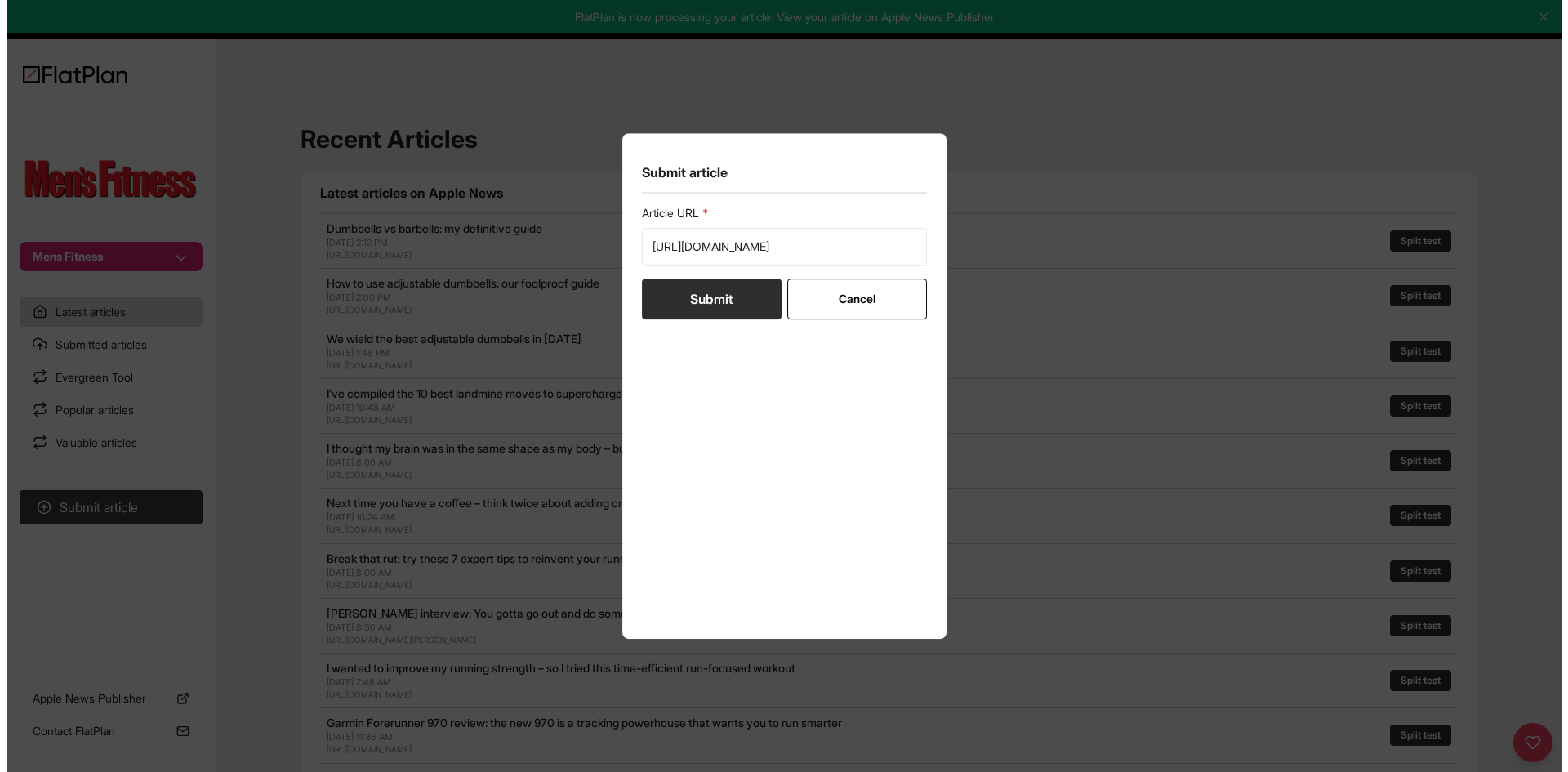
scroll to position [0, 0]
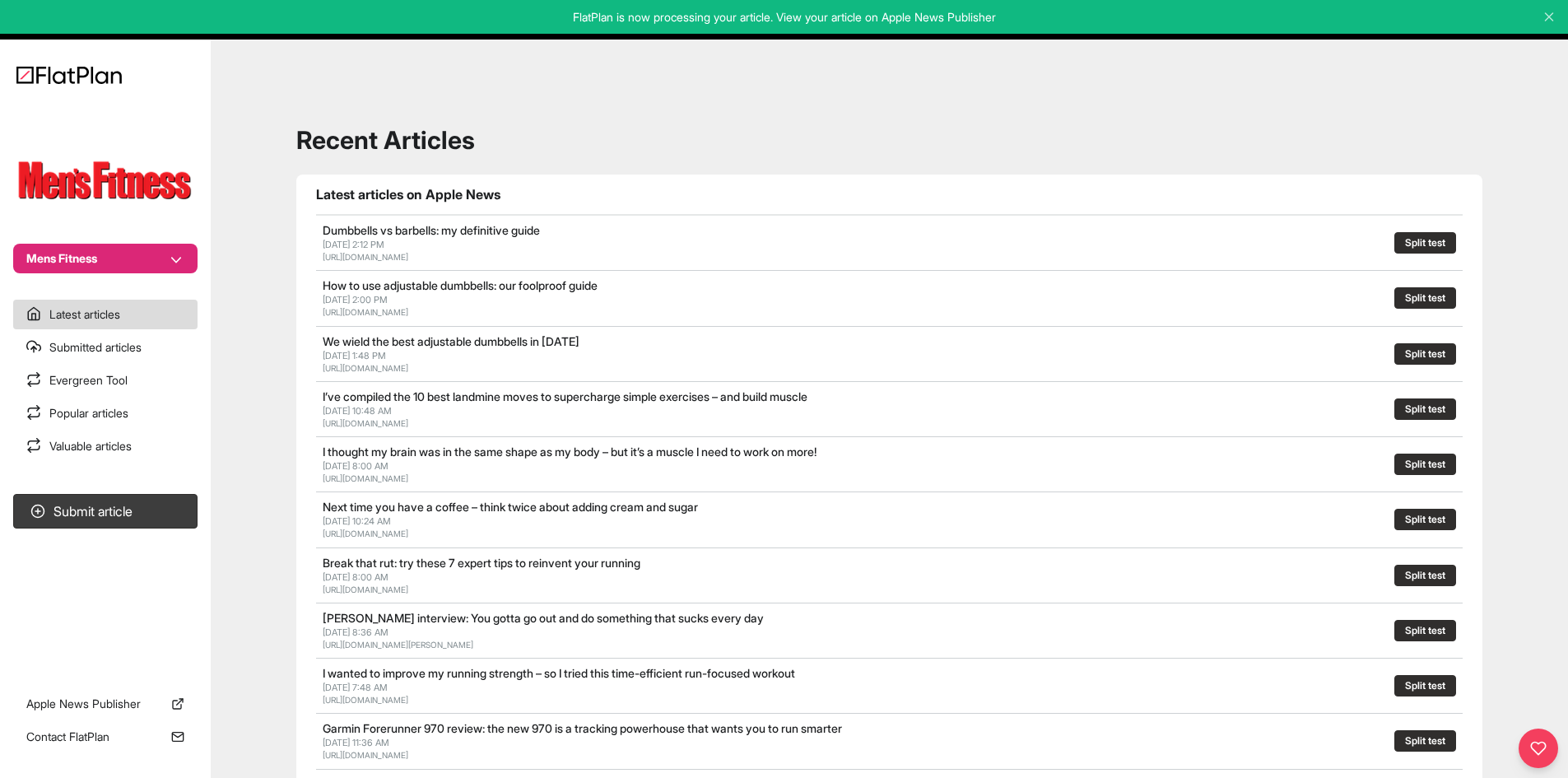
click at [120, 253] on button "Mens Fitness" at bounding box center [105, 258] width 185 height 30
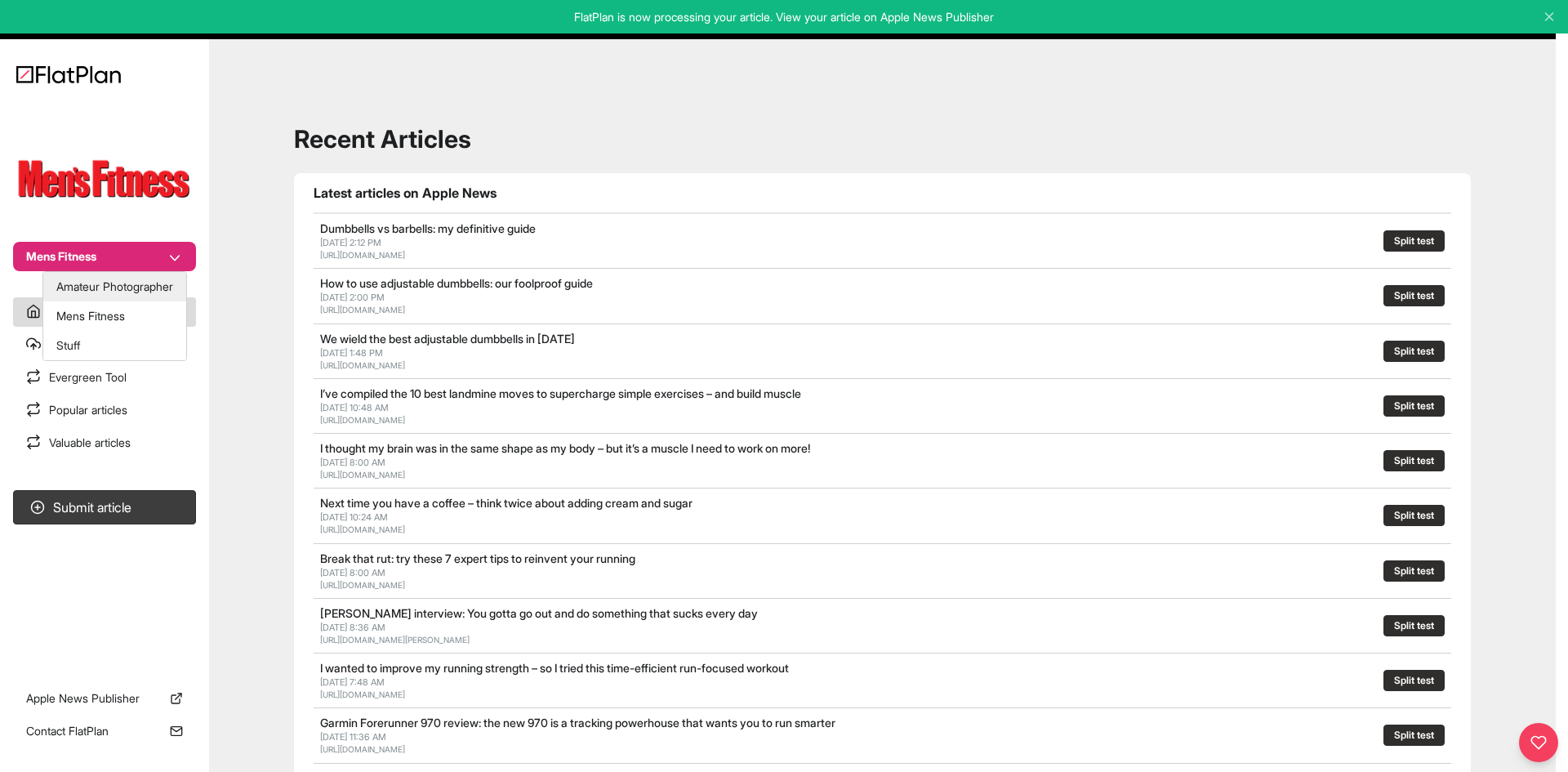
click at [141, 284] on button "Amateur Photographer" at bounding box center [115, 287] width 143 height 30
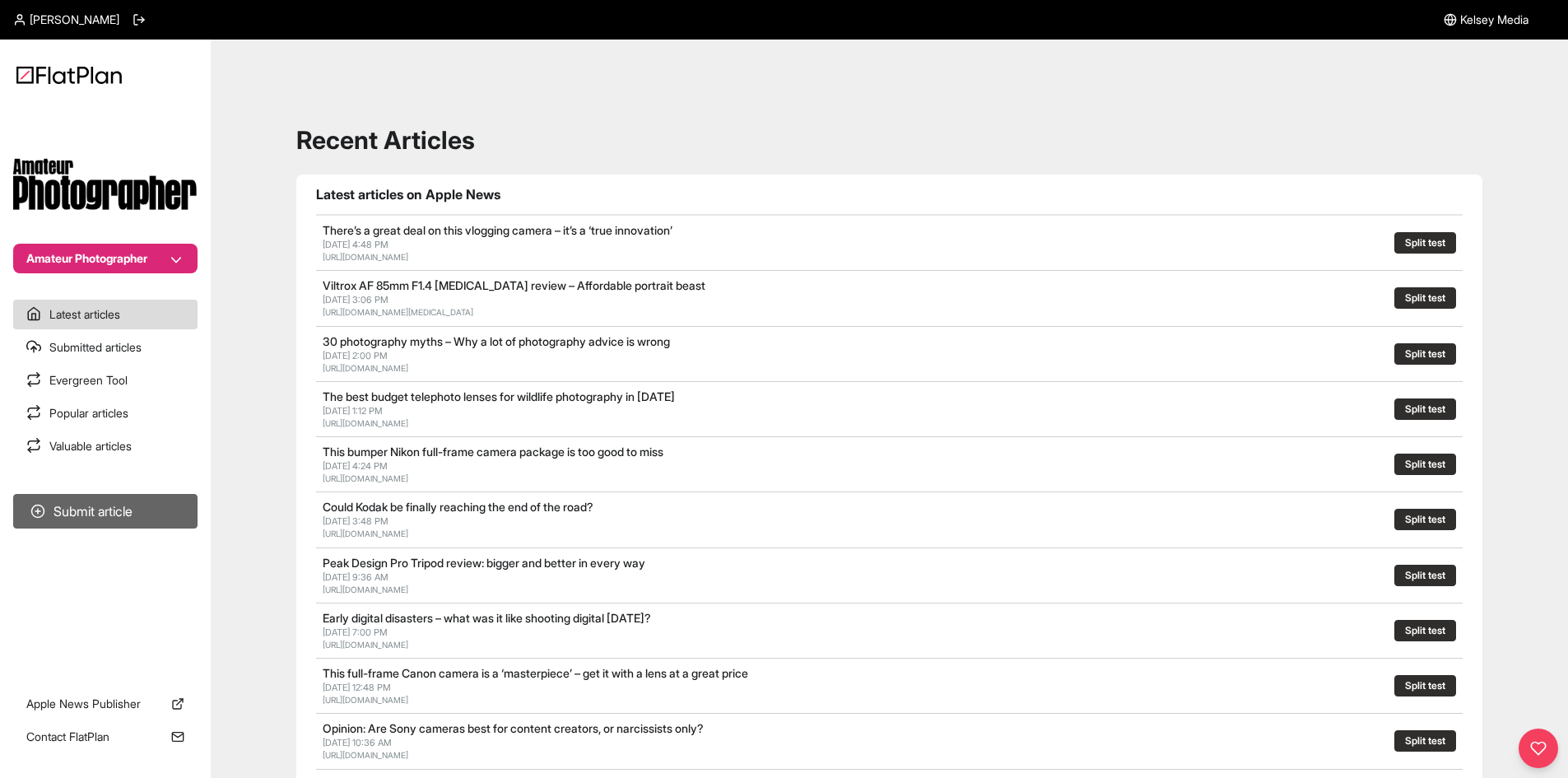
click at [159, 499] on button "Submit article" at bounding box center [105, 511] width 185 height 34
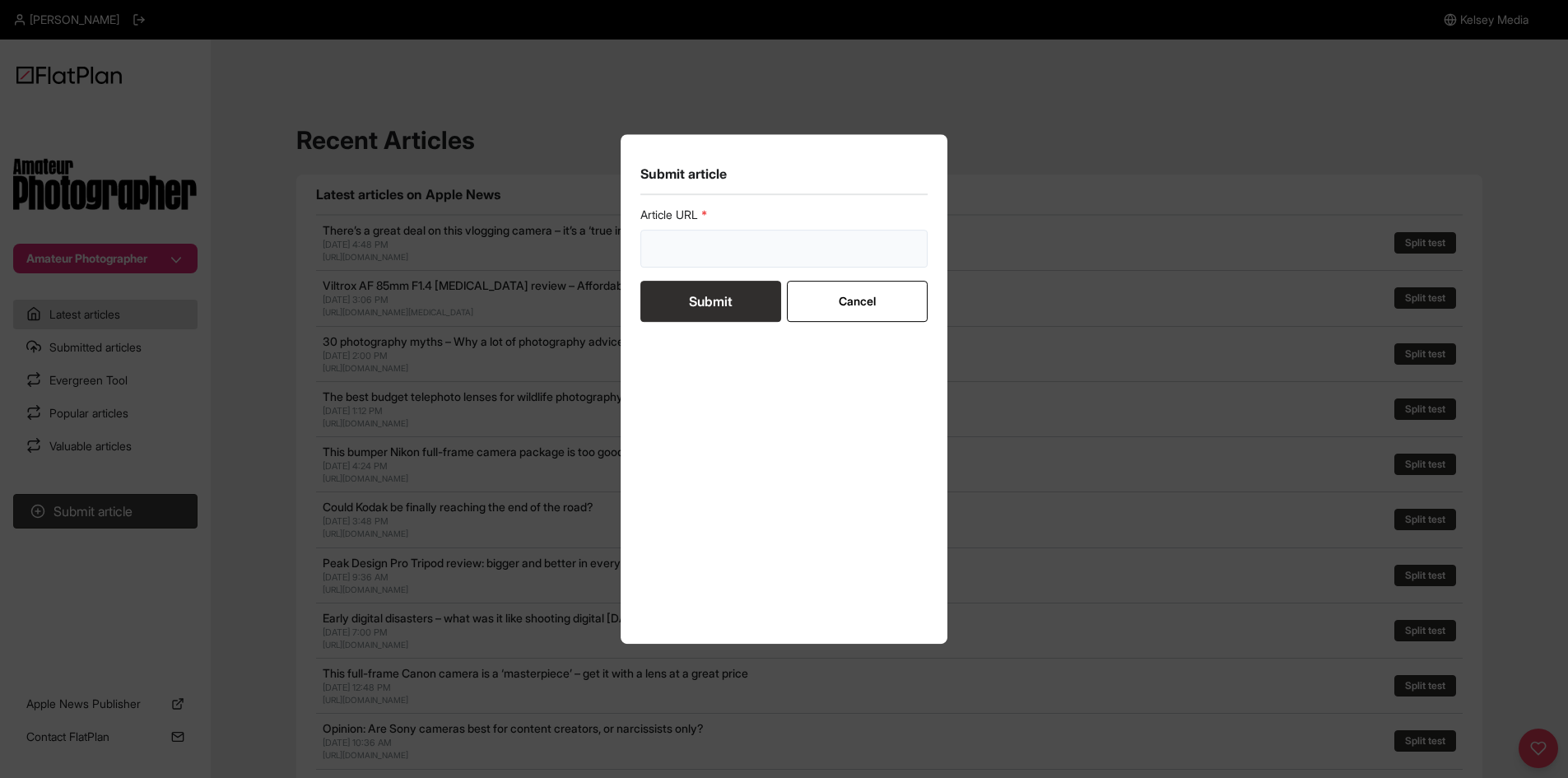
click at [657, 263] on input "url" at bounding box center [784, 248] width 288 height 38
paste input "[URL][DOMAIN_NAME]"
type input "[URL][DOMAIN_NAME]"
click at [671, 303] on button "Submit" at bounding box center [710, 301] width 141 height 41
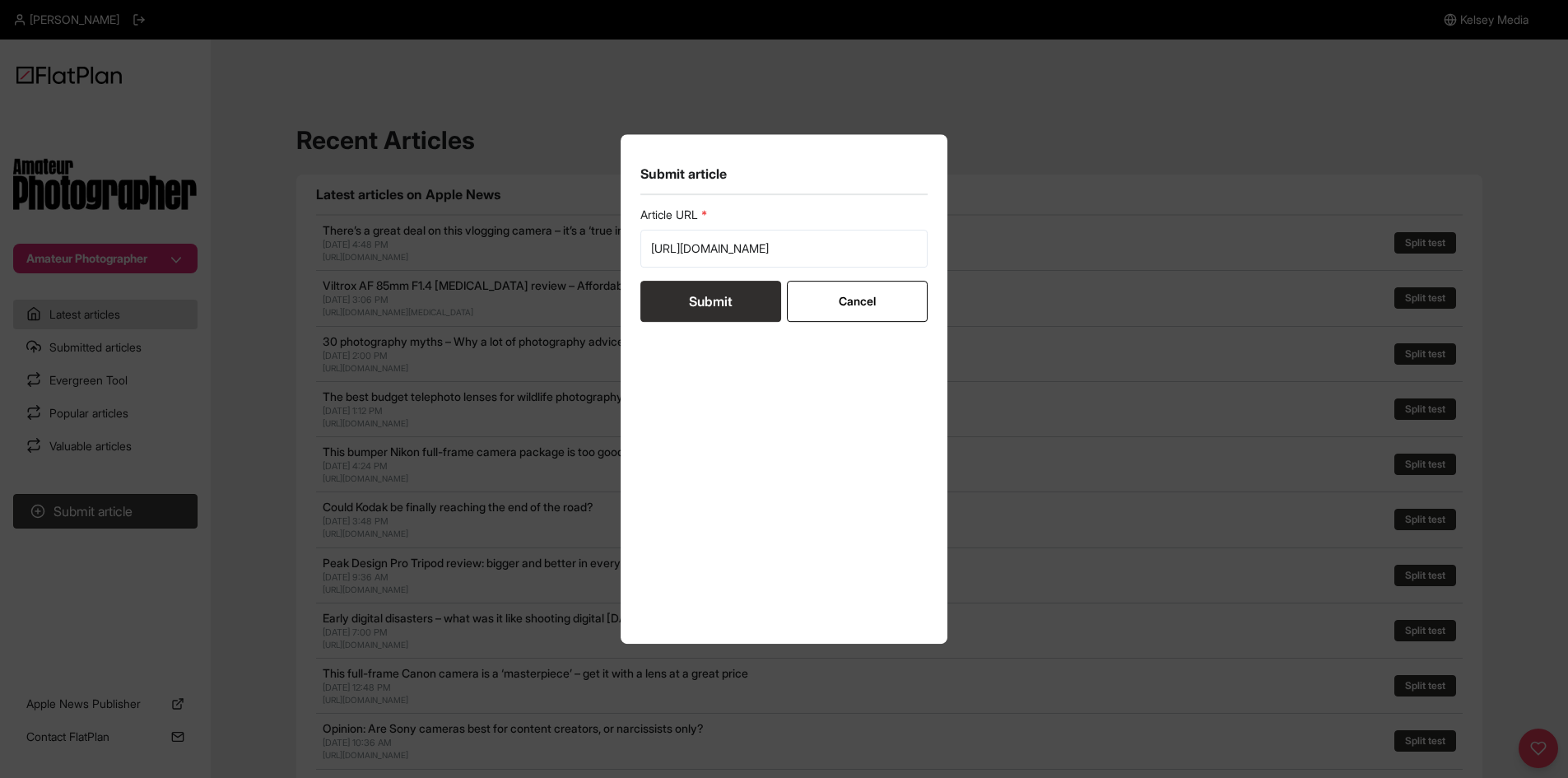
scroll to position [0, 0]
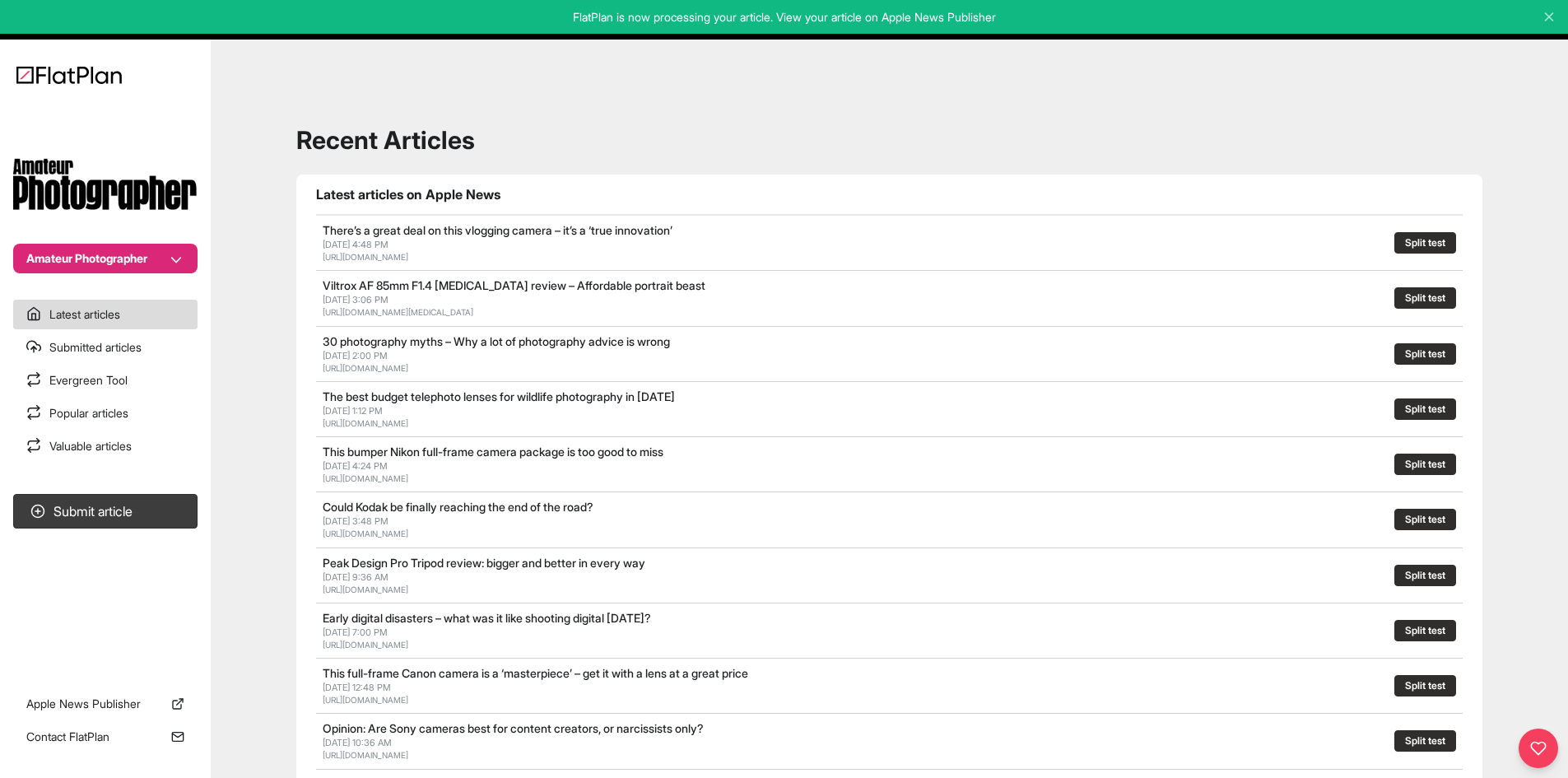
click at [158, 493] on section "Submit article" at bounding box center [105, 575] width 211 height 175
click at [175, 505] on button "Submit article" at bounding box center [105, 511] width 185 height 34
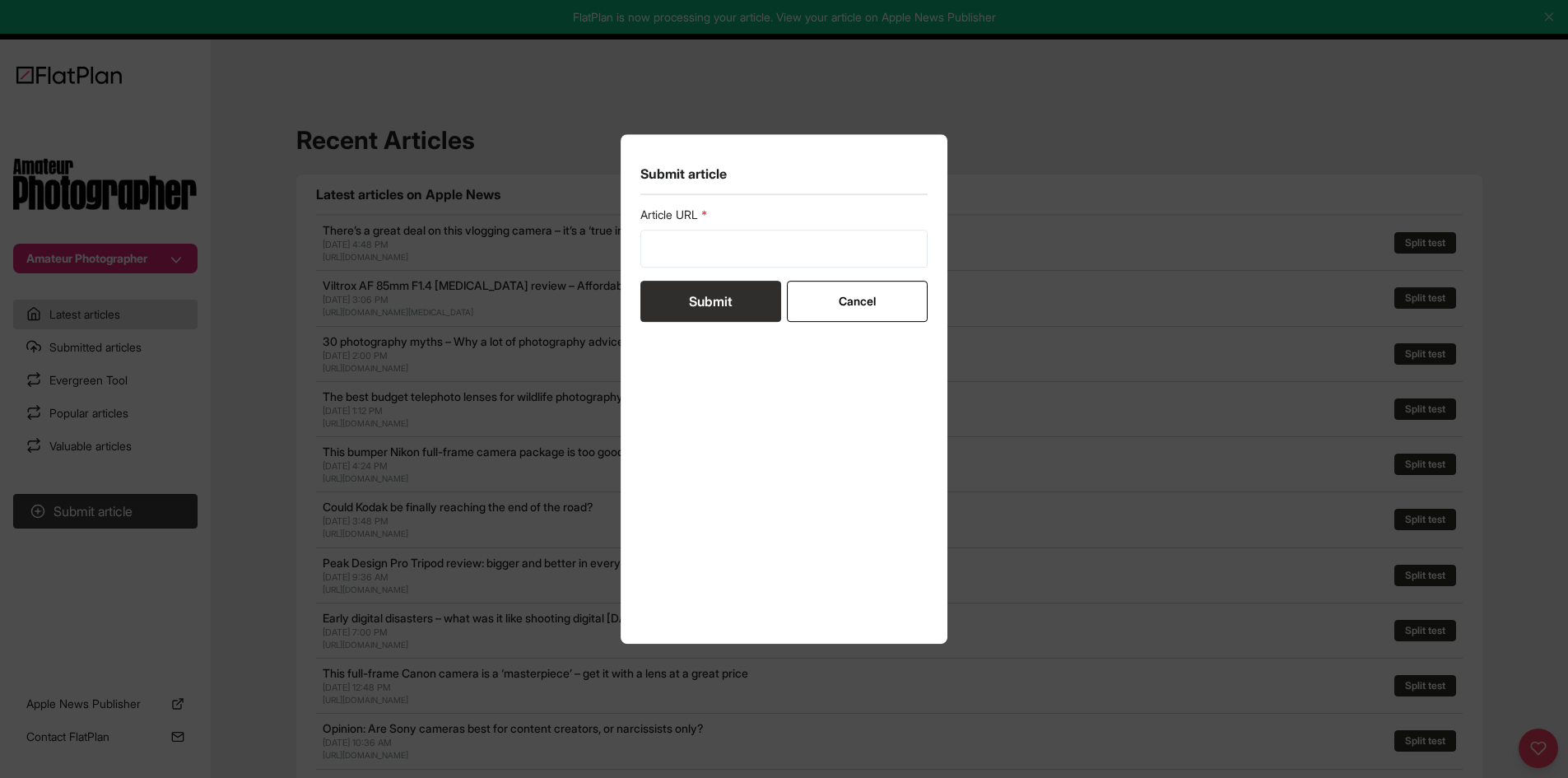
click at [702, 275] on form "Article URL Submit Cancel" at bounding box center [784, 265] width 288 height 116
click at [704, 255] on input "url" at bounding box center [784, 248] width 288 height 38
paste input "[URL][DOMAIN_NAME]"
type input "[URL][DOMAIN_NAME]"
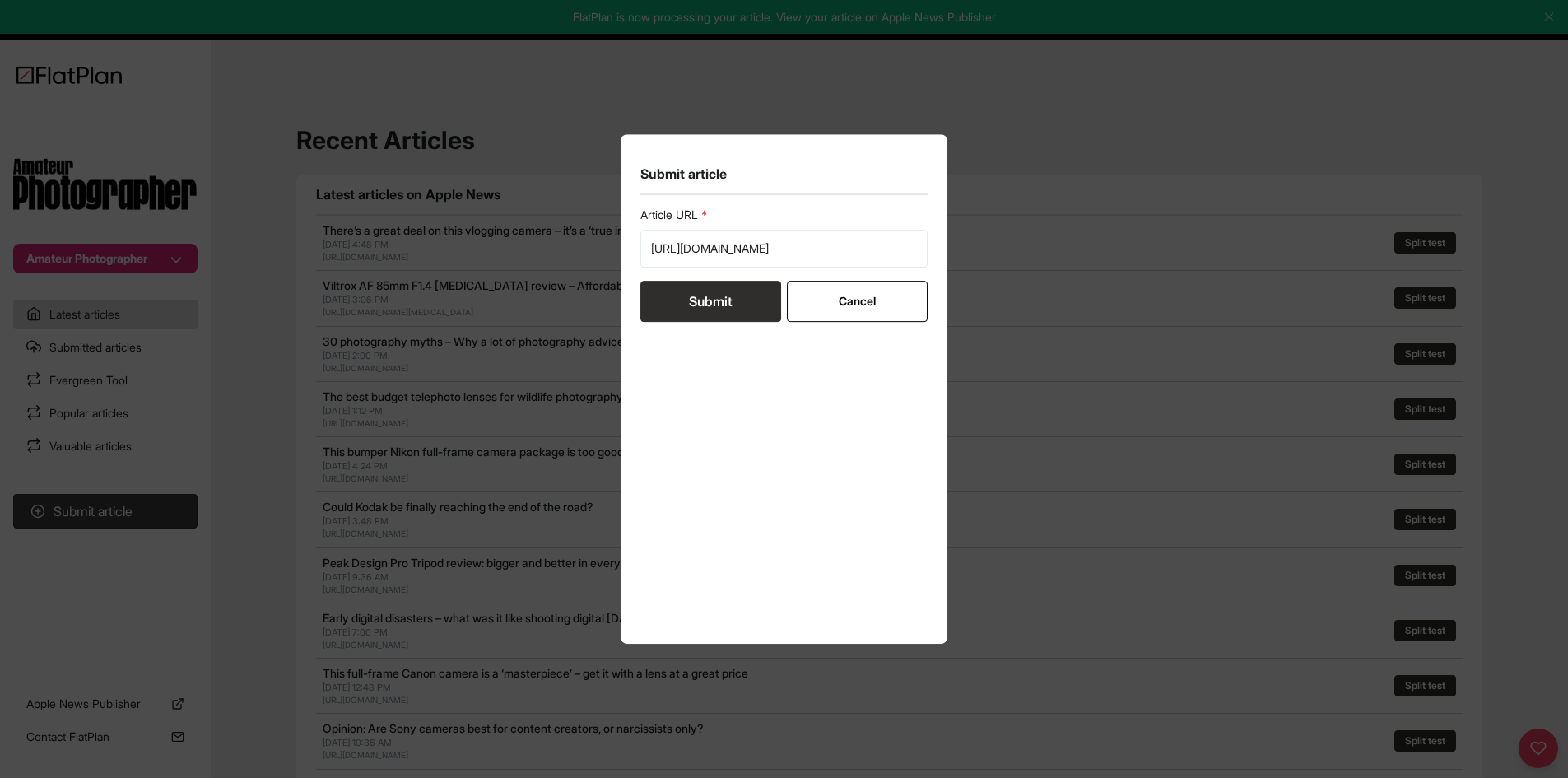
click at [699, 293] on button "Submit" at bounding box center [710, 301] width 141 height 41
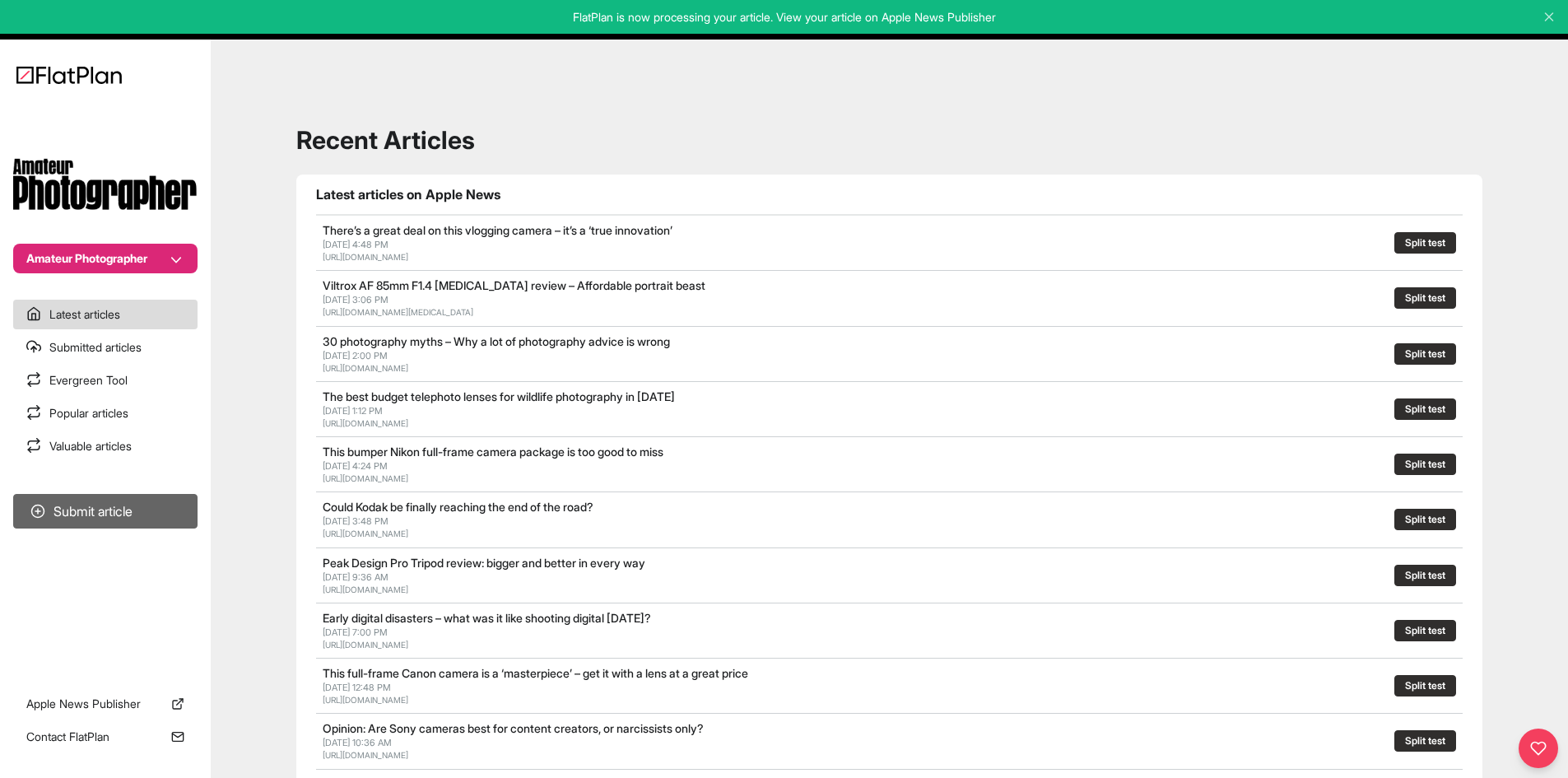
click at [117, 503] on button "Submit article" at bounding box center [105, 511] width 185 height 34
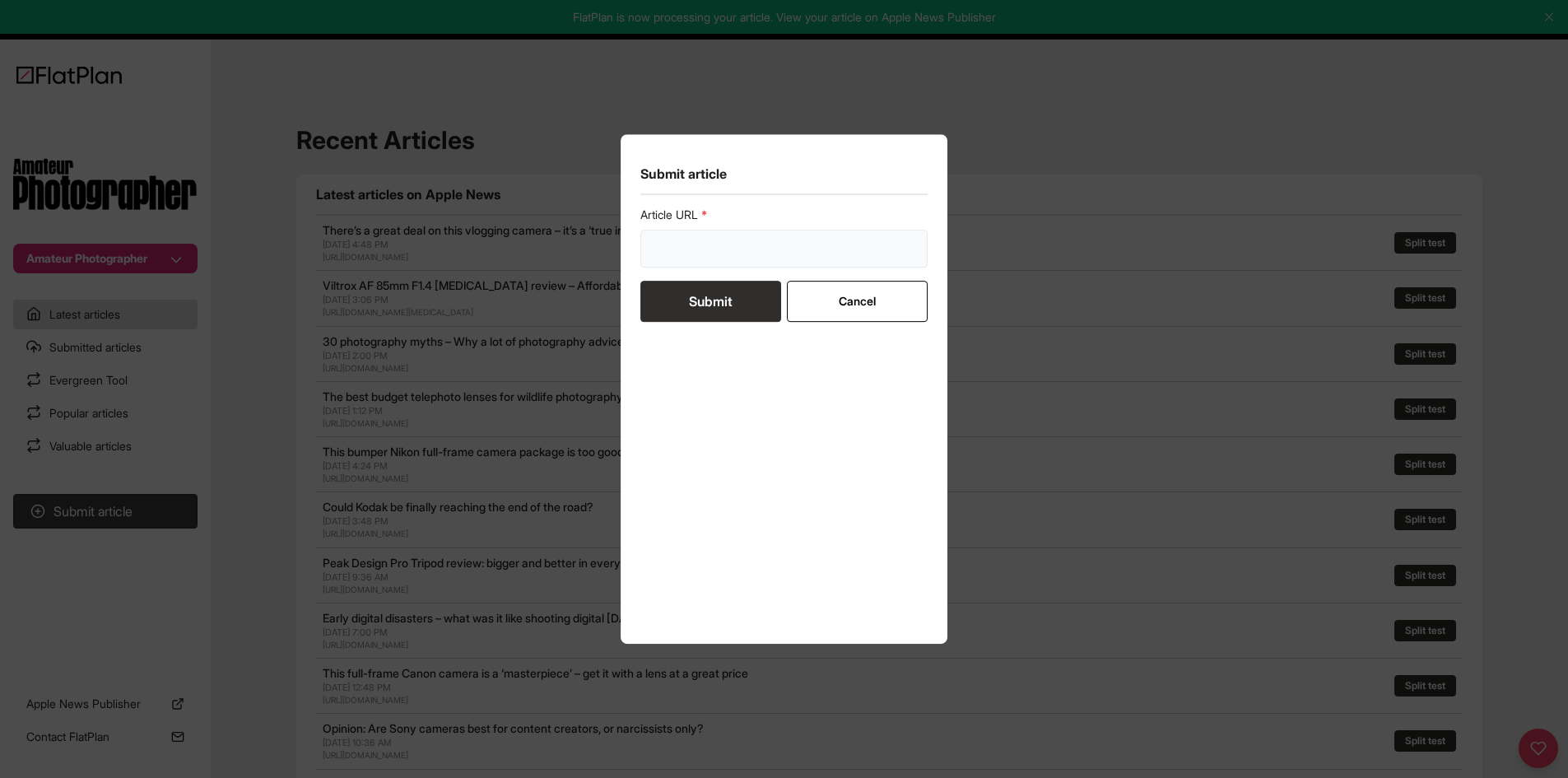
click at [704, 238] on input "url" at bounding box center [784, 248] width 288 height 38
paste input "[URL][DOMAIN_NAME]"
type input "[URL][DOMAIN_NAME]"
click at [708, 296] on button "Submit" at bounding box center [710, 301] width 141 height 41
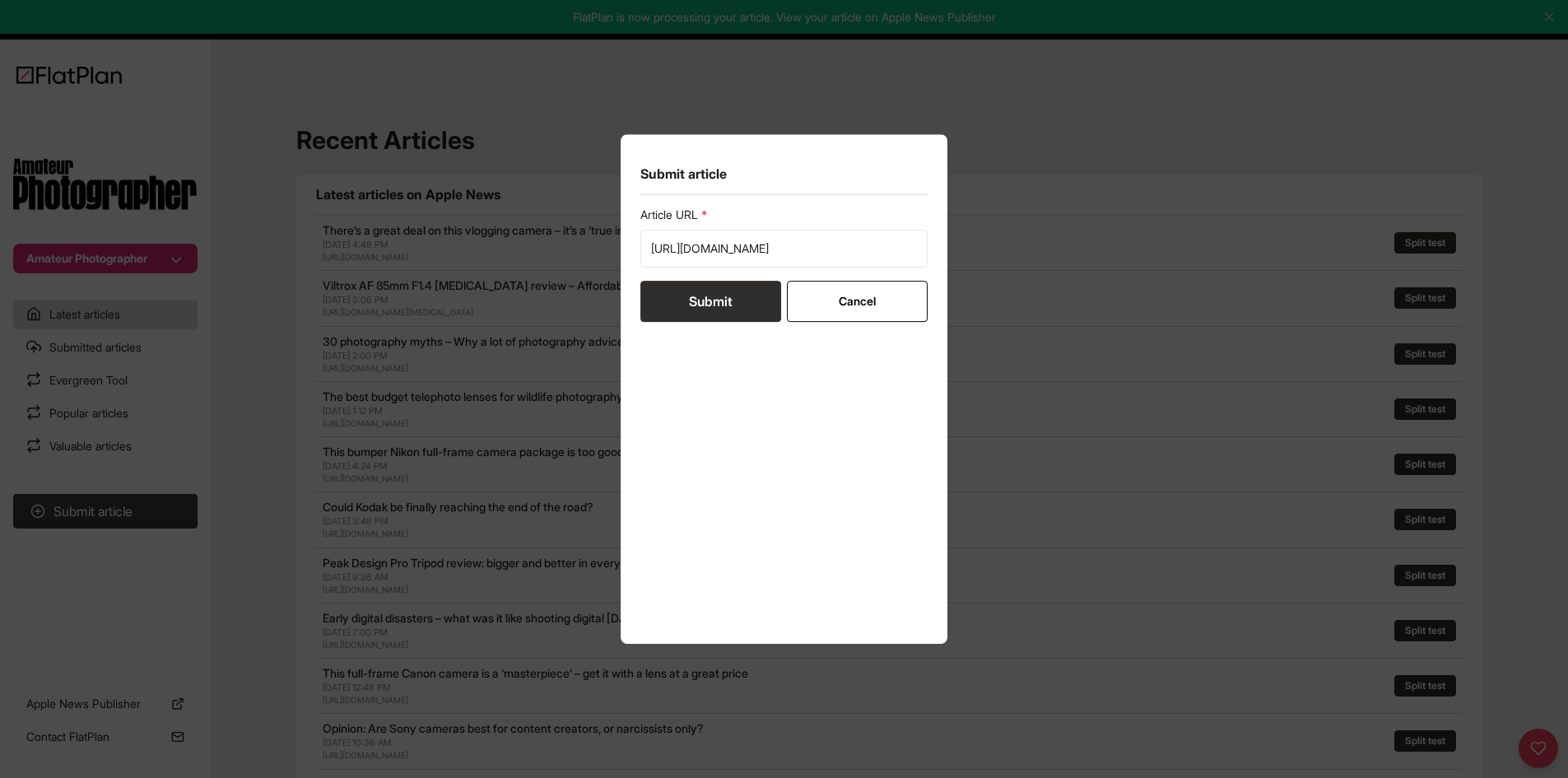
scroll to position [0, 0]
